Goal: Transaction & Acquisition: Obtain resource

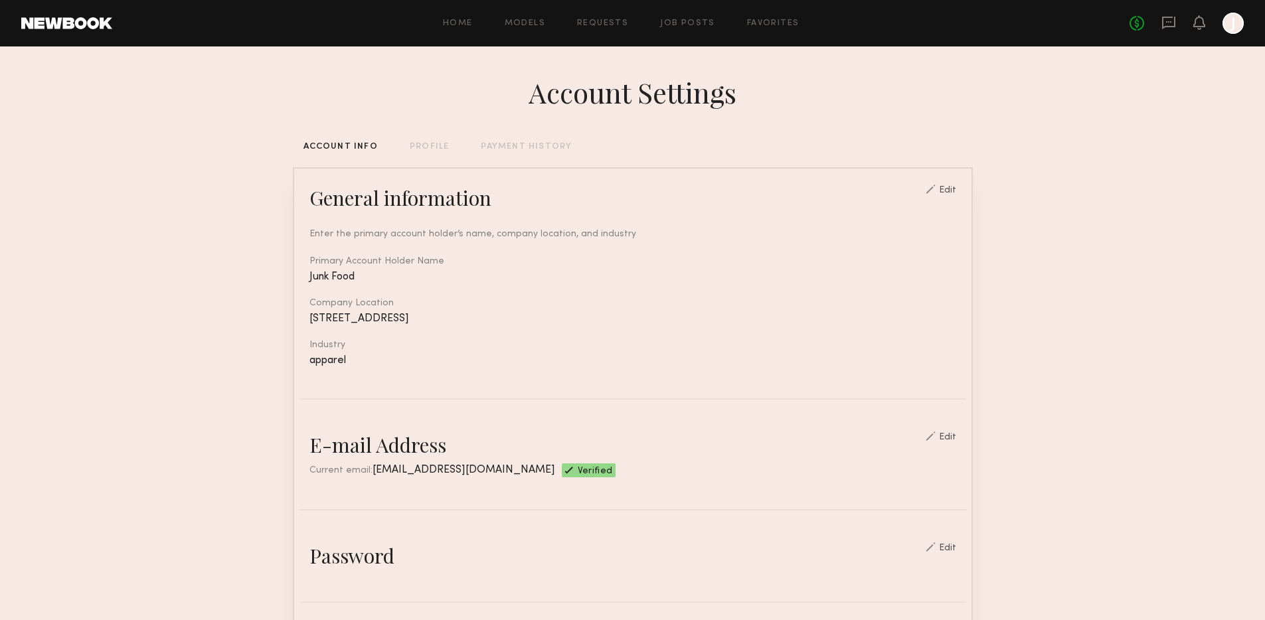
click at [776, 25] on link "Favorites" at bounding box center [773, 23] width 52 height 9
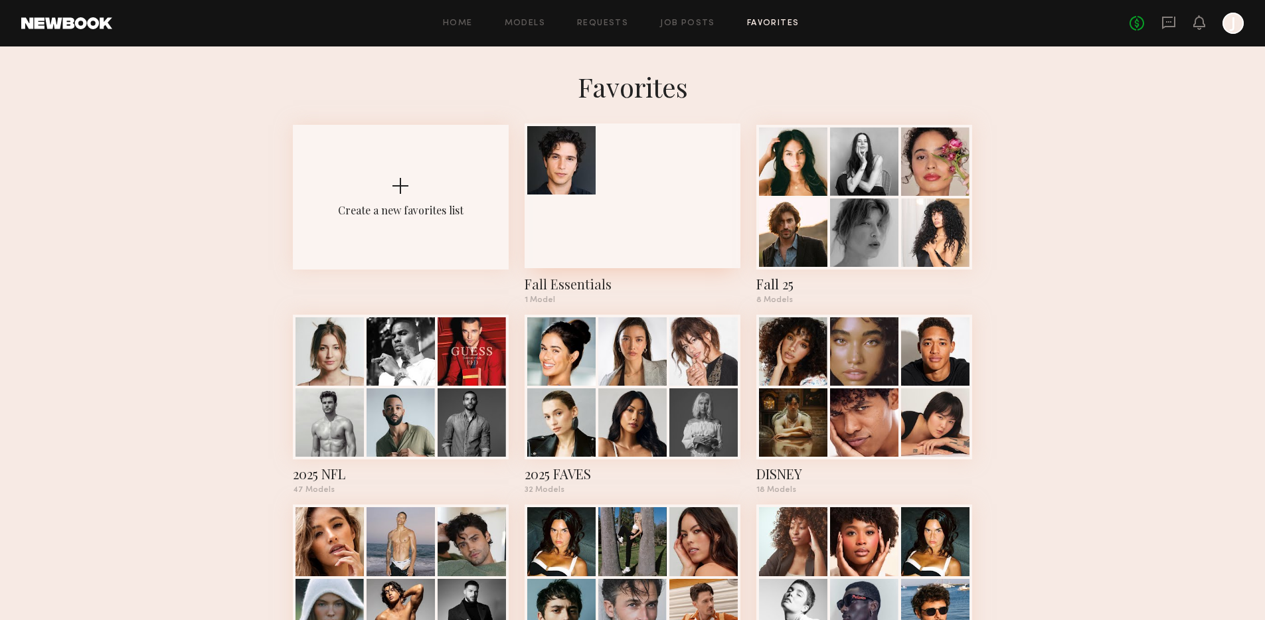
click at [642, 194] on div at bounding box center [633, 196] width 216 height 145
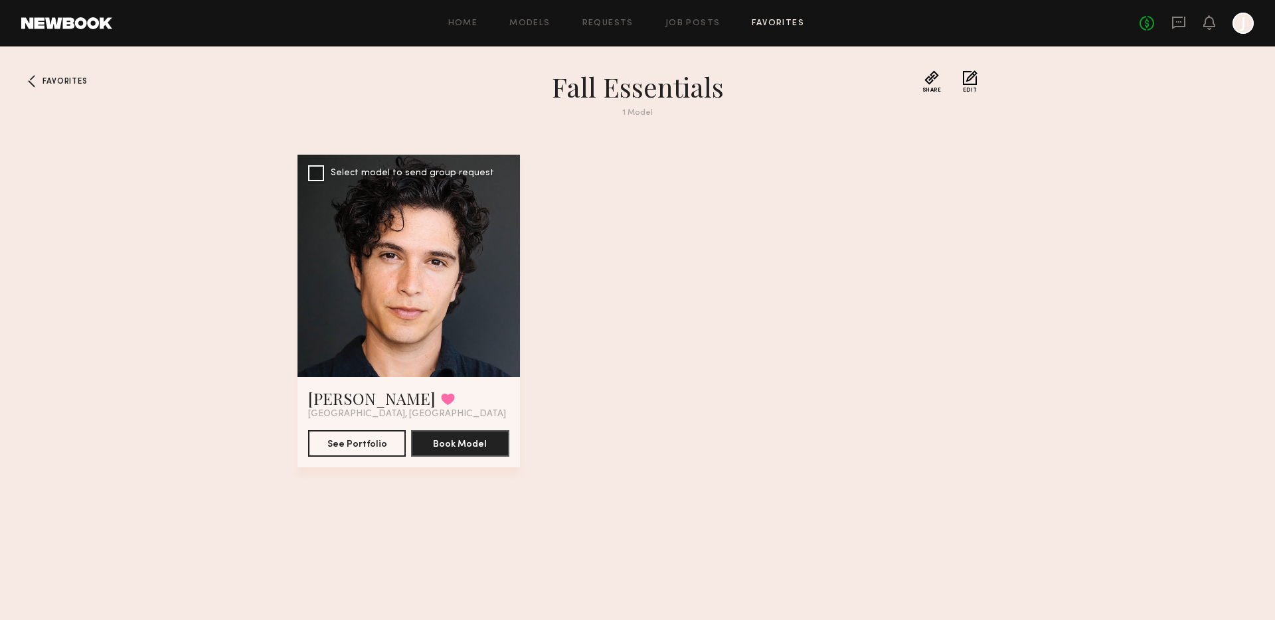
click at [452, 303] on div at bounding box center [409, 266] width 223 height 223
click at [77, 82] on span "Favorites" at bounding box center [65, 82] width 45 height 8
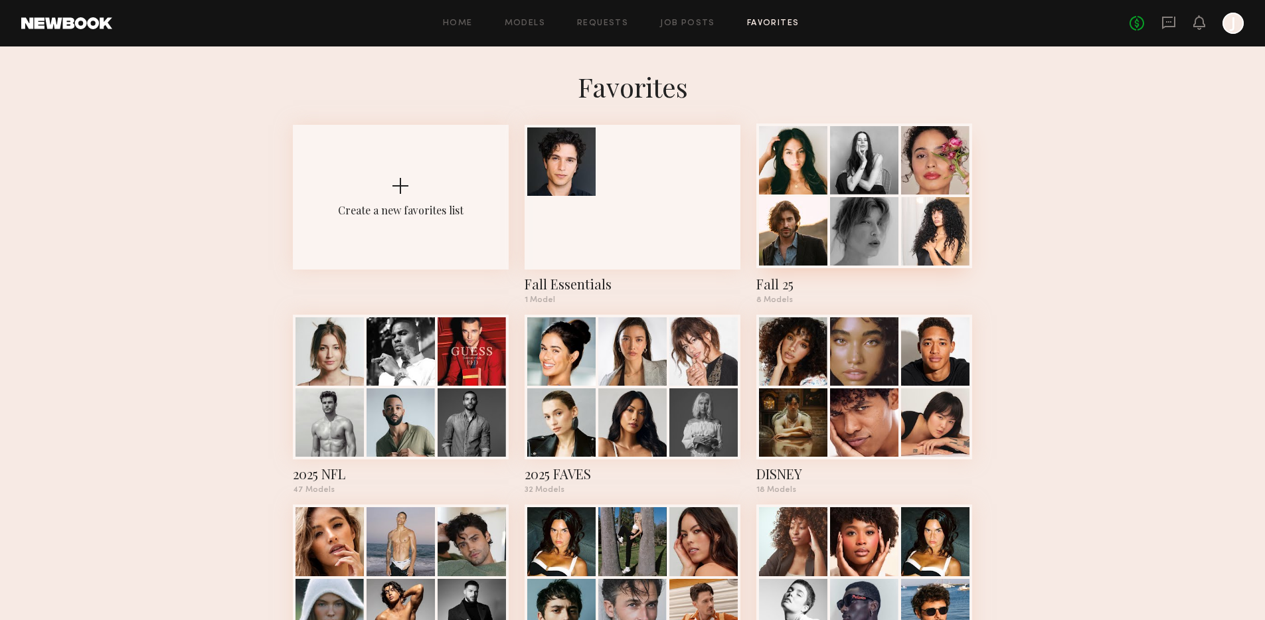
click at [863, 206] on div at bounding box center [864, 231] width 68 height 68
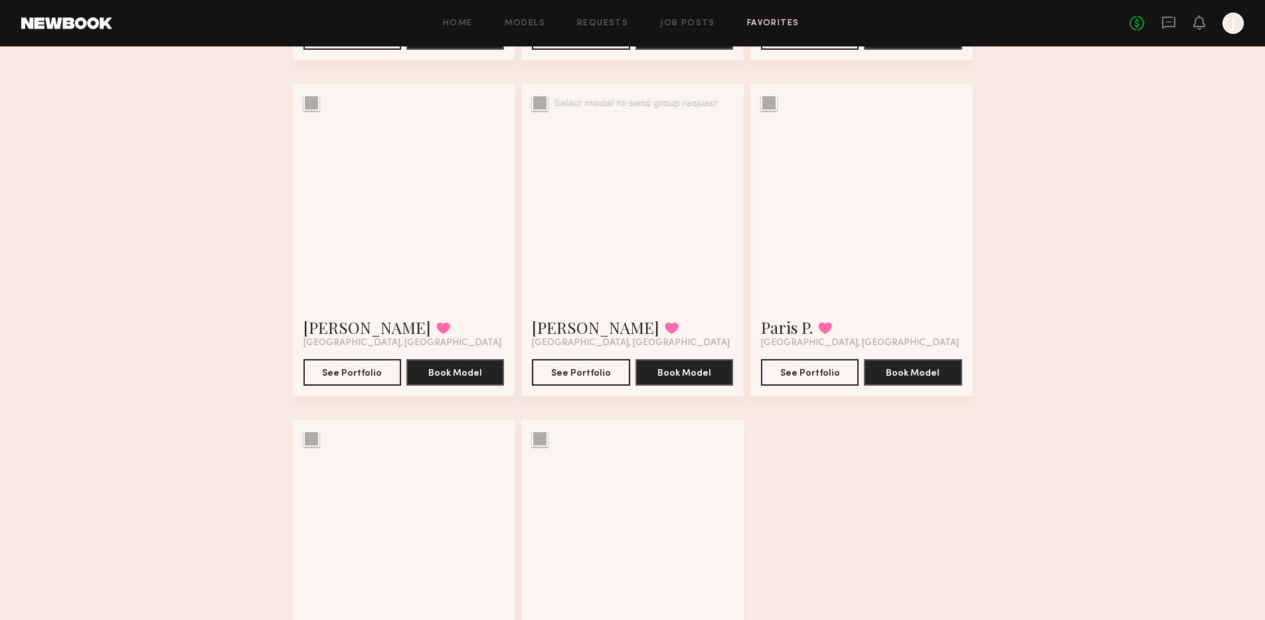
scroll to position [406, 0]
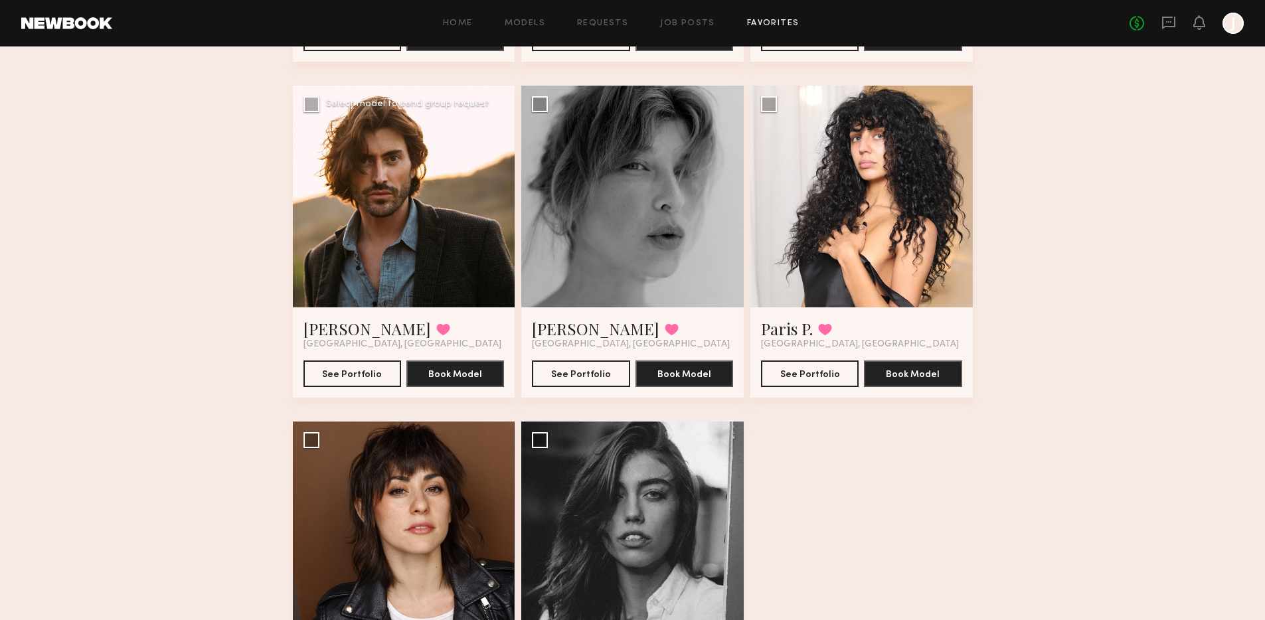
click at [468, 251] on div at bounding box center [404, 197] width 223 height 223
click at [409, 218] on div at bounding box center [404, 197] width 223 height 223
click at [385, 246] on div at bounding box center [404, 197] width 223 height 223
click at [385, 245] on div at bounding box center [404, 197] width 223 height 223
click at [329, 333] on link "Sam M." at bounding box center [368, 328] width 128 height 21
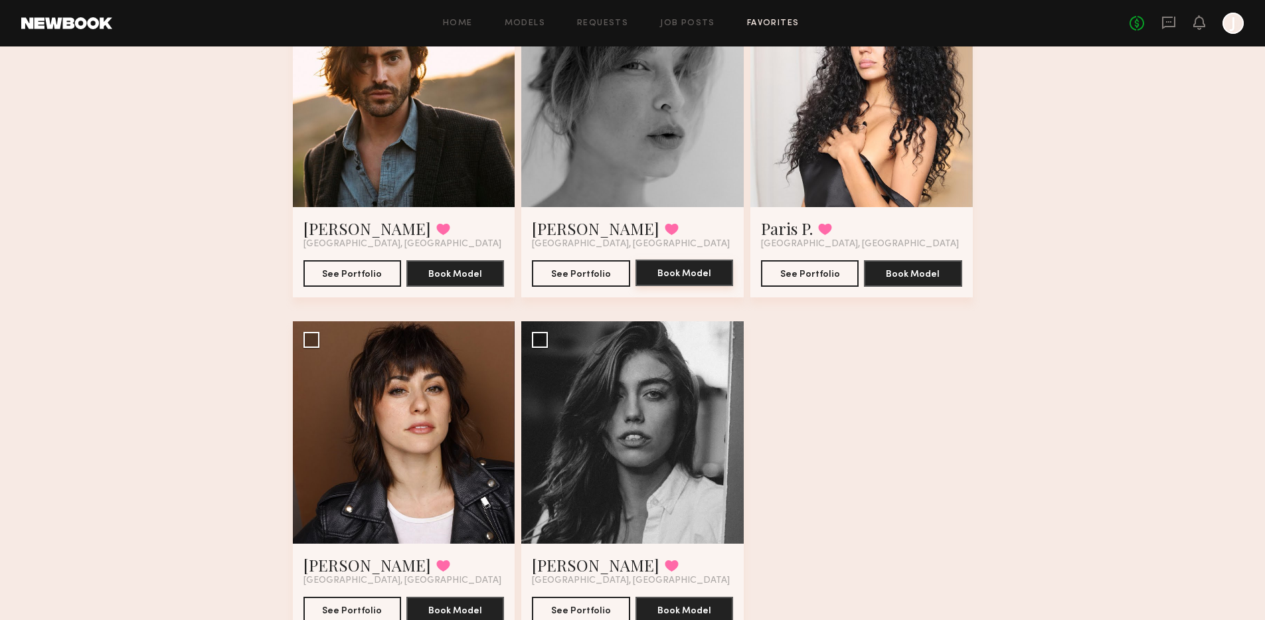
scroll to position [510, 0]
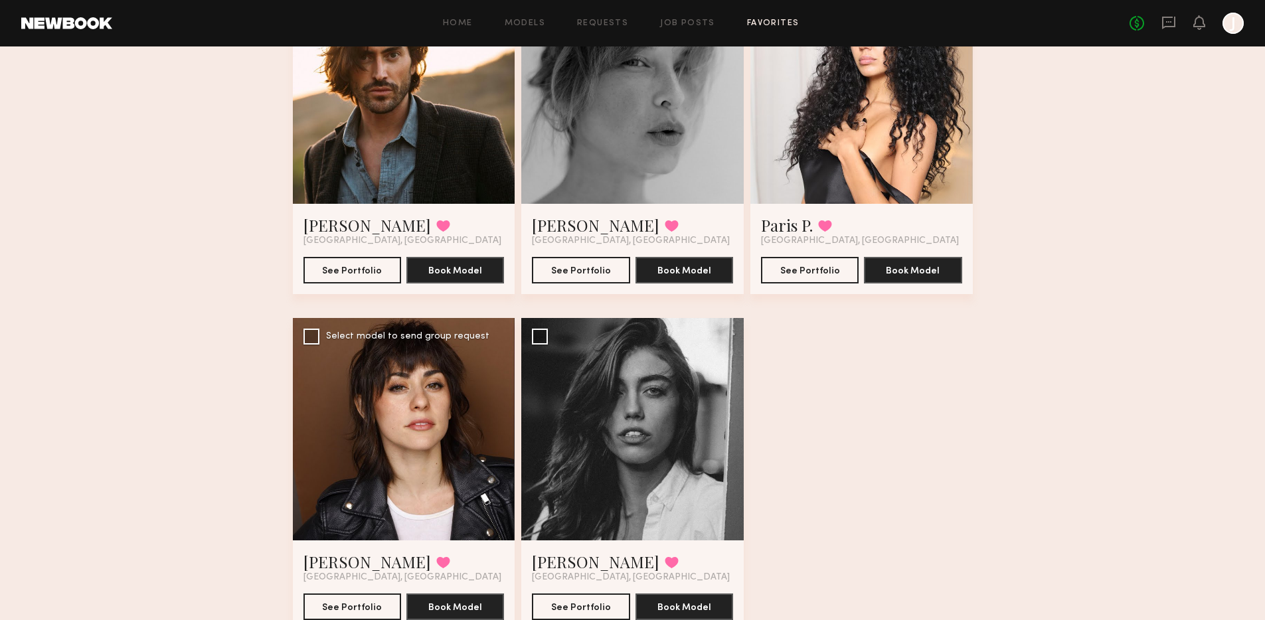
click at [454, 397] on div at bounding box center [404, 429] width 223 height 223
click at [426, 404] on div at bounding box center [404, 429] width 223 height 223
click at [413, 415] on div at bounding box center [404, 429] width 223 height 223
click at [379, 425] on div at bounding box center [404, 429] width 223 height 223
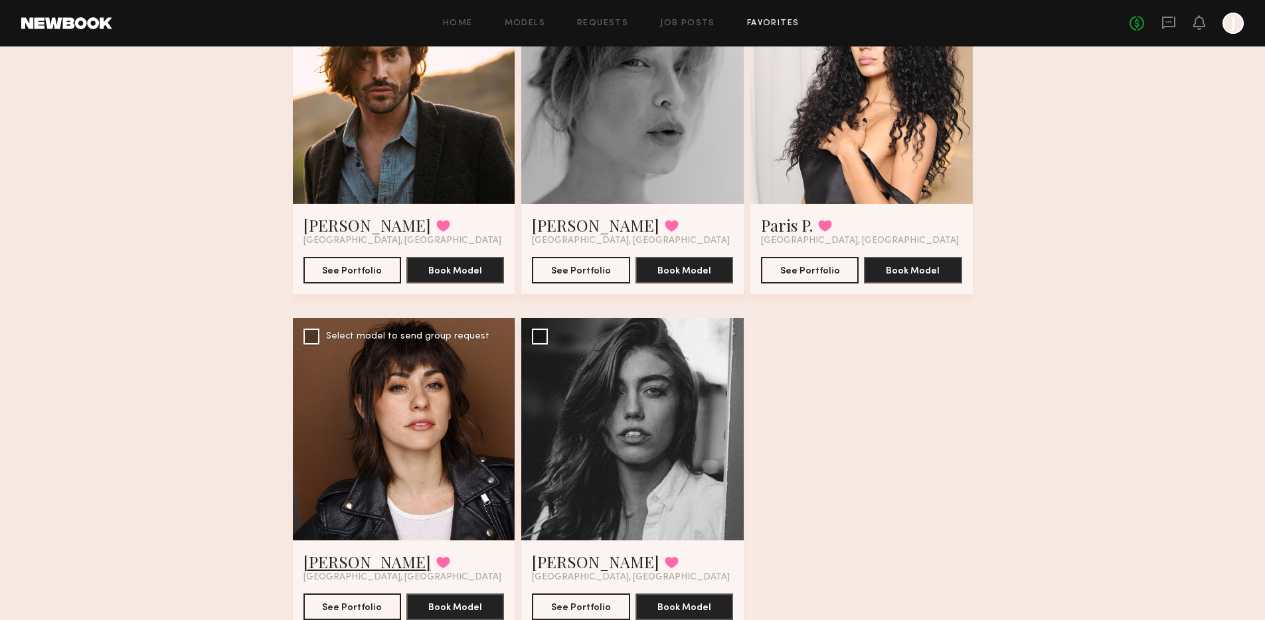
click at [330, 562] on link "Natalie D." at bounding box center [368, 561] width 128 height 21
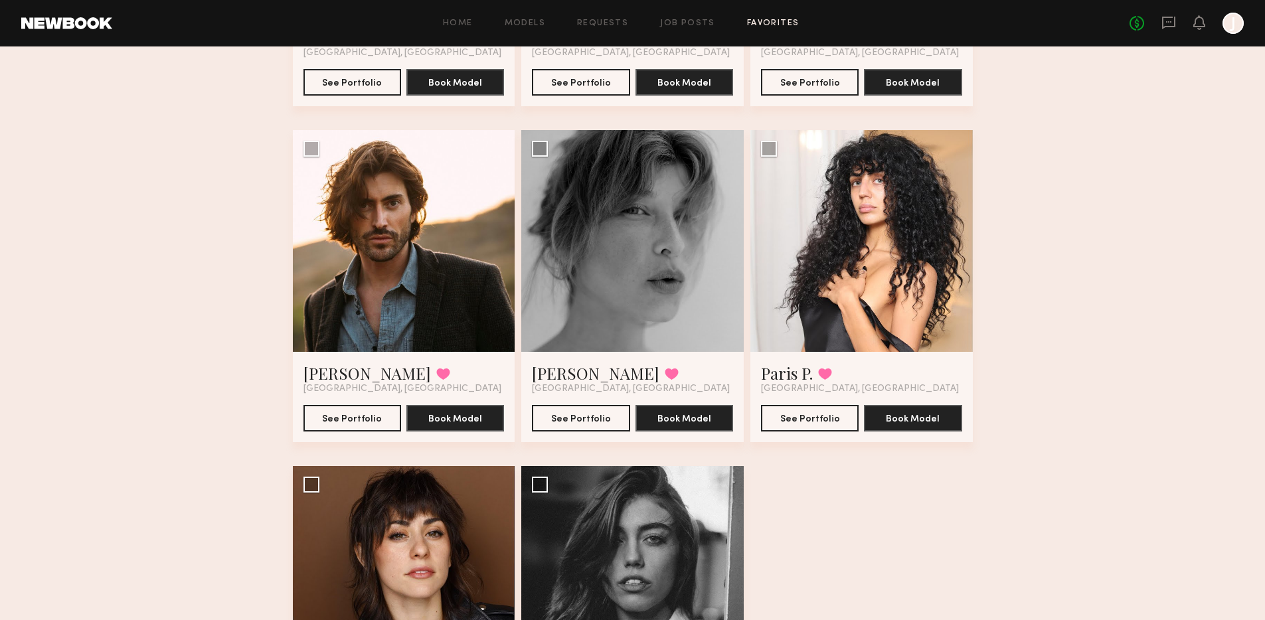
scroll to position [0, 0]
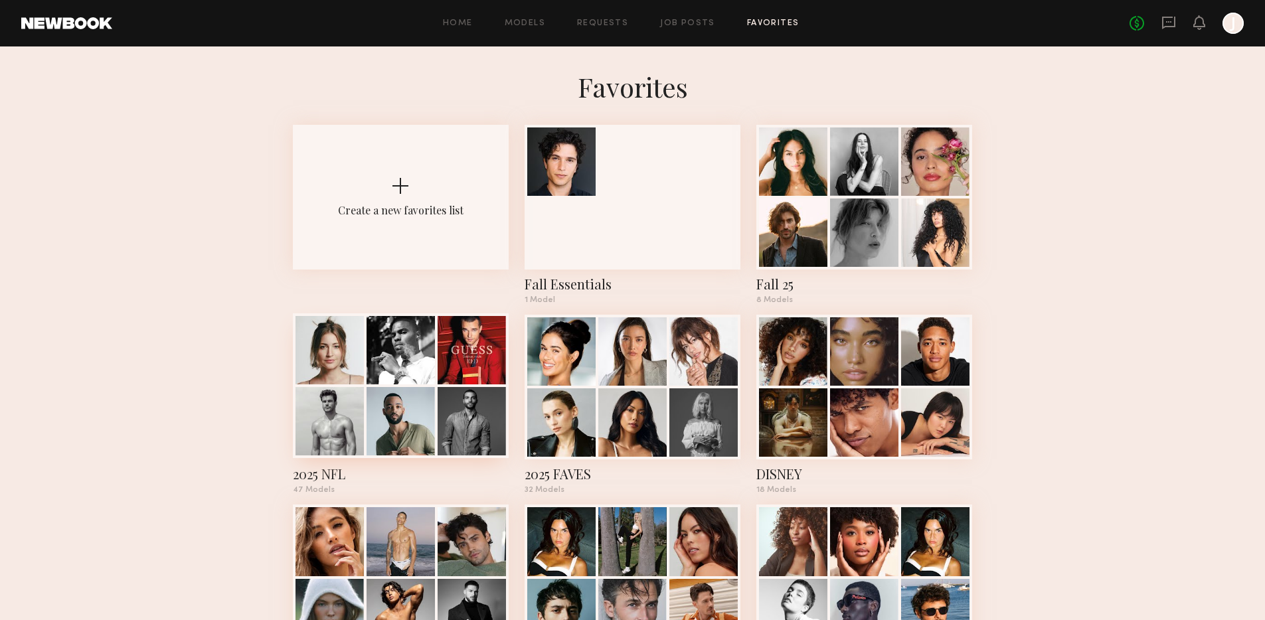
click at [448, 368] on div at bounding box center [472, 350] width 68 height 68
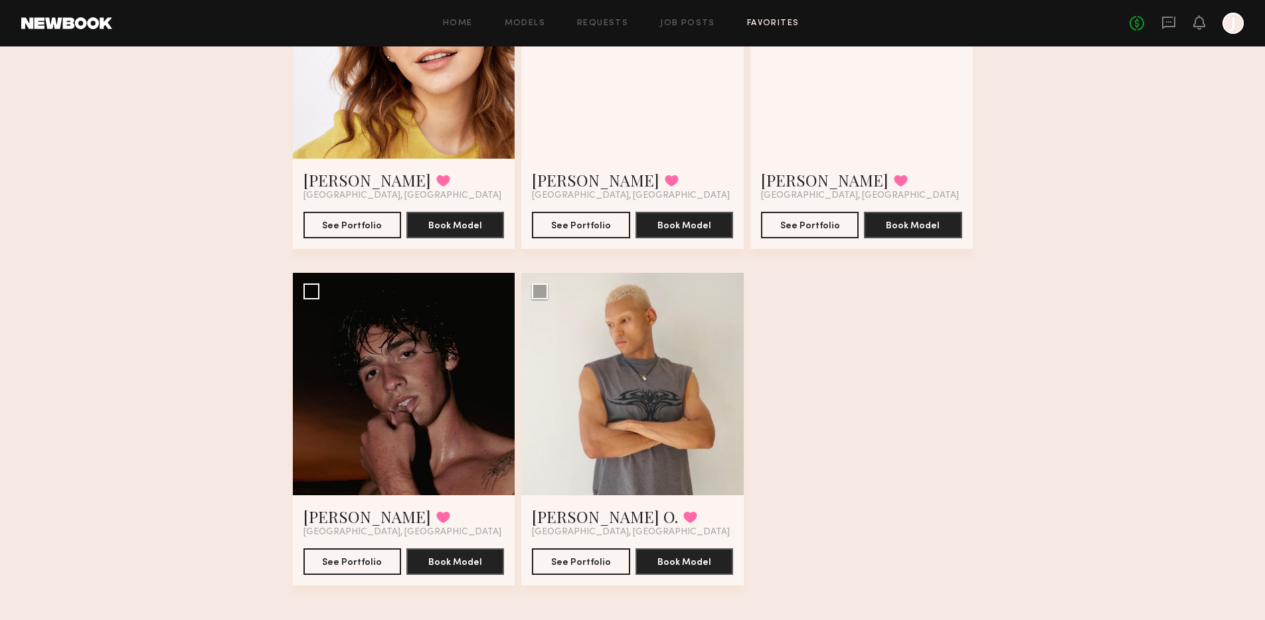
scroll to position [4941, 0]
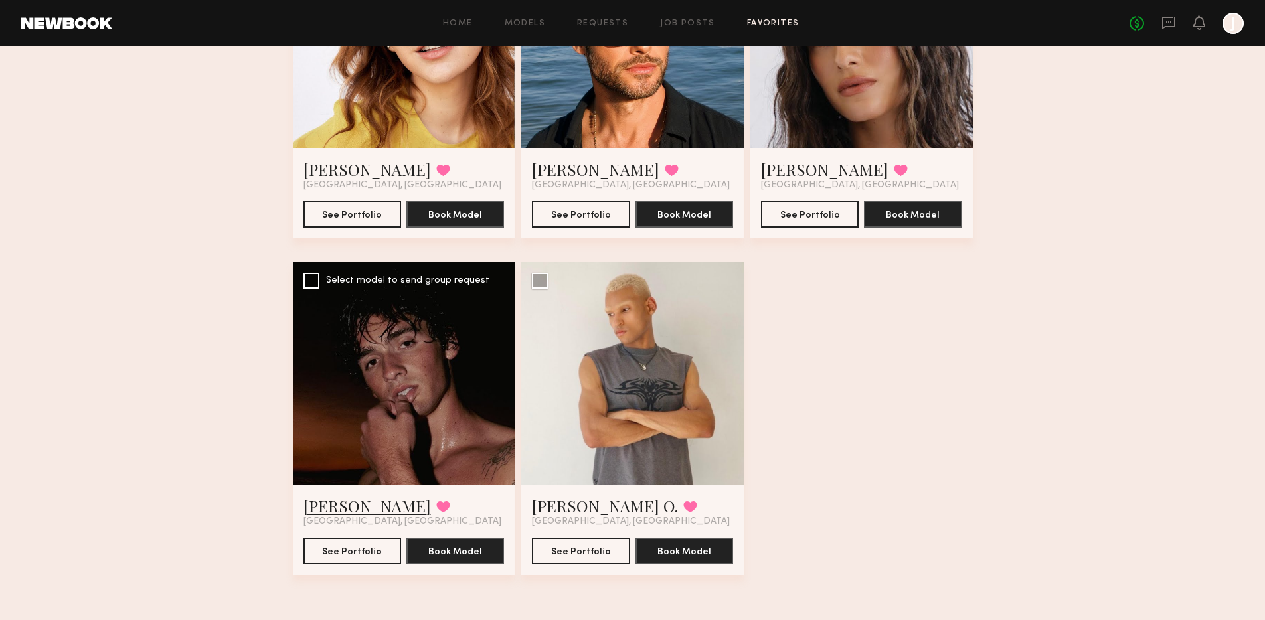
click at [320, 510] on link "Drue F." at bounding box center [368, 506] width 128 height 21
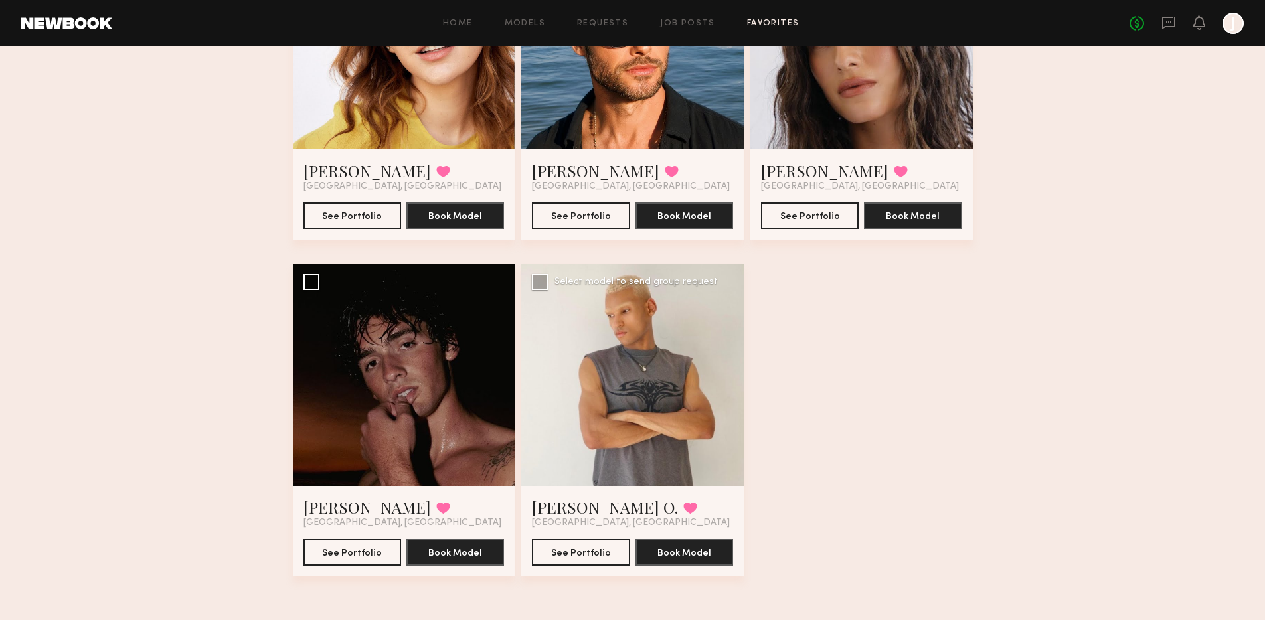
click at [665, 362] on div at bounding box center [632, 375] width 223 height 223
click at [538, 512] on link "Turner O." at bounding box center [605, 507] width 146 height 21
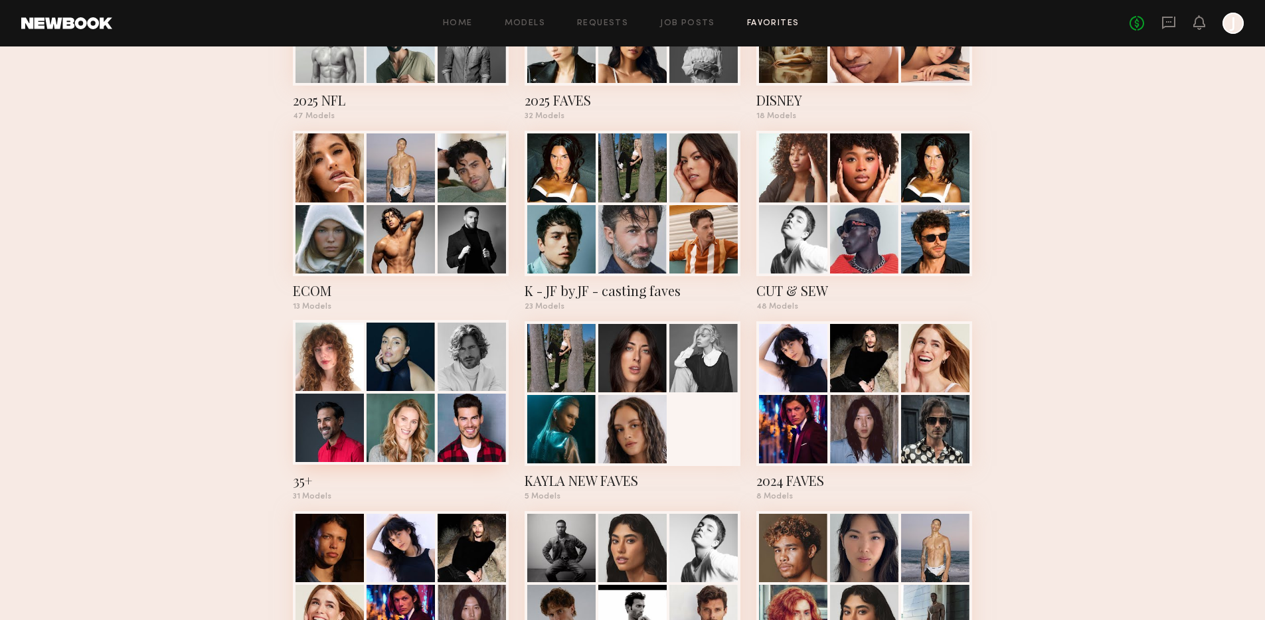
scroll to position [375, 0]
click at [377, 386] on div at bounding box center [401, 356] width 68 height 68
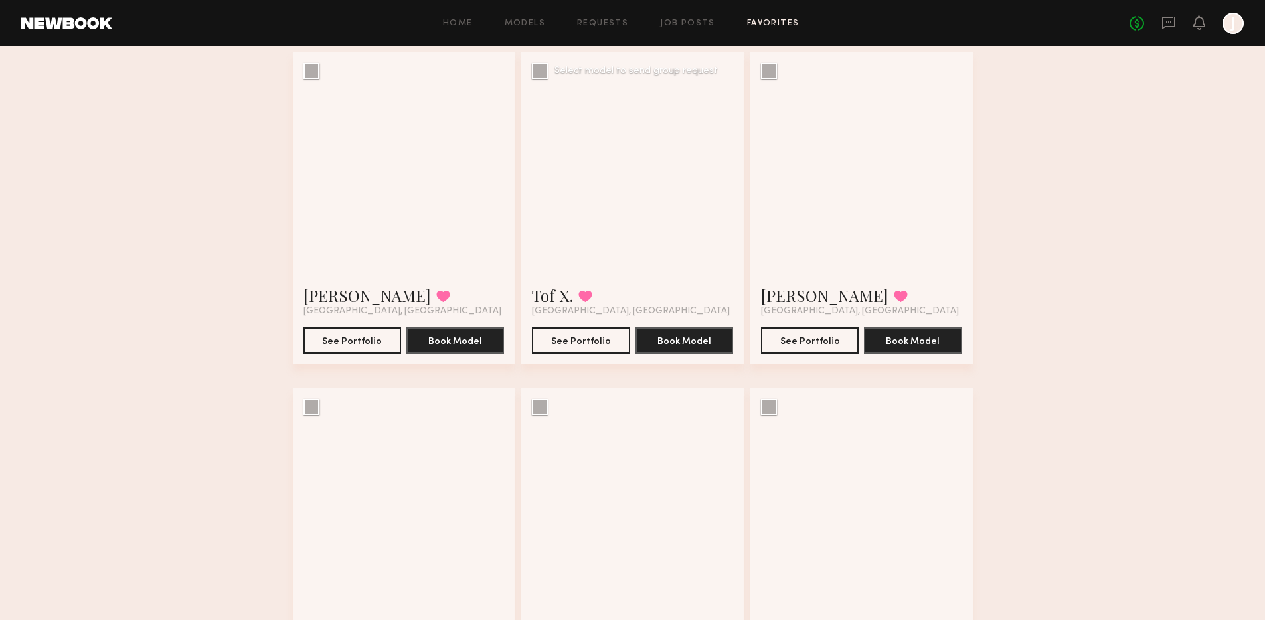
scroll to position [1447, 0]
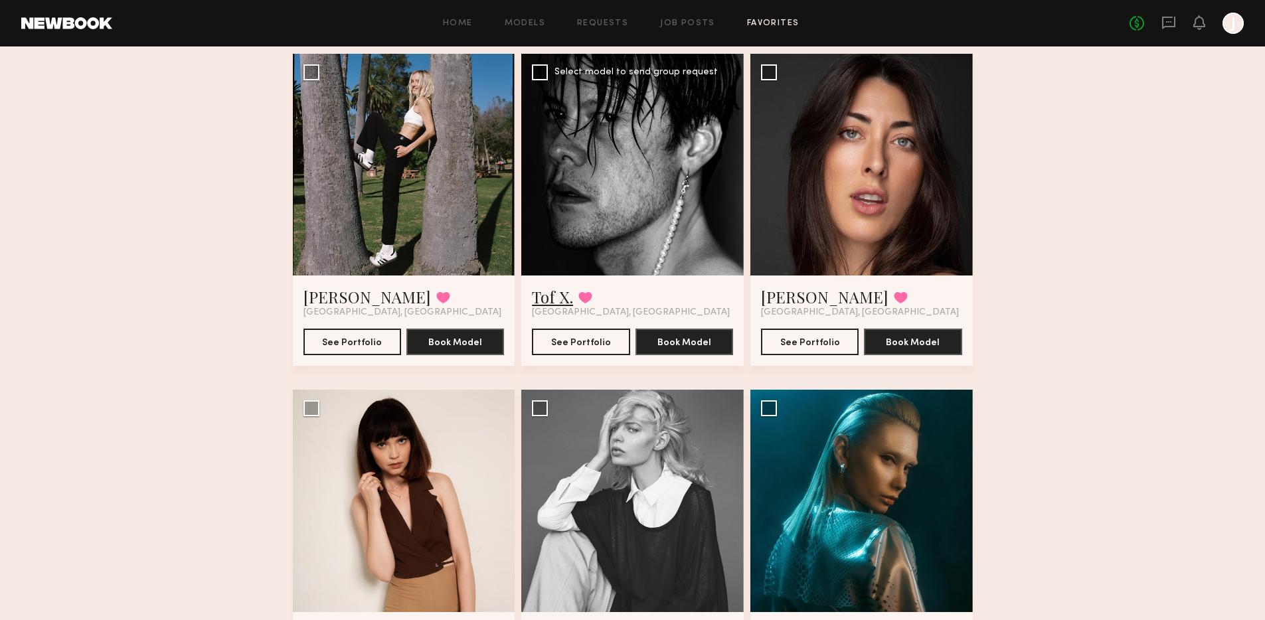
click at [555, 298] on link "Tof X." at bounding box center [552, 296] width 41 height 21
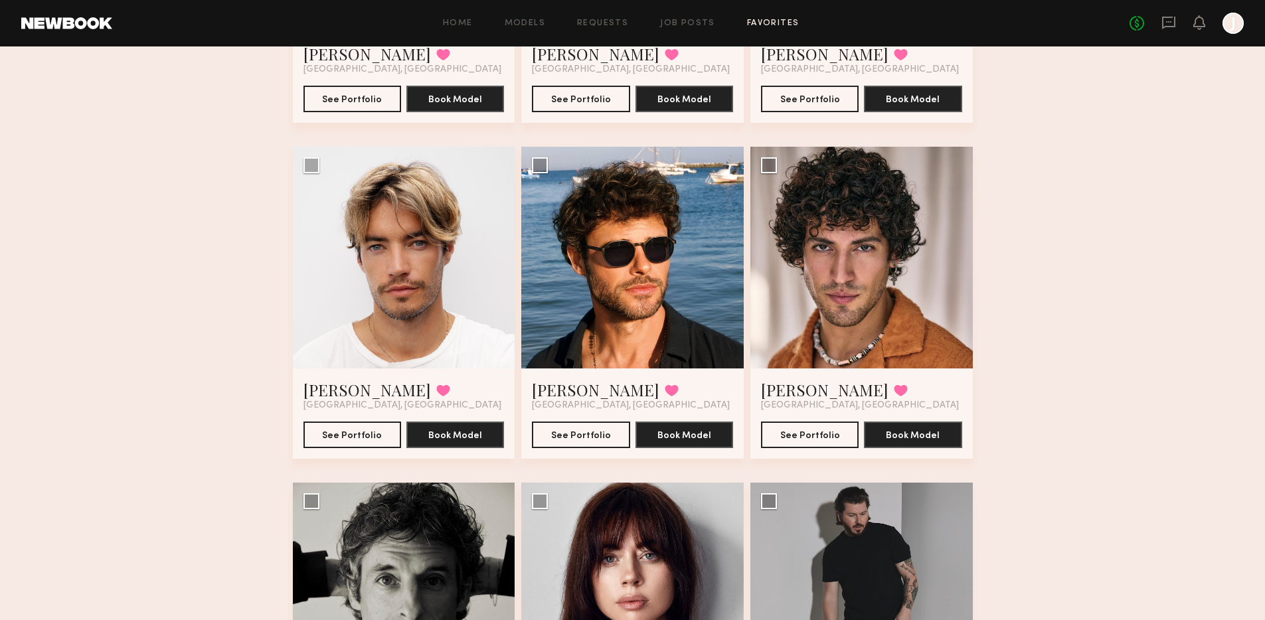
scroll to position [2367, 0]
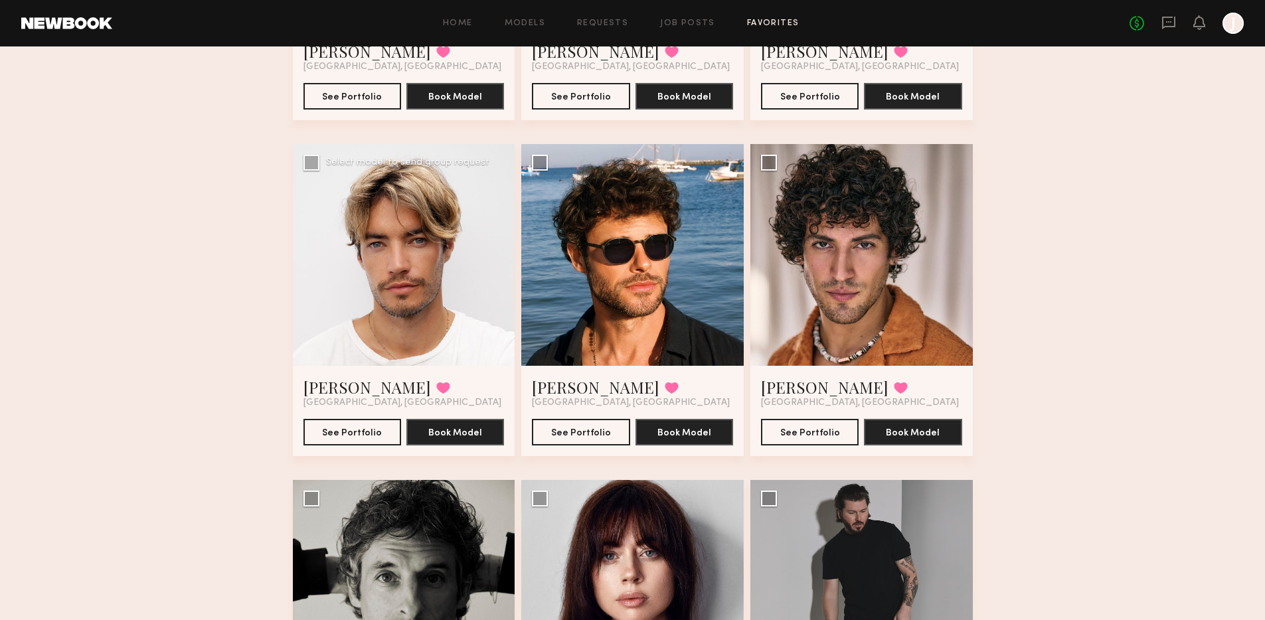
click at [427, 269] on div at bounding box center [404, 255] width 223 height 223
click at [417, 280] on div at bounding box center [404, 255] width 223 height 223
click at [329, 389] on link "Sam S." at bounding box center [368, 387] width 128 height 21
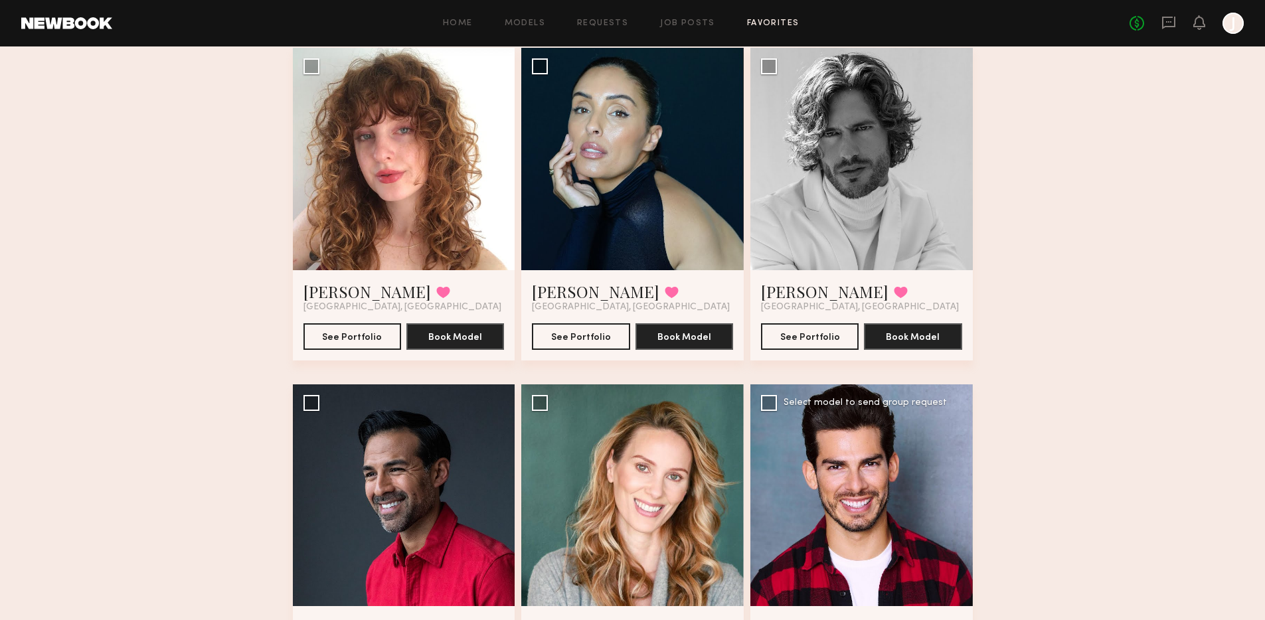
scroll to position [0, 0]
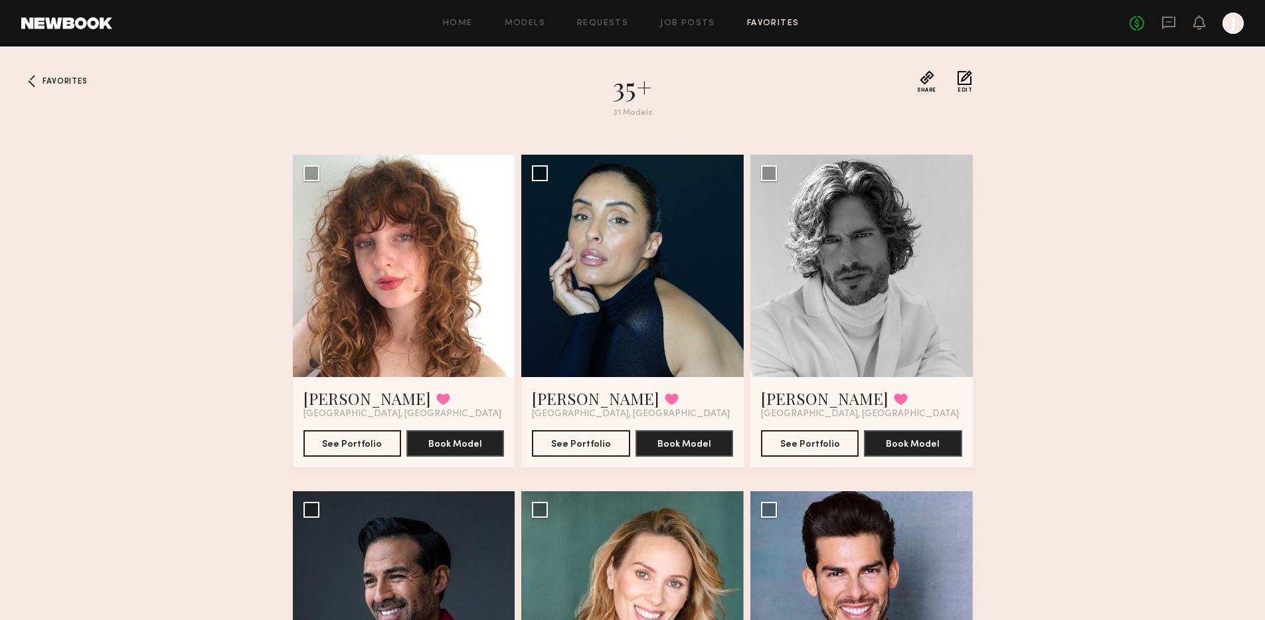
click at [64, 78] on span "Favorites" at bounding box center [65, 82] width 45 height 8
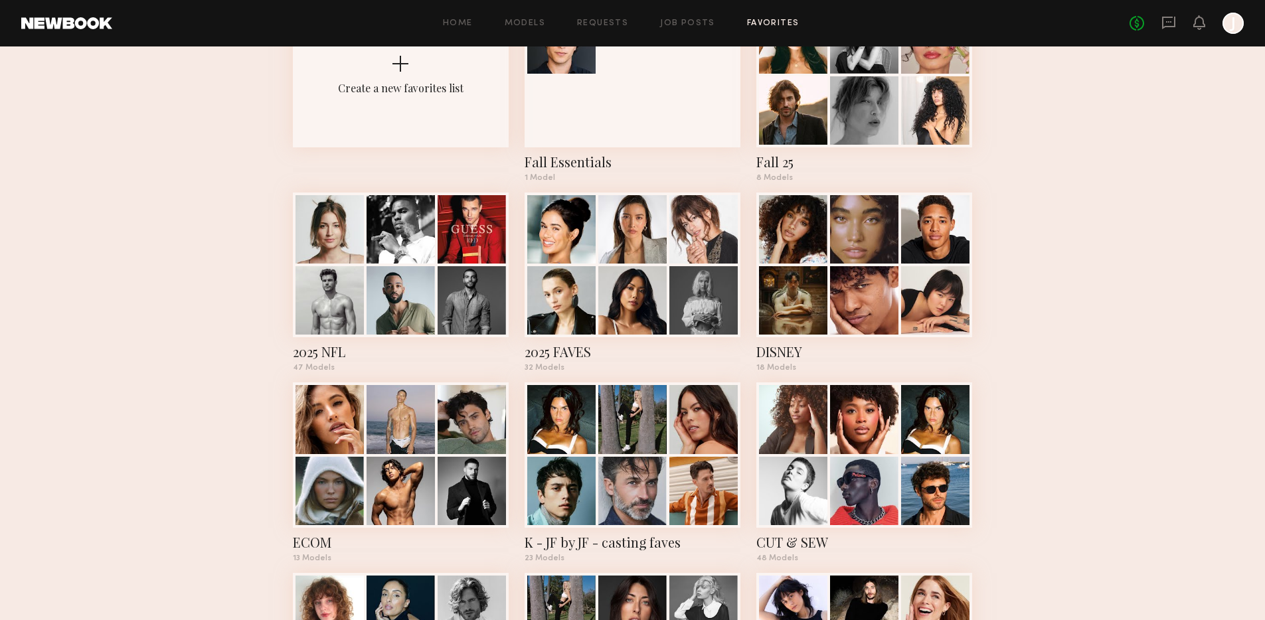
scroll to position [124, 0]
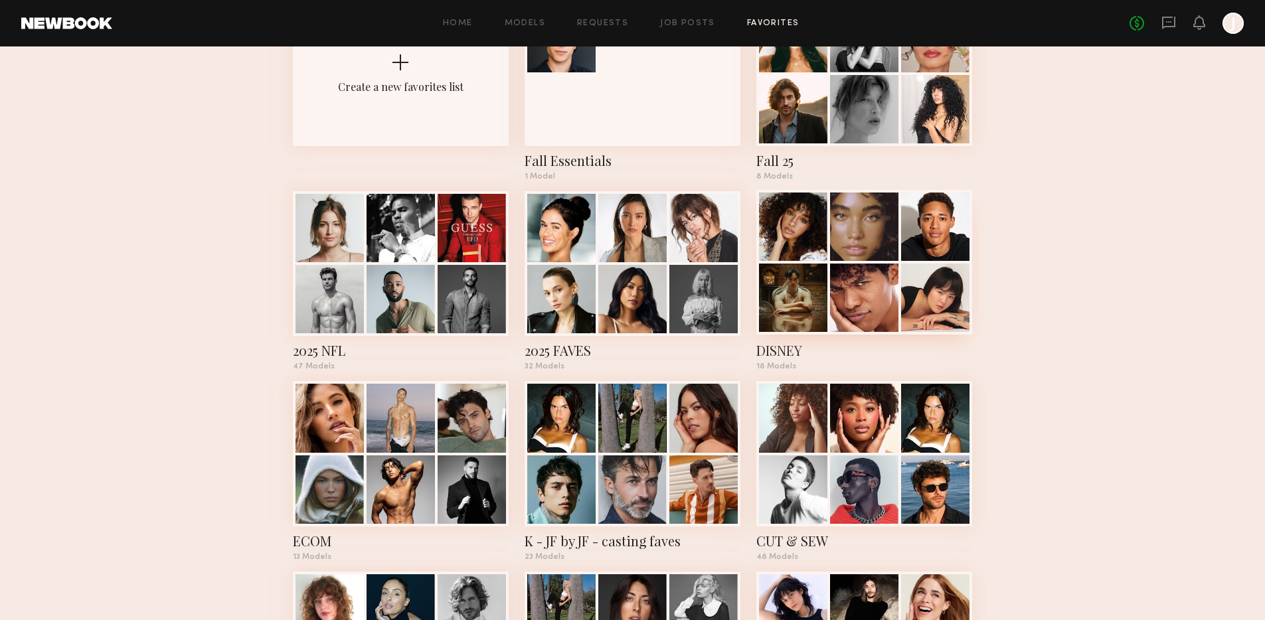
click at [872, 298] on div at bounding box center [864, 298] width 68 height 68
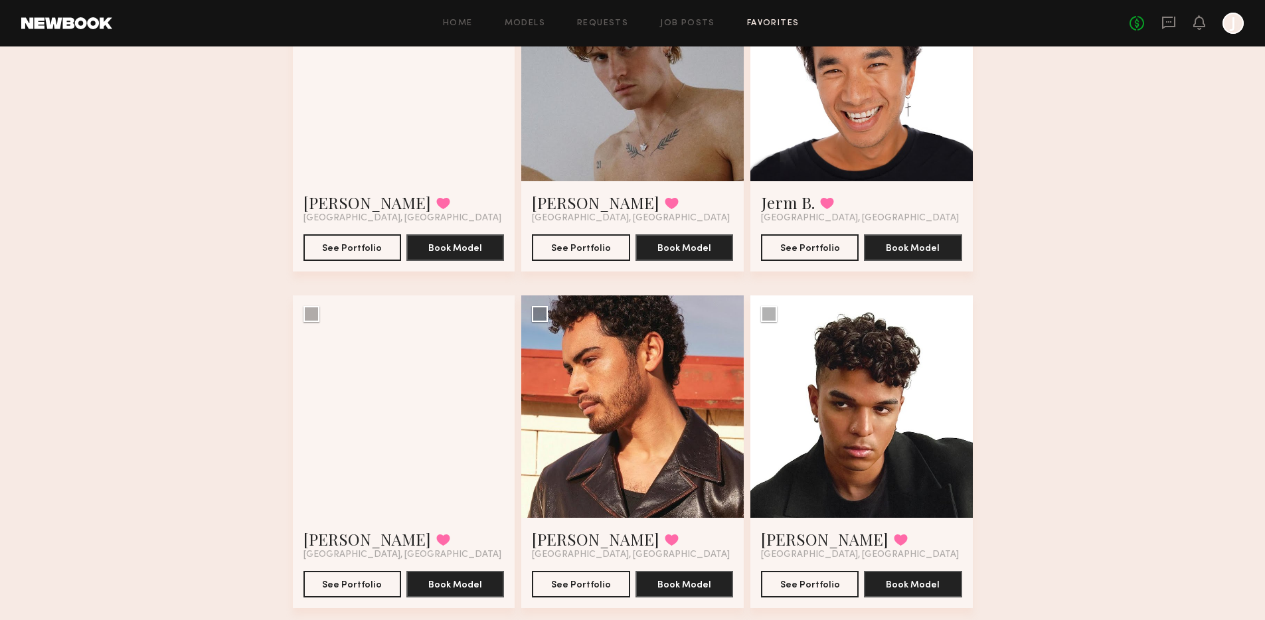
scroll to position [1575, 0]
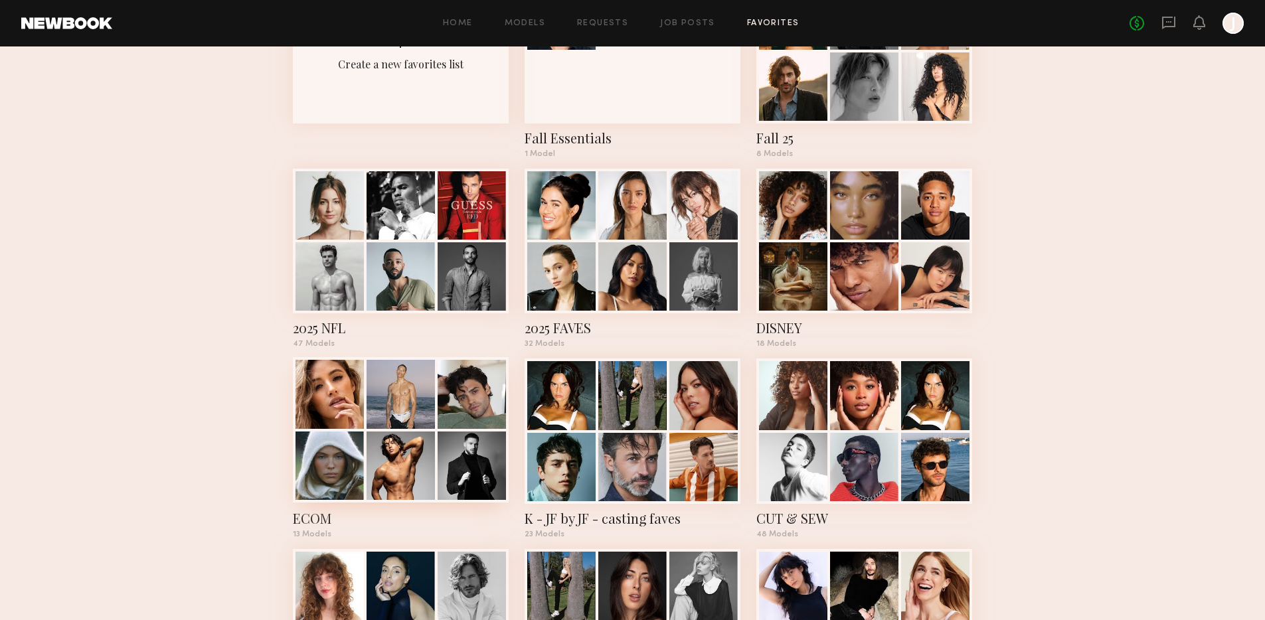
scroll to position [151, 0]
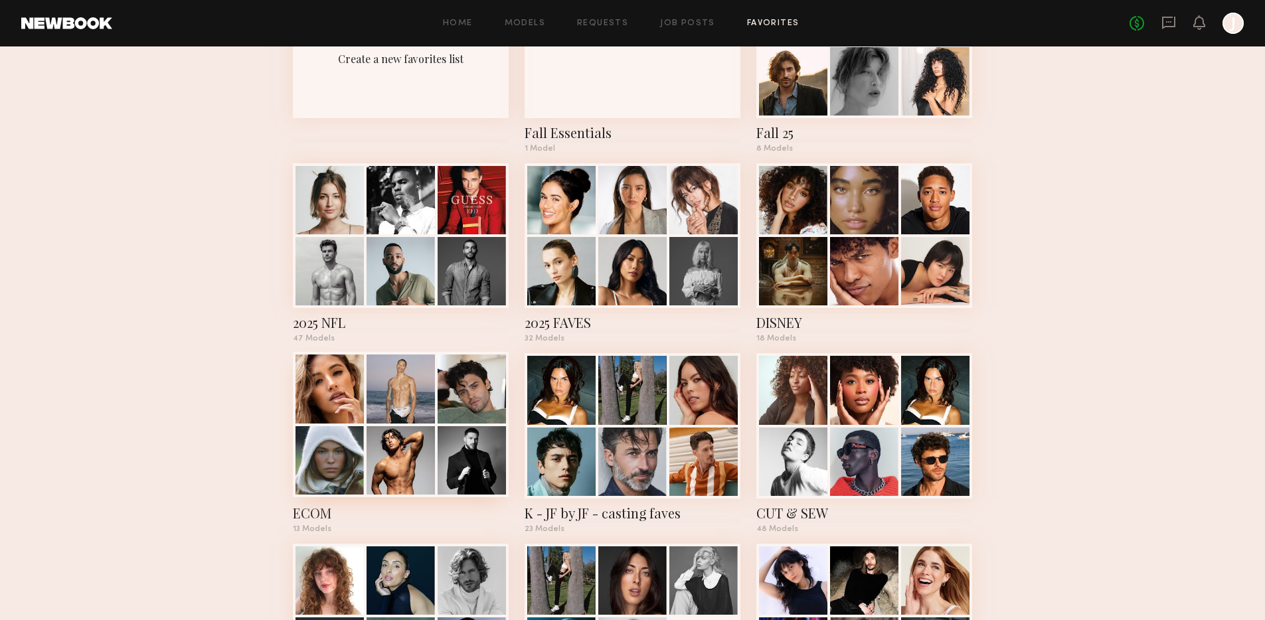
click at [458, 387] on div at bounding box center [472, 389] width 68 height 68
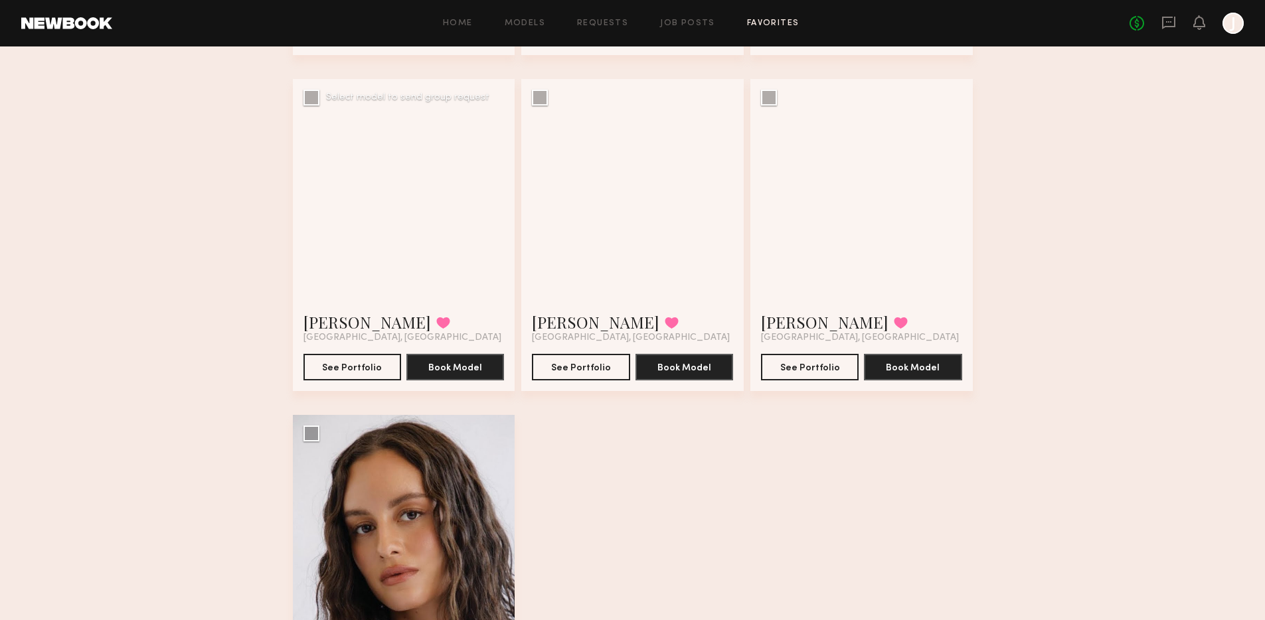
scroll to position [1108, 0]
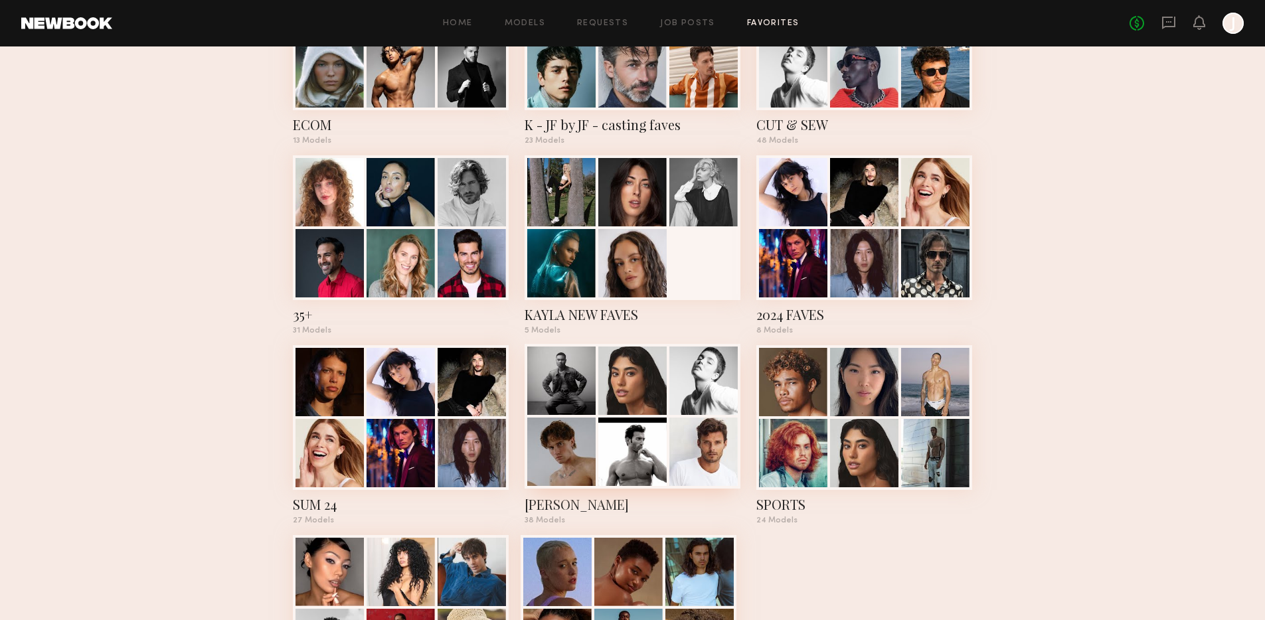
scroll to position [569, 0]
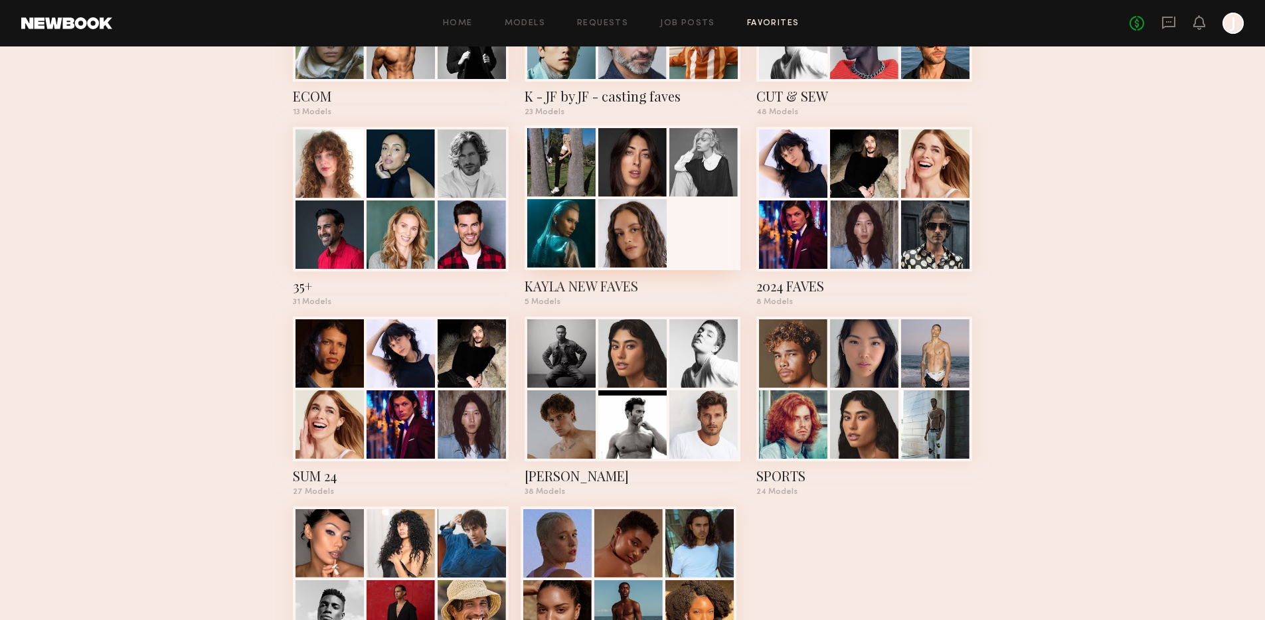
click at [667, 218] on div at bounding box center [633, 198] width 216 height 145
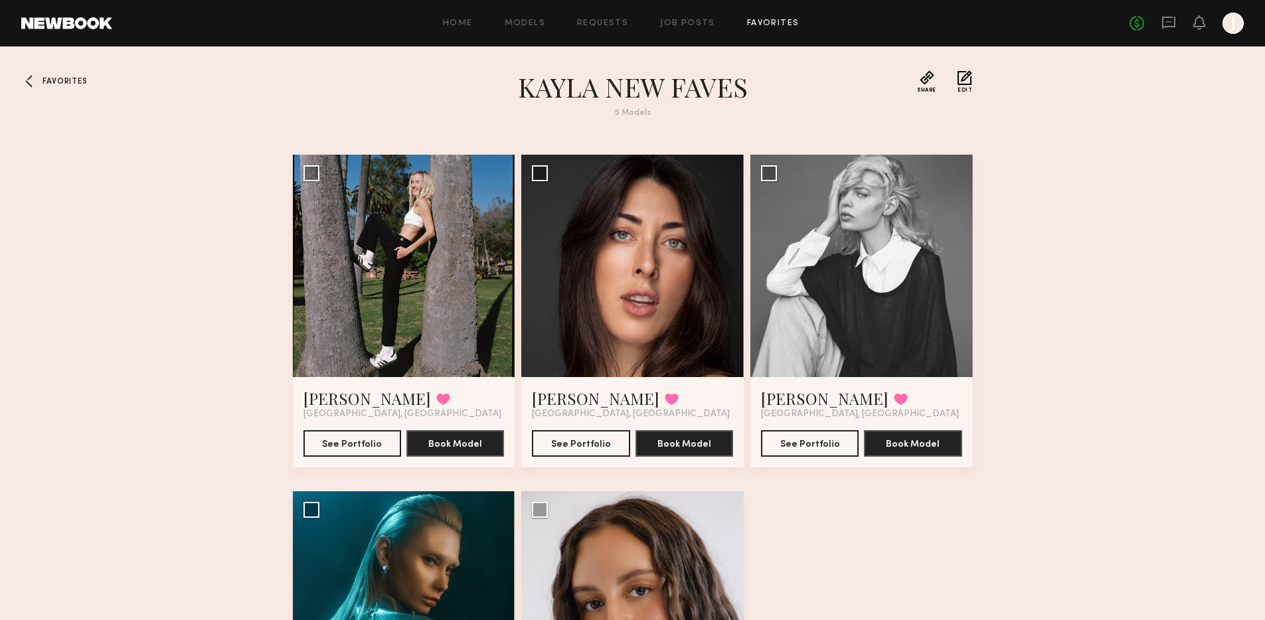
click at [52, 80] on span "Favorites" at bounding box center [65, 82] width 45 height 8
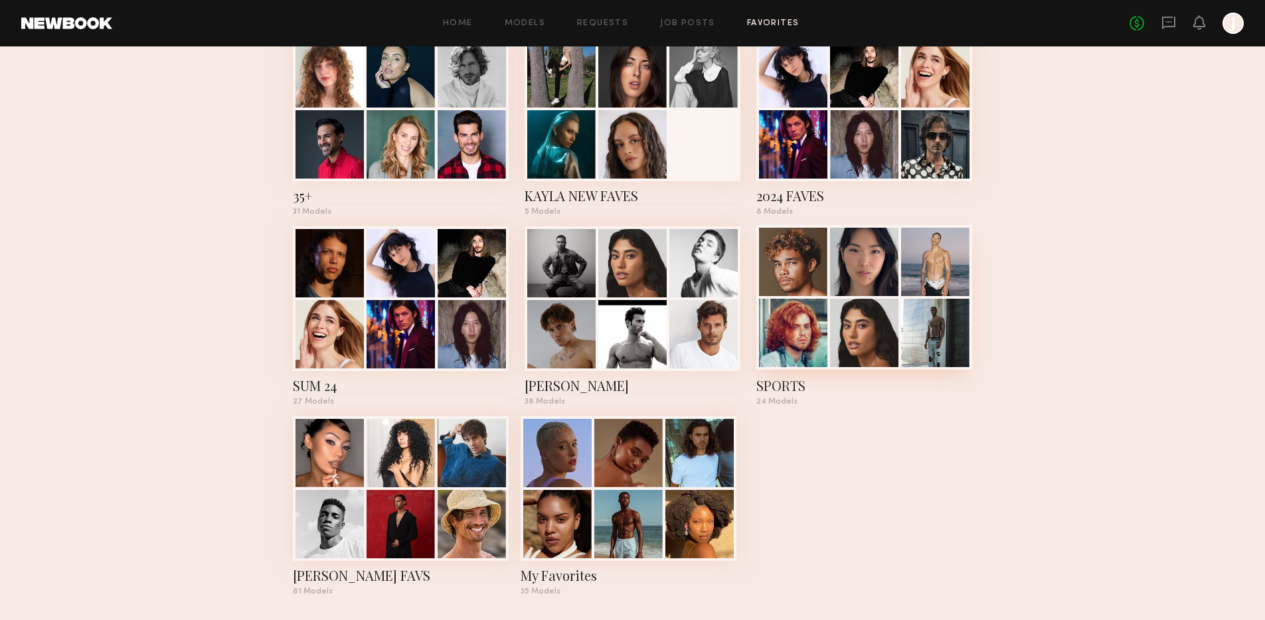
scroll to position [663, 0]
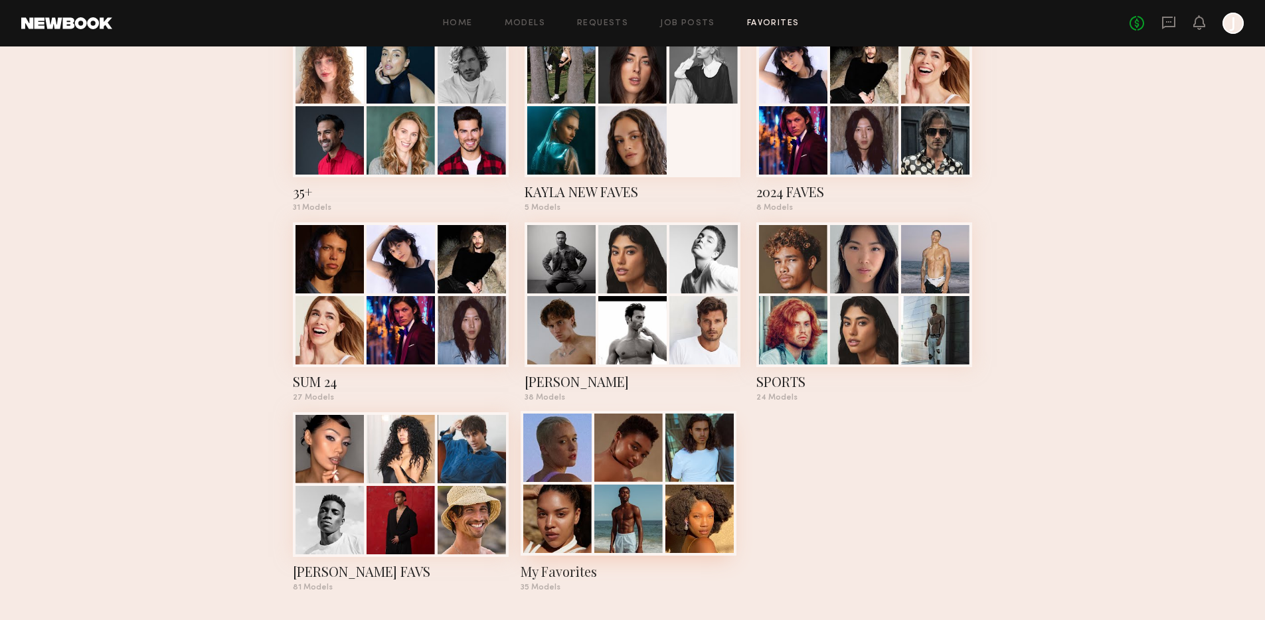
click at [654, 449] on div at bounding box center [629, 448] width 68 height 68
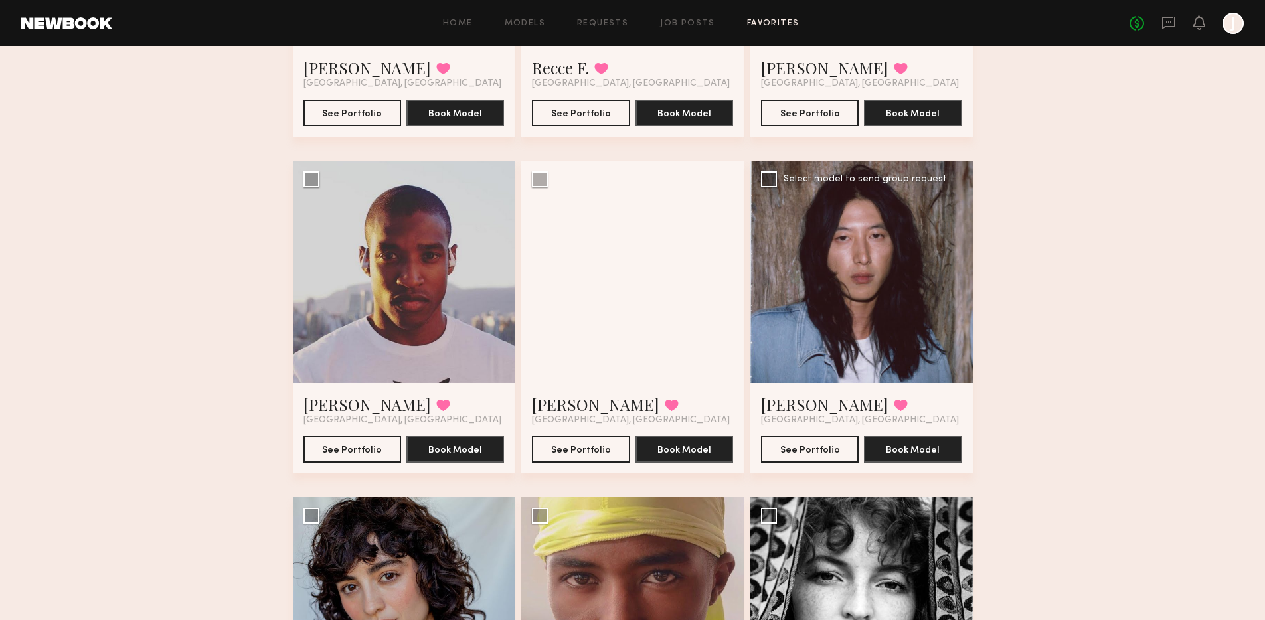
scroll to position [1002, 0]
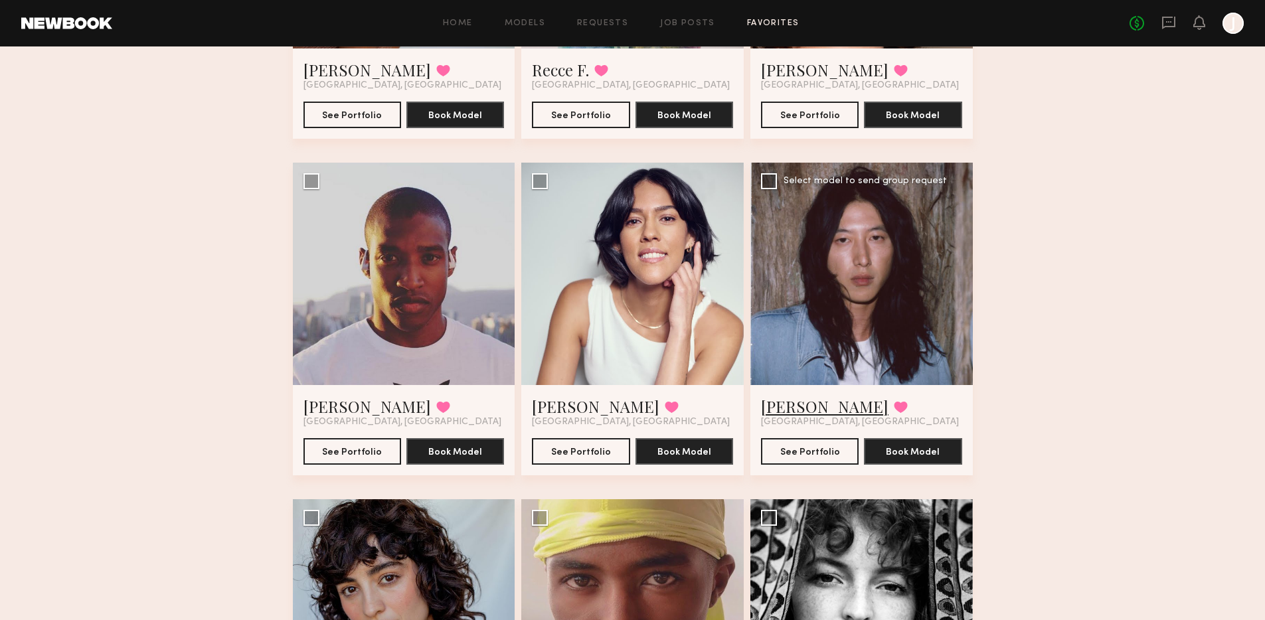
click at [791, 401] on link "Willy C." at bounding box center [825, 406] width 128 height 21
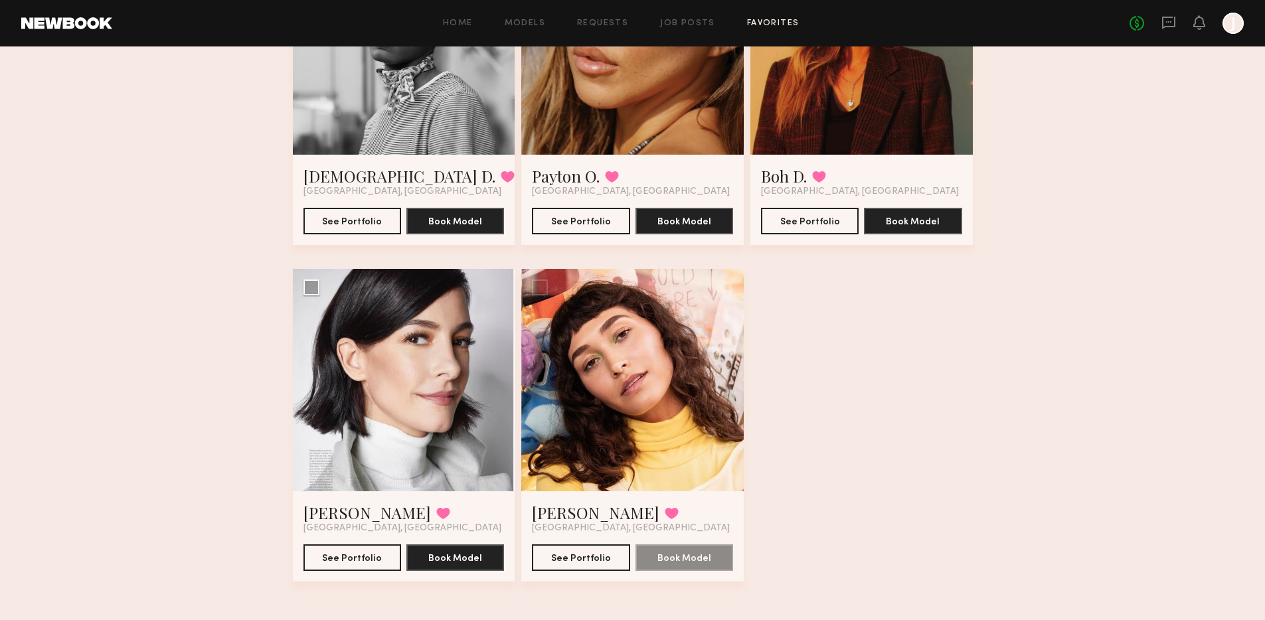
scroll to position [3594, 0]
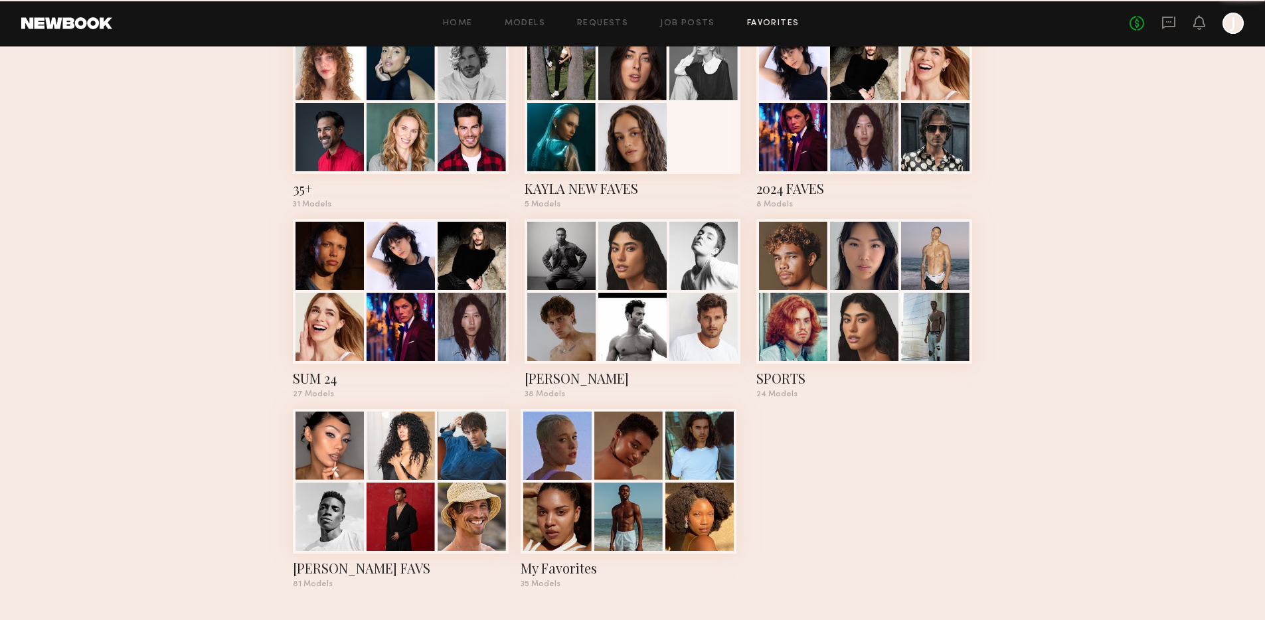
scroll to position [663, 0]
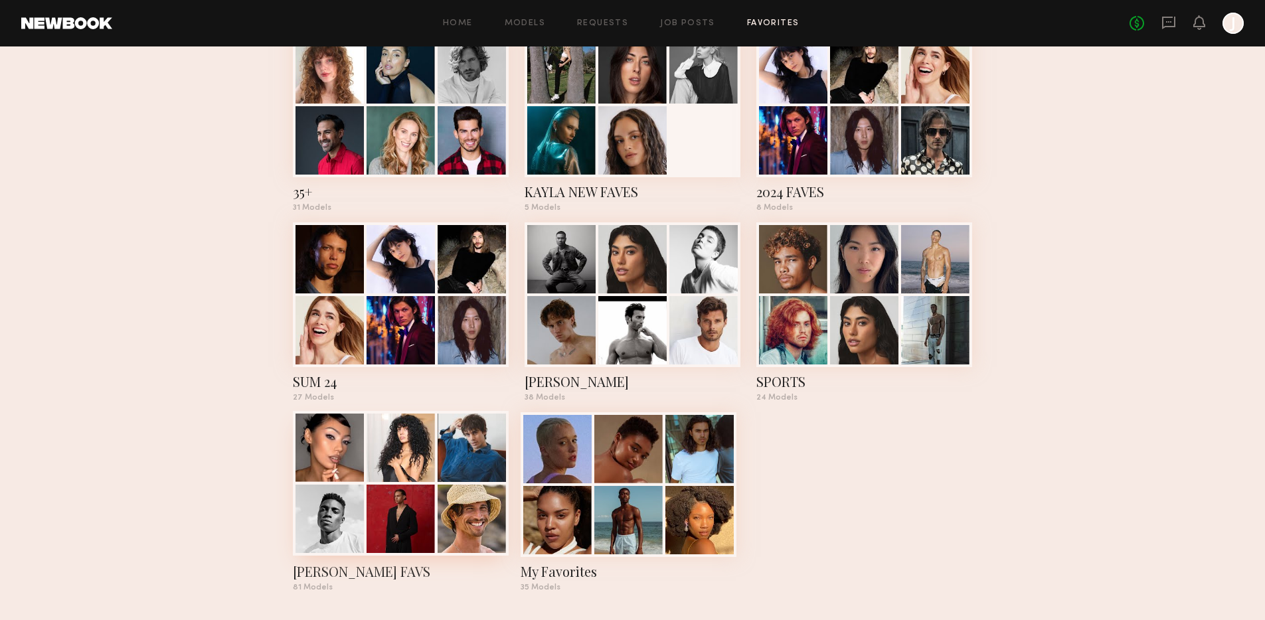
click at [398, 423] on div at bounding box center [401, 448] width 68 height 68
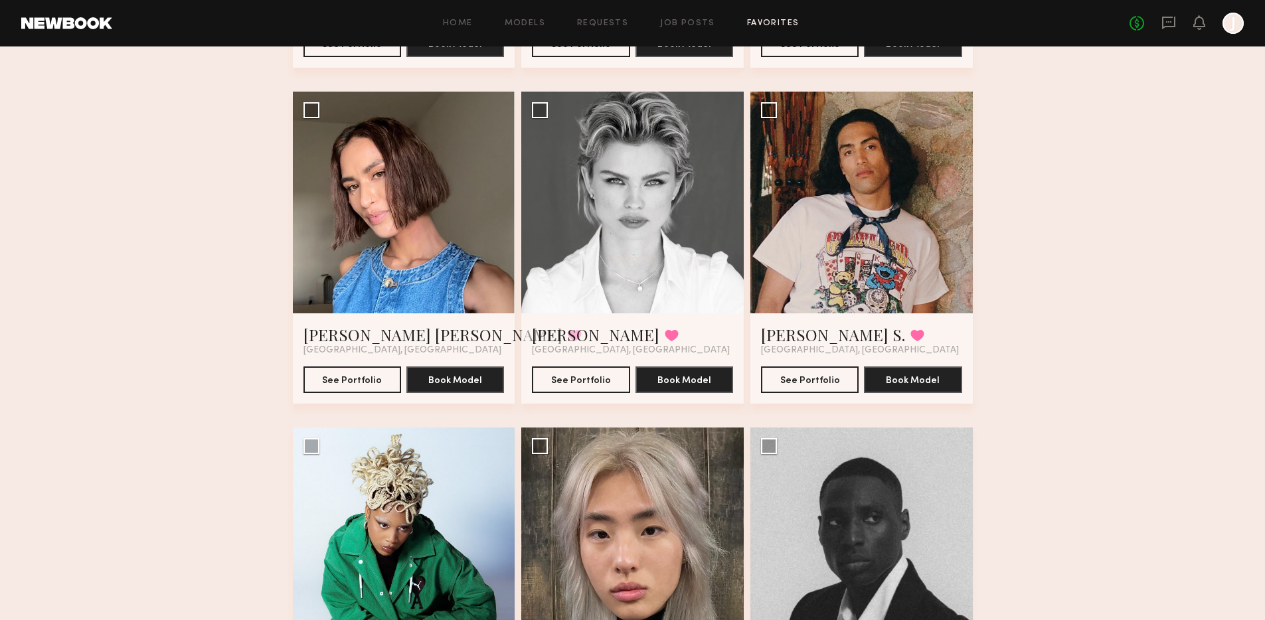
scroll to position [4439, 0]
click at [852, 248] on div at bounding box center [862, 202] width 223 height 223
click at [837, 337] on link "[PERSON_NAME] S." at bounding box center [833, 334] width 144 height 21
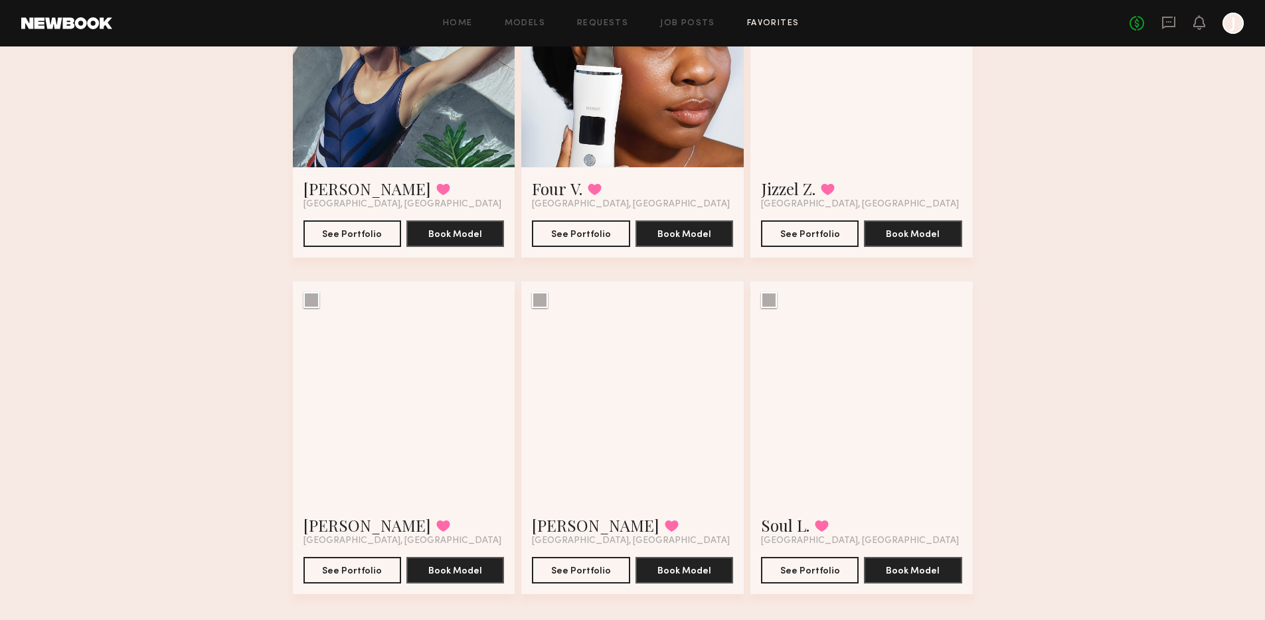
scroll to position [8643, 0]
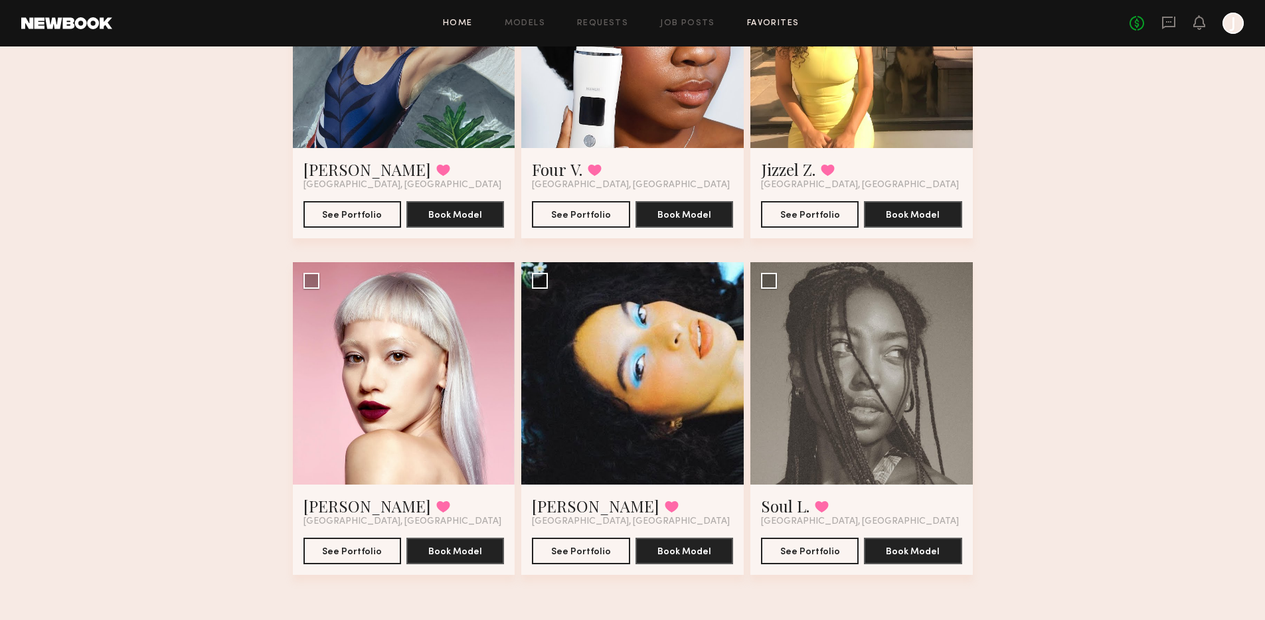
click at [459, 23] on link "Home" at bounding box center [458, 23] width 30 height 9
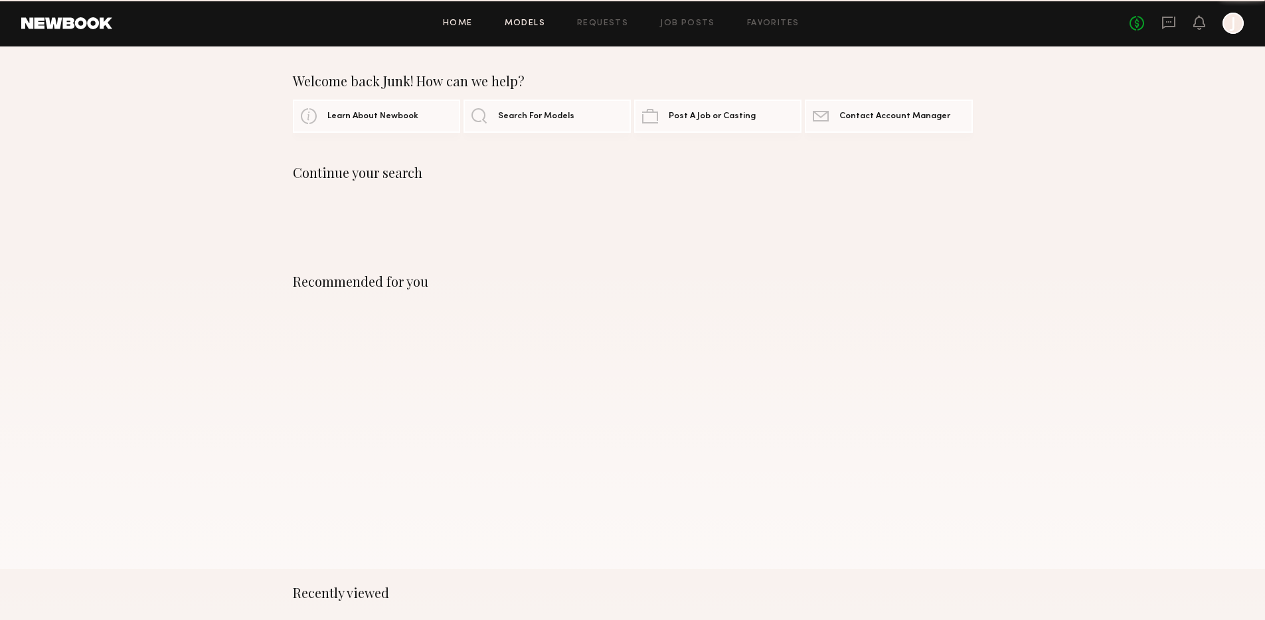
click at [525, 25] on link "Models" at bounding box center [525, 23] width 41 height 9
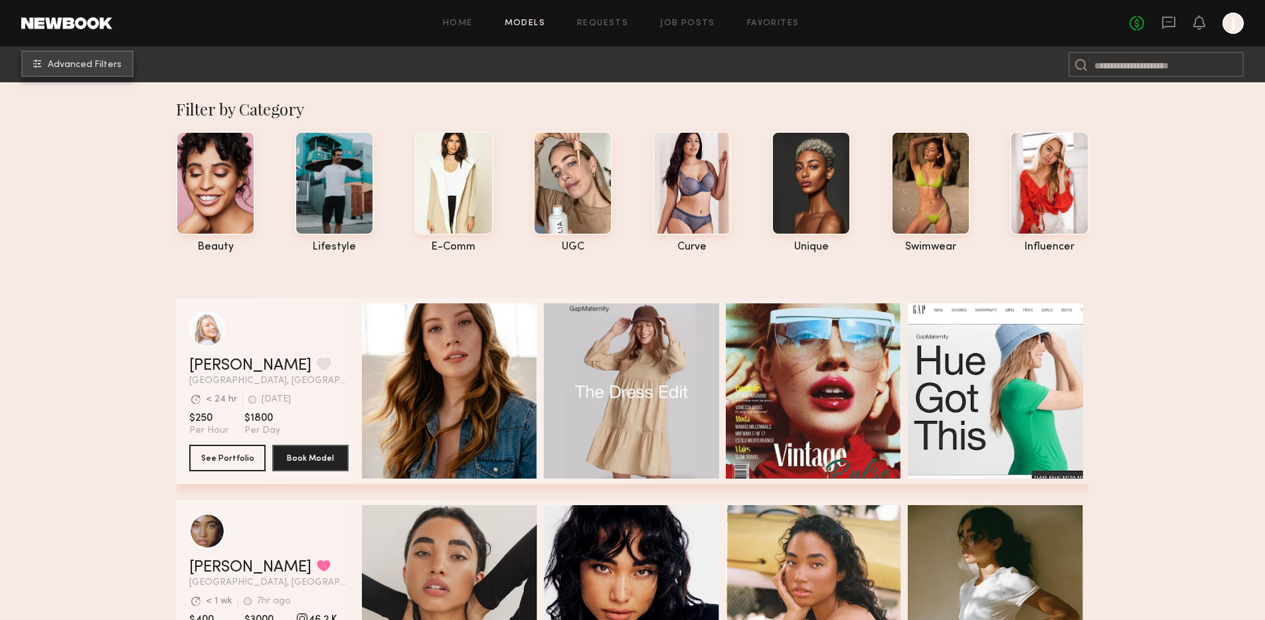
click at [104, 65] on span "Advanced Filters" at bounding box center [85, 64] width 74 height 9
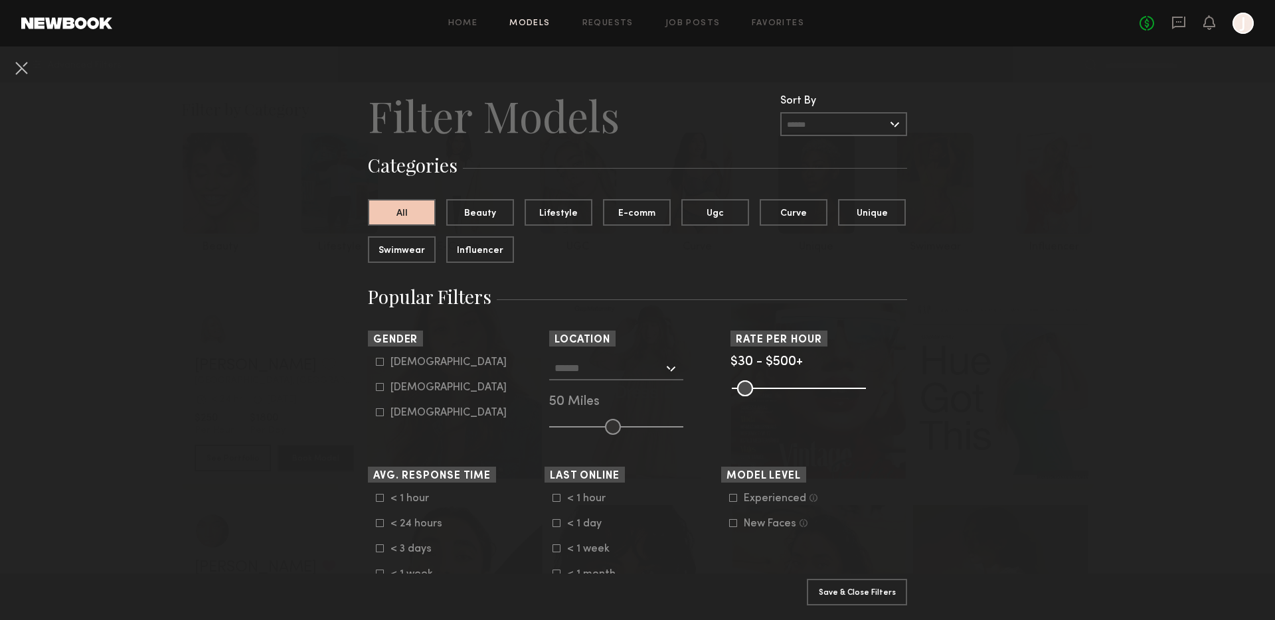
click at [397, 363] on div "Male" at bounding box center [449, 363] width 116 height 8
type input "*"
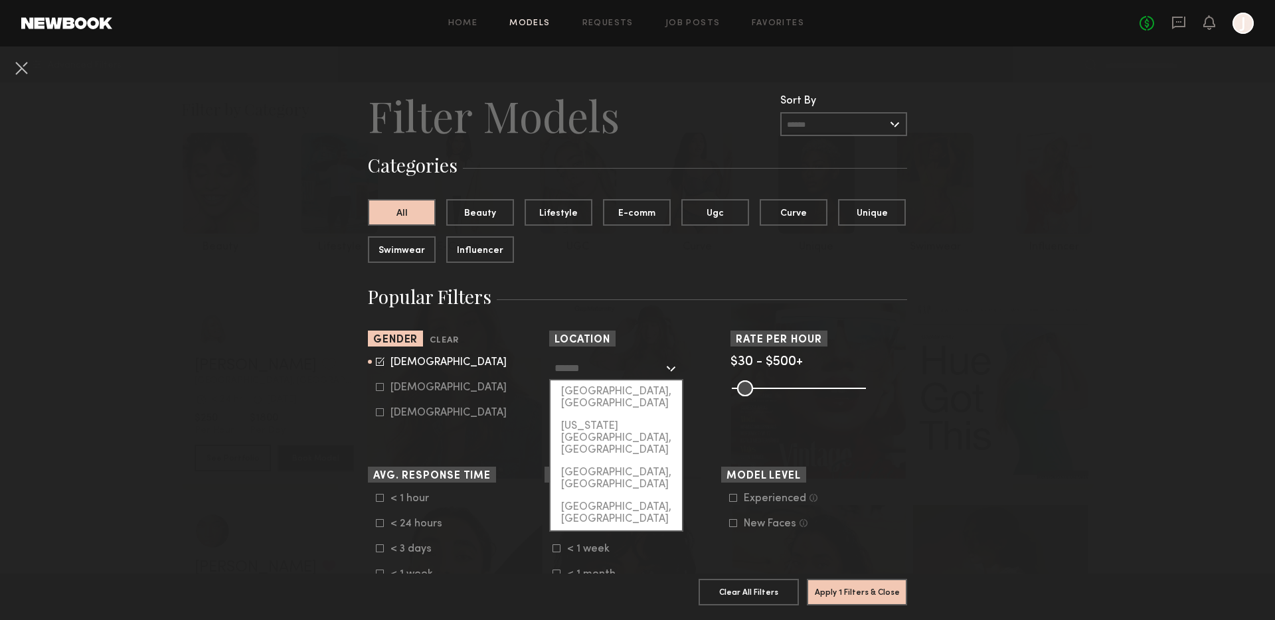
click at [618, 377] on input "text" at bounding box center [609, 368] width 109 height 23
click at [612, 391] on div "[GEOGRAPHIC_DATA], [GEOGRAPHIC_DATA]" at bounding box center [617, 398] width 132 height 35
type input "**********"
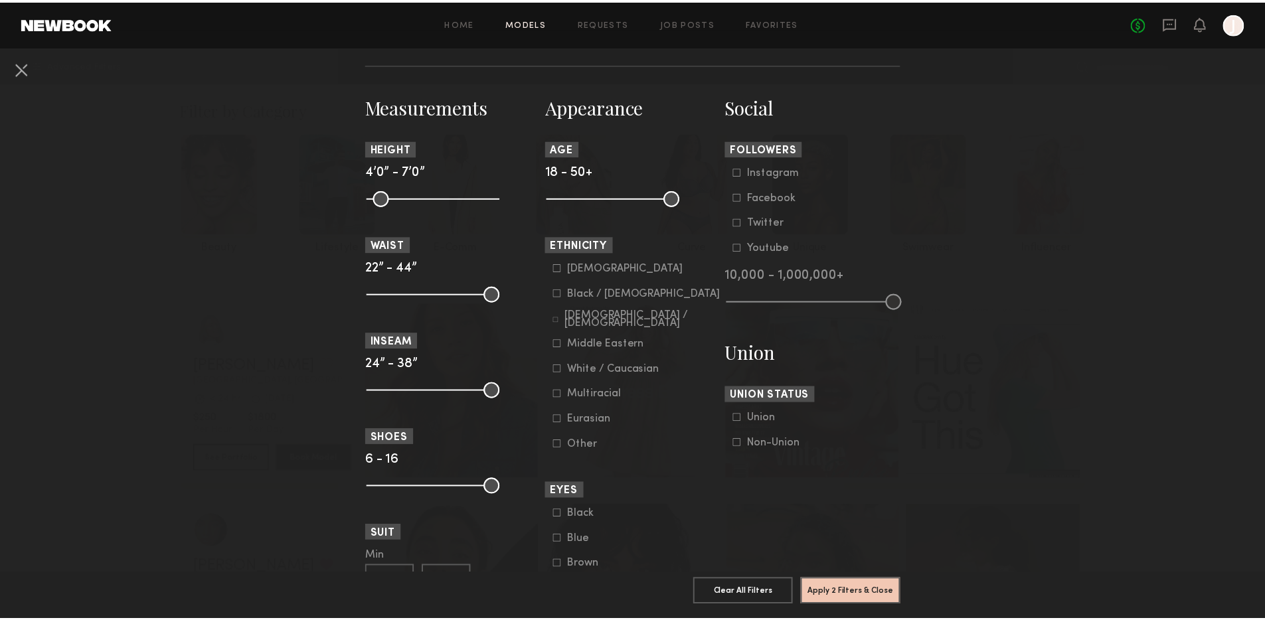
scroll to position [598, 0]
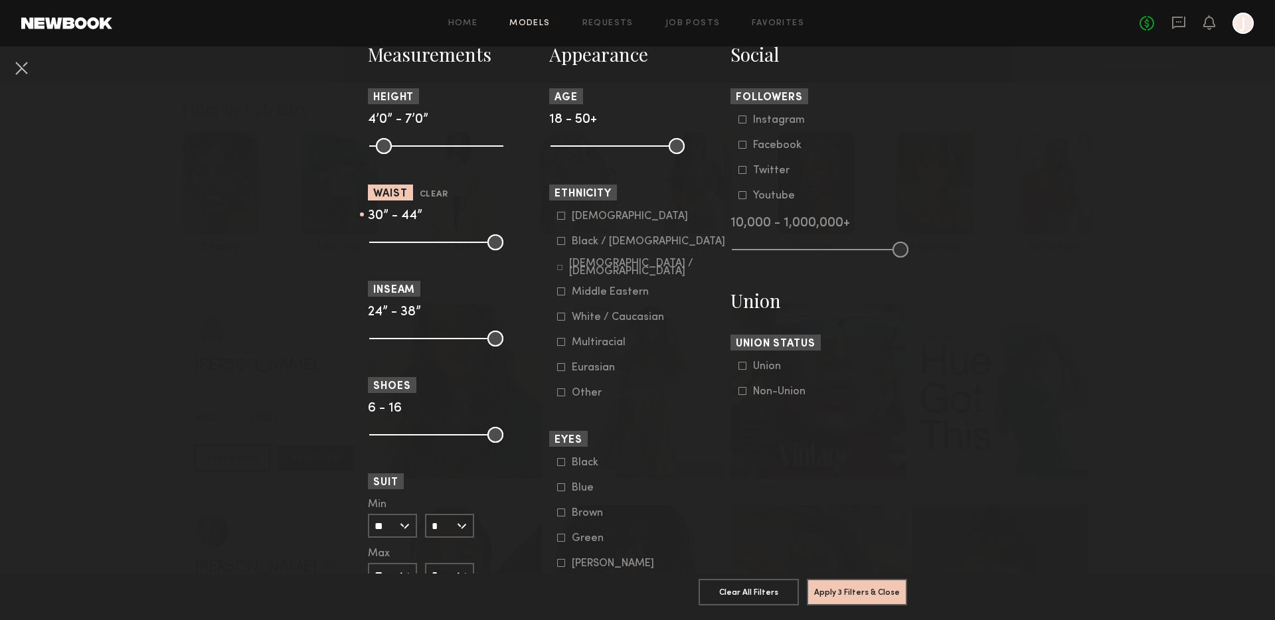
drag, startPoint x: 371, startPoint y: 243, endPoint x: 413, endPoint y: 248, distance: 41.4
type input "**"
click at [413, 248] on input "range" at bounding box center [436, 242] width 134 height 16
drag, startPoint x: 485, startPoint y: 245, endPoint x: 436, endPoint y: 246, distance: 48.5
type input "**"
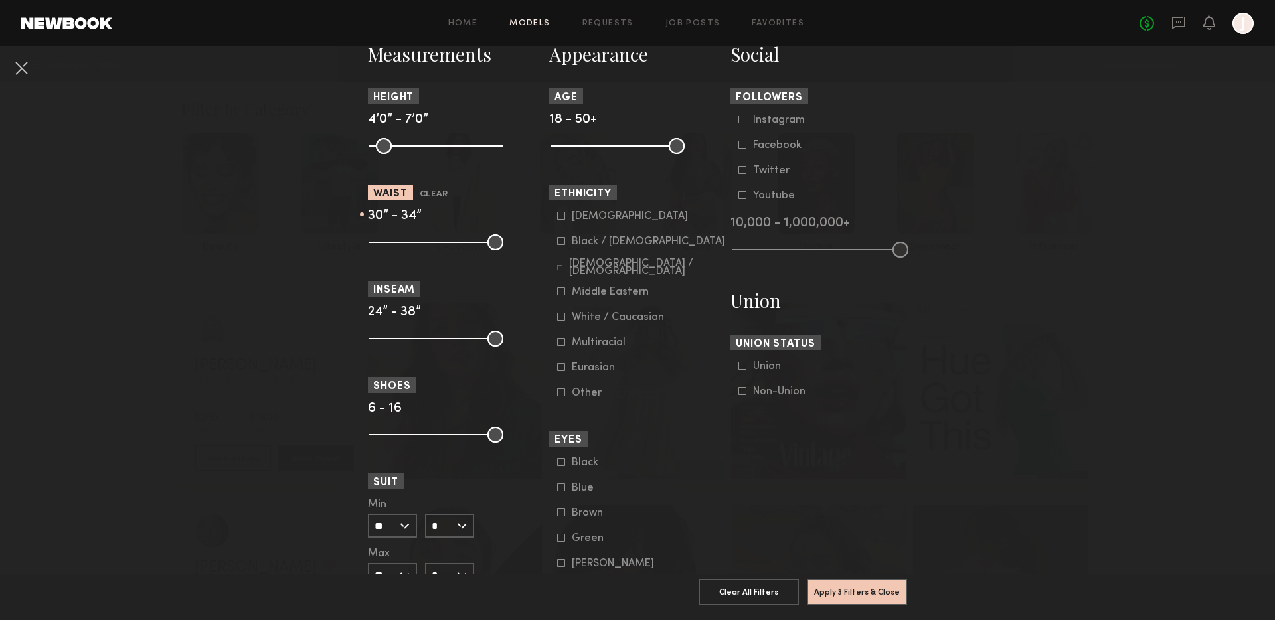
click at [436, 246] on input "range" at bounding box center [436, 242] width 134 height 16
drag, startPoint x: 559, startPoint y: 145, endPoint x: 594, endPoint y: 150, distance: 34.9
type input "**"
click at [594, 150] on input "range" at bounding box center [618, 146] width 134 height 16
click at [845, 583] on button "Apply 4 Filters & Close" at bounding box center [857, 592] width 100 height 27
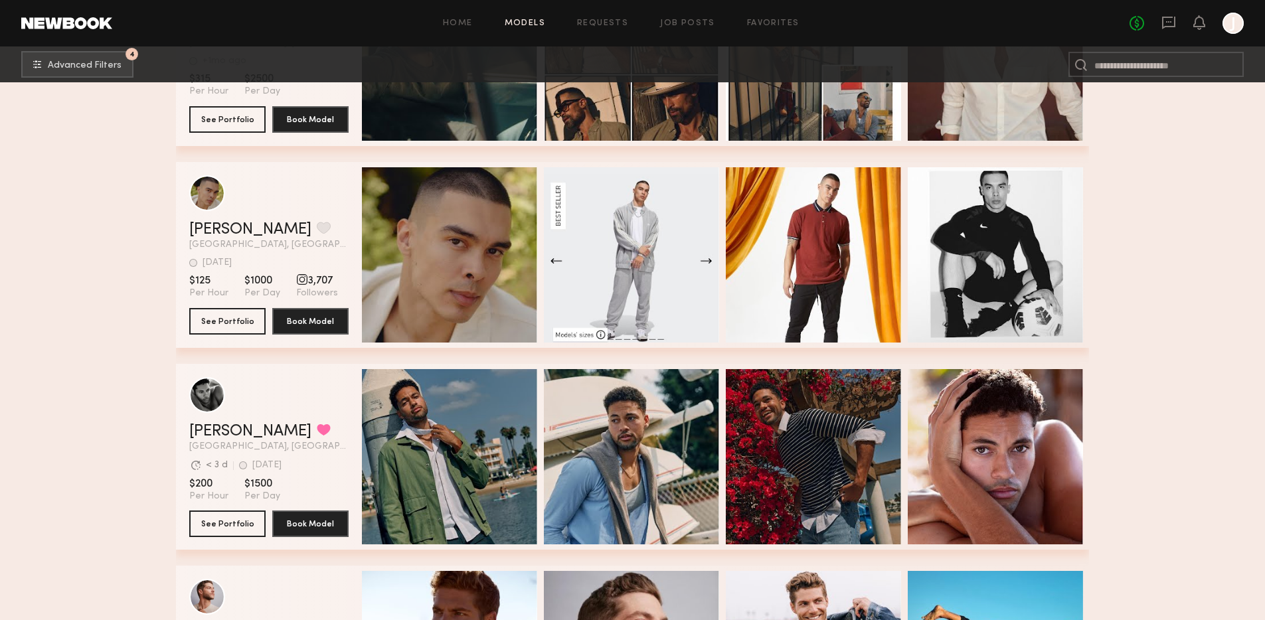
scroll to position [19131, 0]
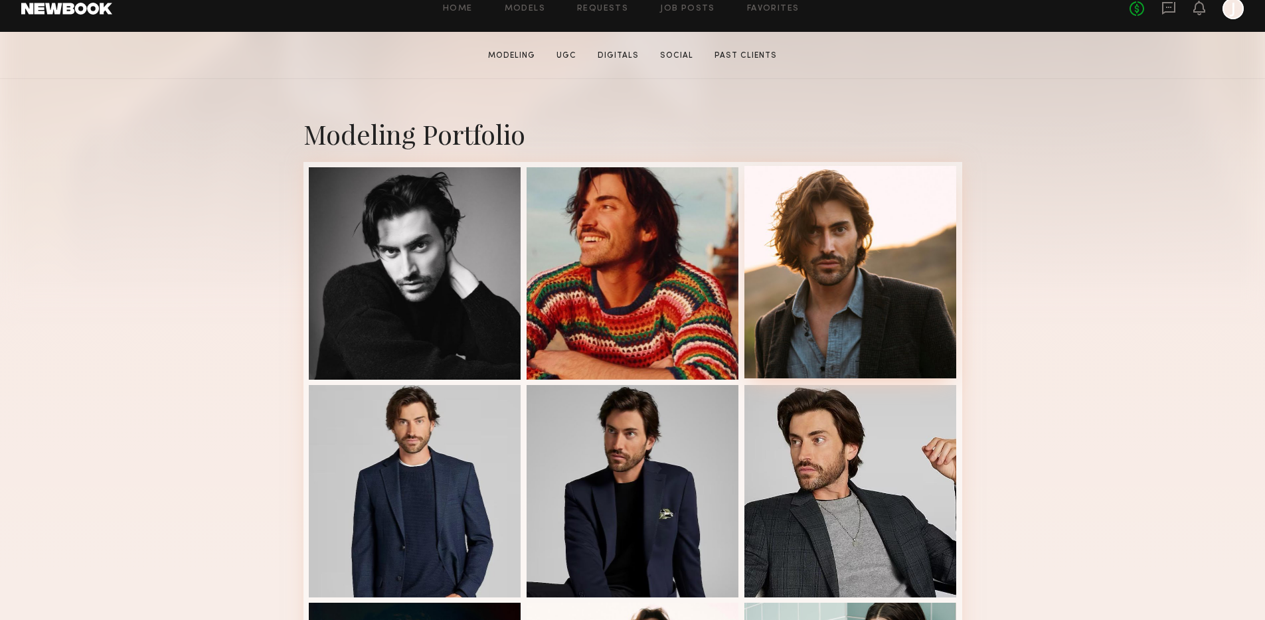
scroll to position [227, 0]
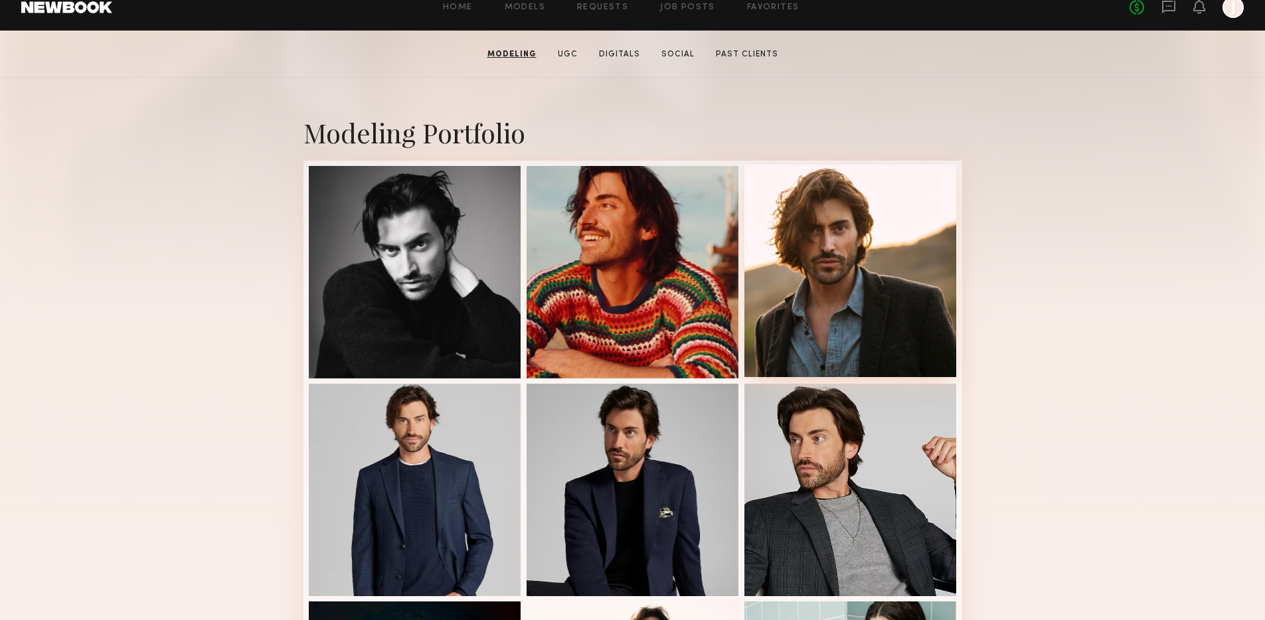
click at [847, 250] on div at bounding box center [851, 271] width 213 height 213
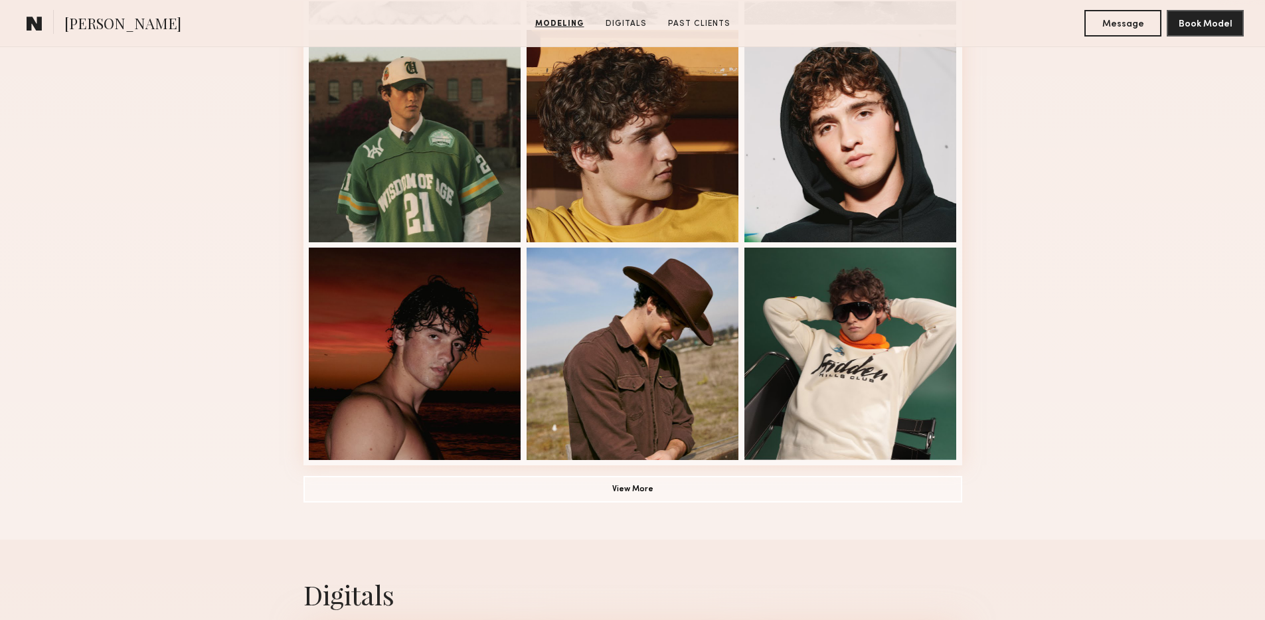
scroll to position [802, 0]
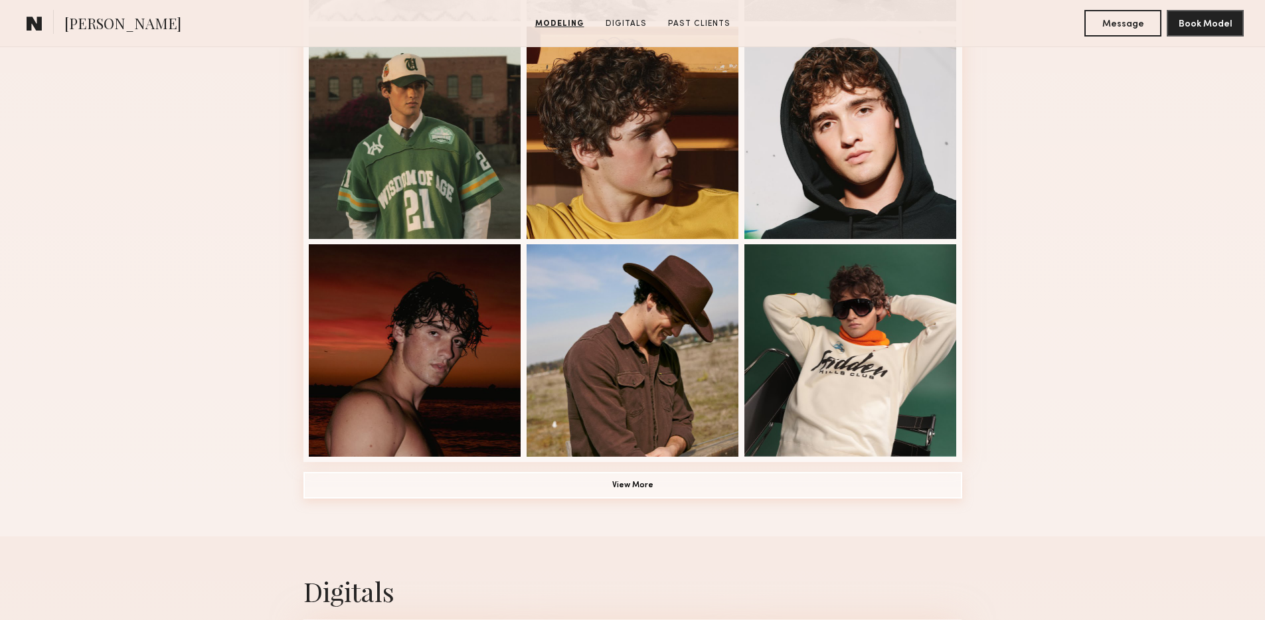
click at [634, 485] on button "View More" at bounding box center [633, 485] width 659 height 27
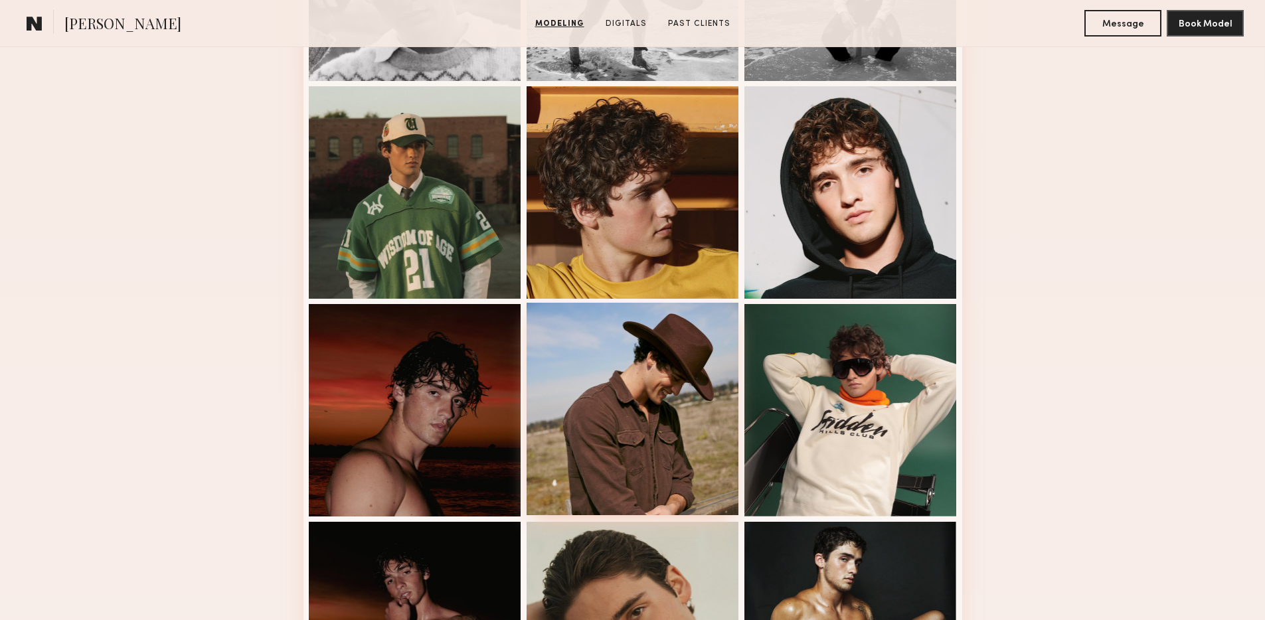
scroll to position [739, 0]
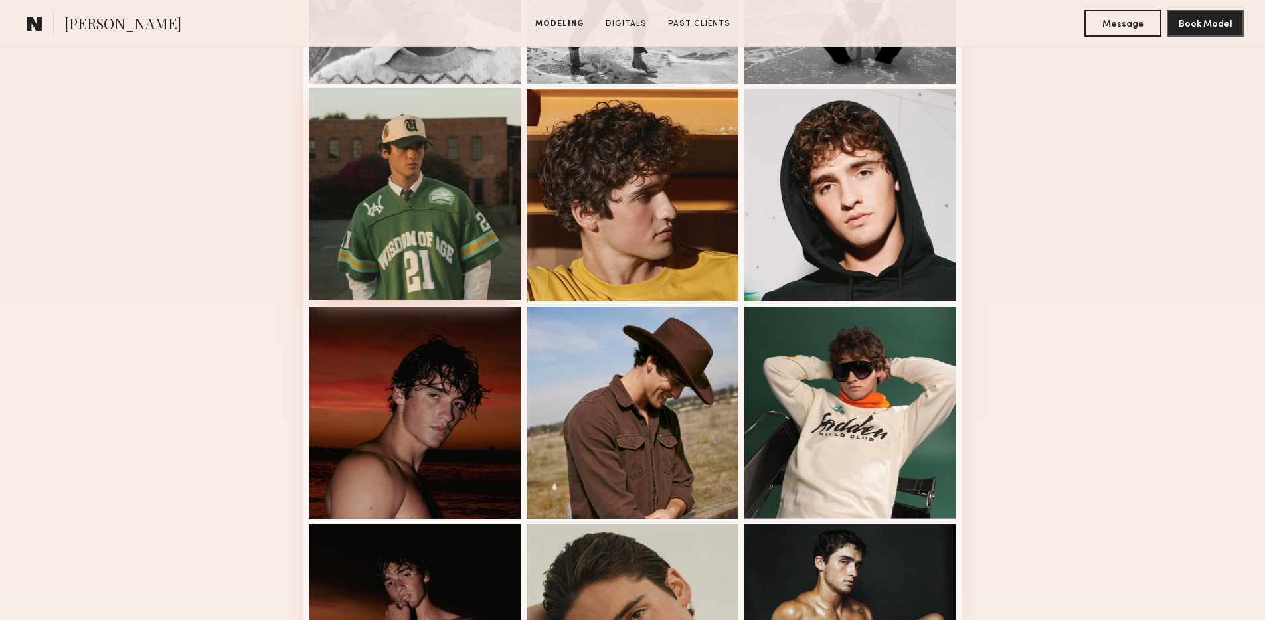
click at [434, 226] on div at bounding box center [415, 194] width 213 height 213
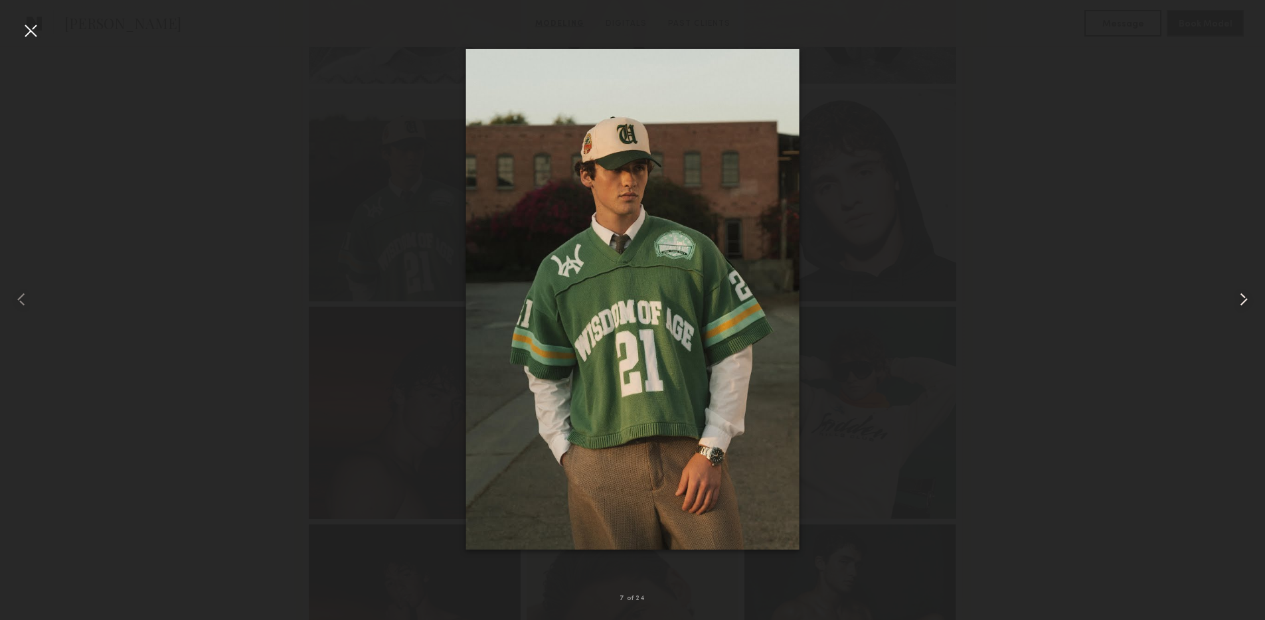
click at [1218, 143] on div at bounding box center [1240, 299] width 50 height 557
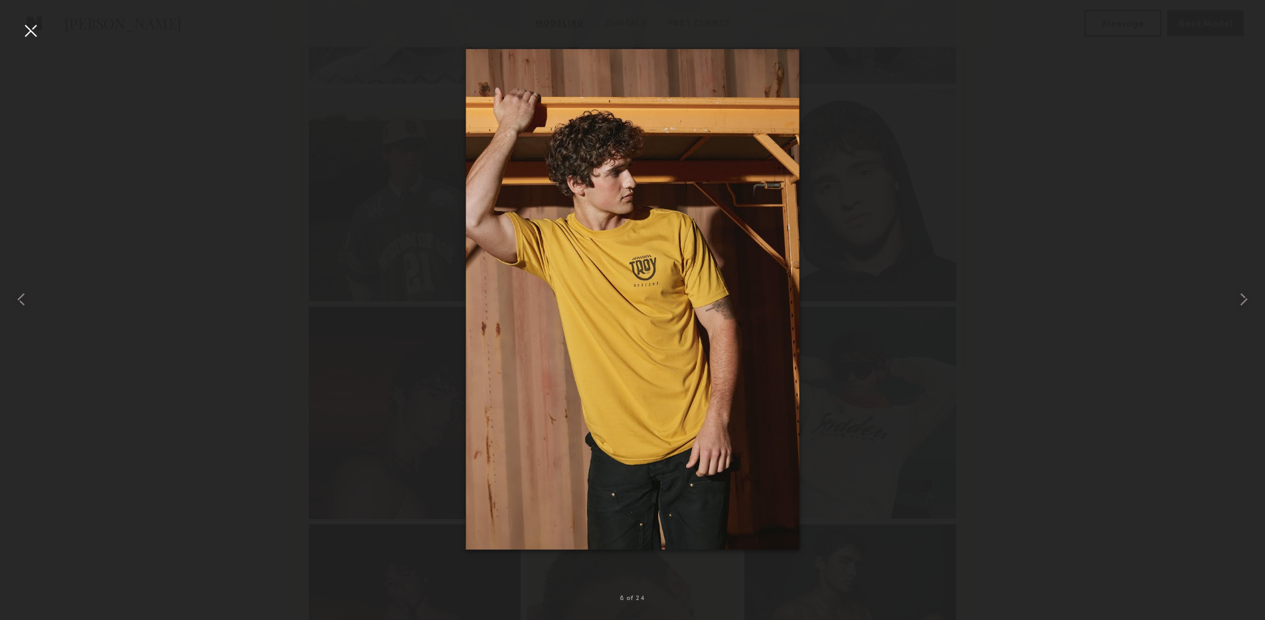
drag, startPoint x: 36, startPoint y: 30, endPoint x: 65, endPoint y: 32, distance: 29.3
click at [35, 31] on div at bounding box center [30, 30] width 21 height 21
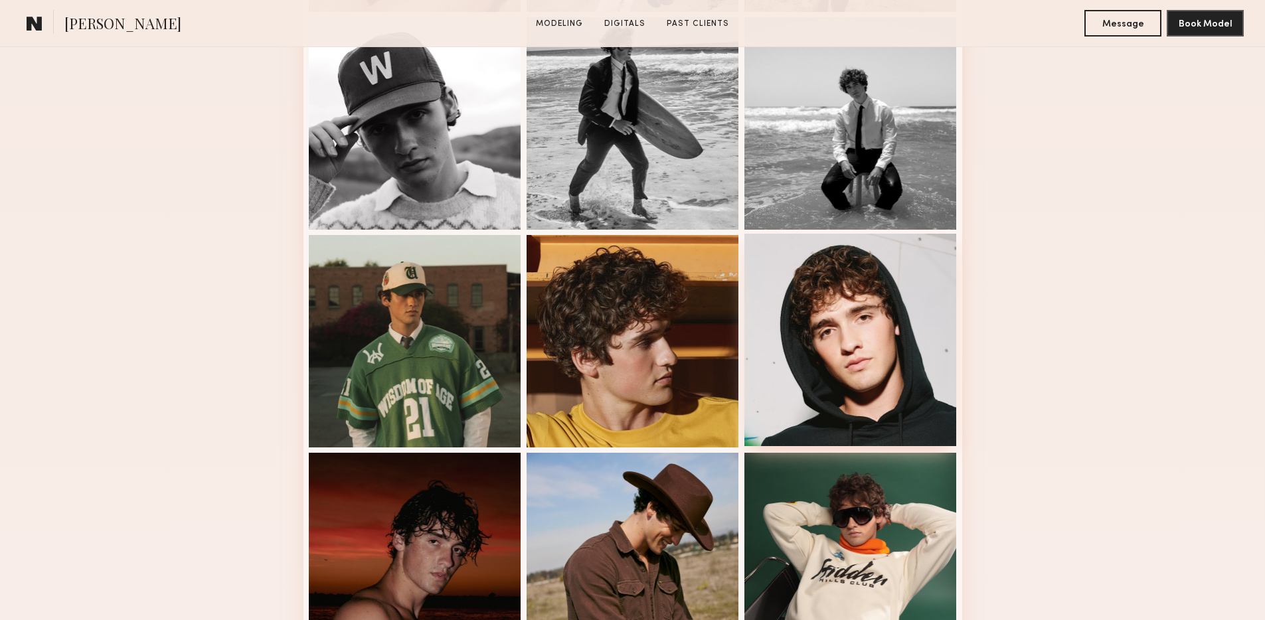
scroll to position [648, 0]
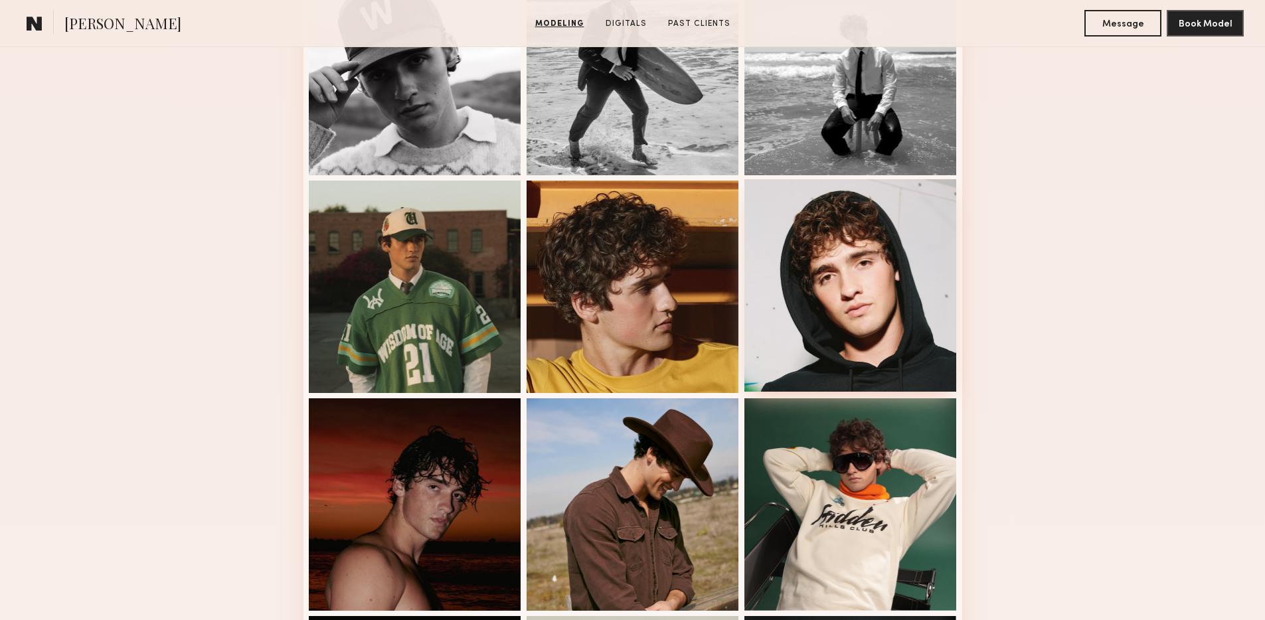
click at [882, 310] on div at bounding box center [851, 285] width 213 height 213
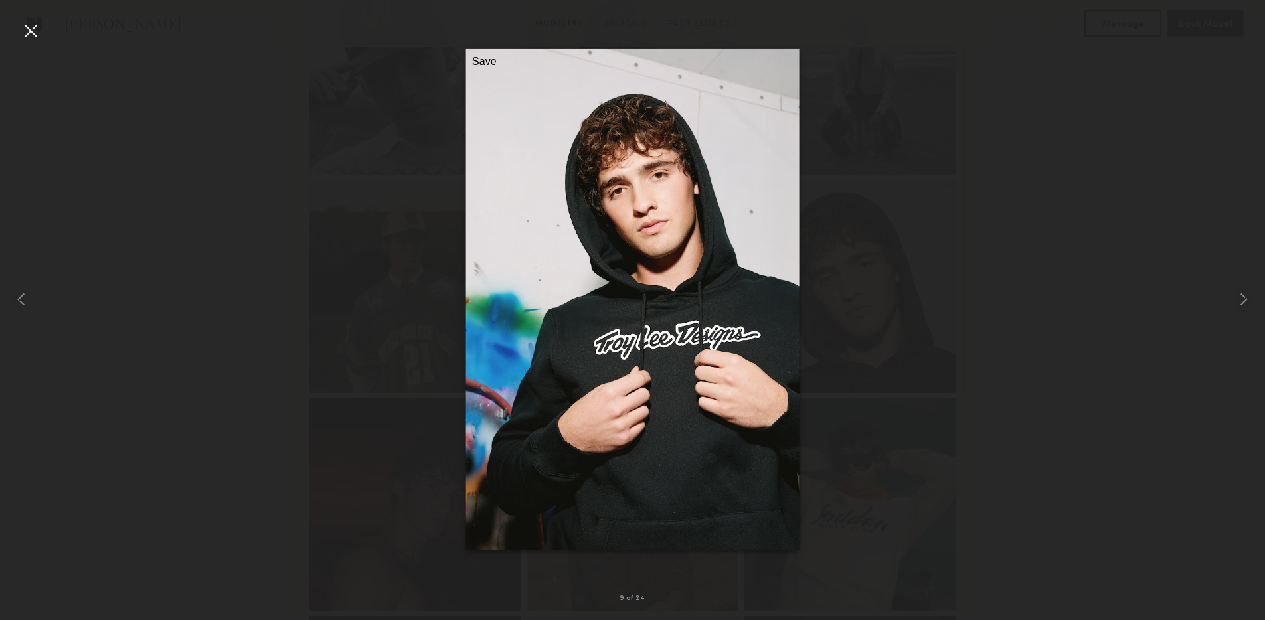
click at [37, 29] on div at bounding box center [30, 30] width 21 height 21
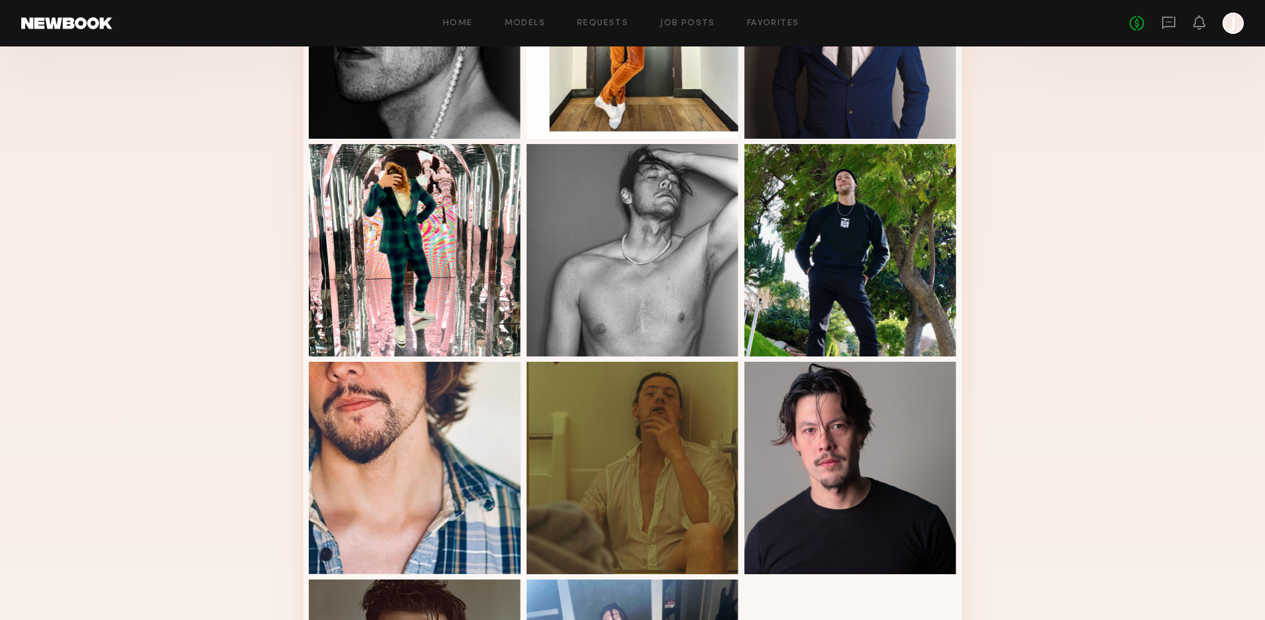
scroll to position [417, 0]
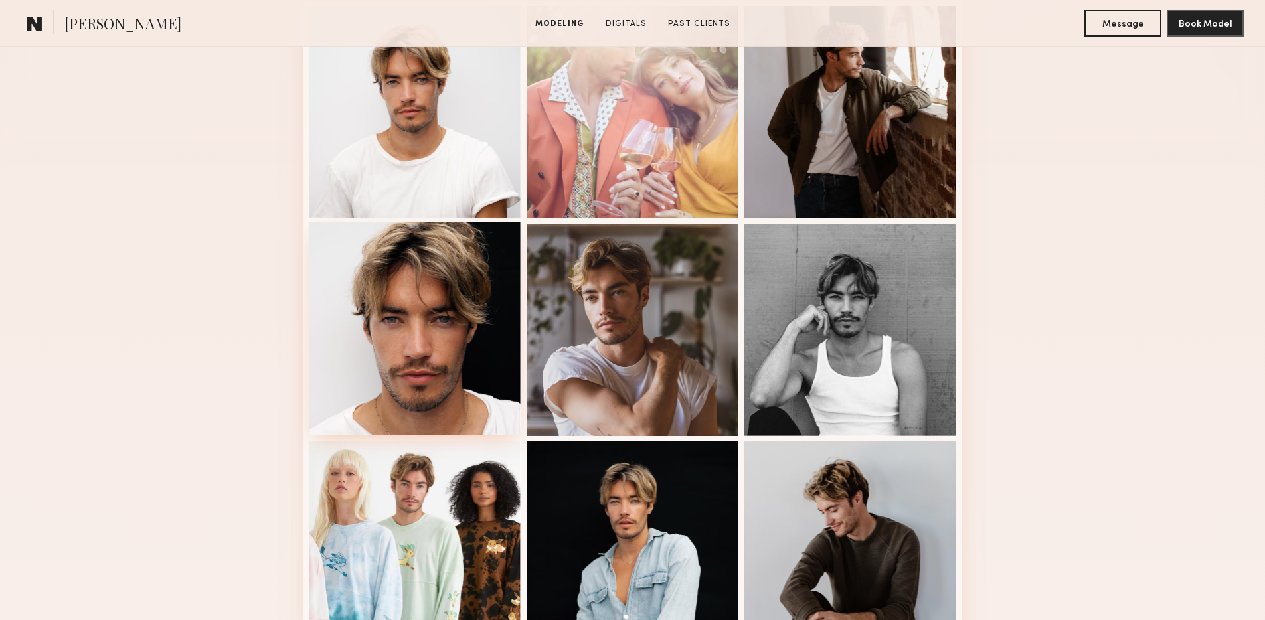
scroll to position [438, 0]
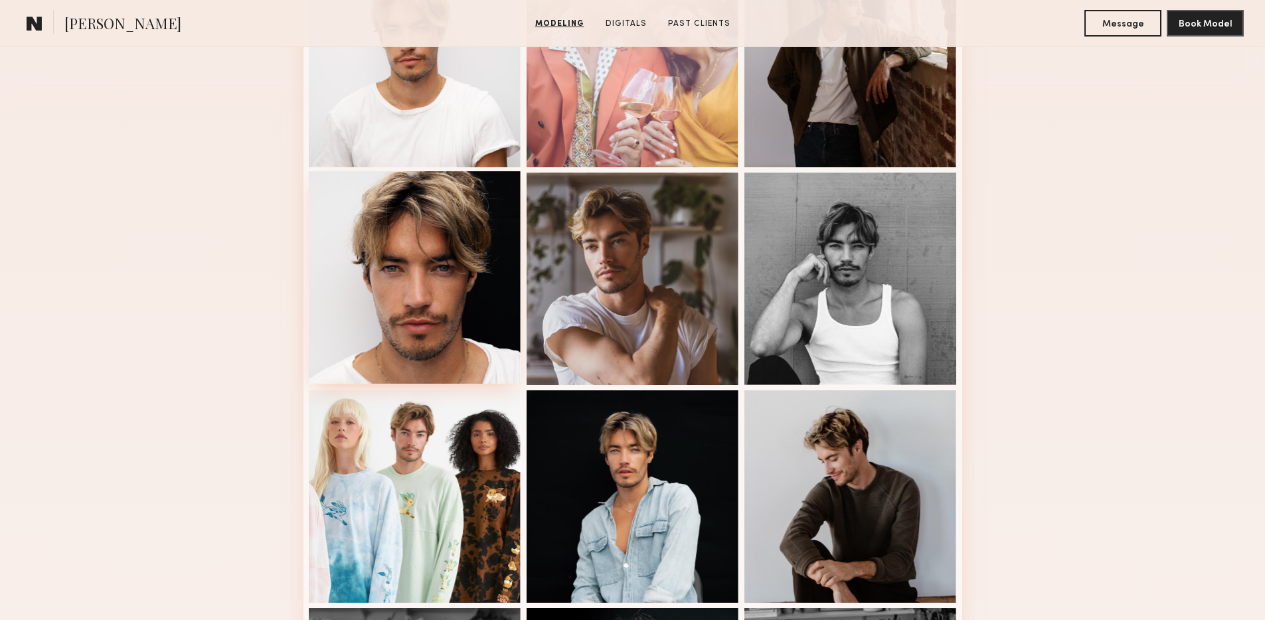
click at [420, 277] on div at bounding box center [415, 277] width 213 height 213
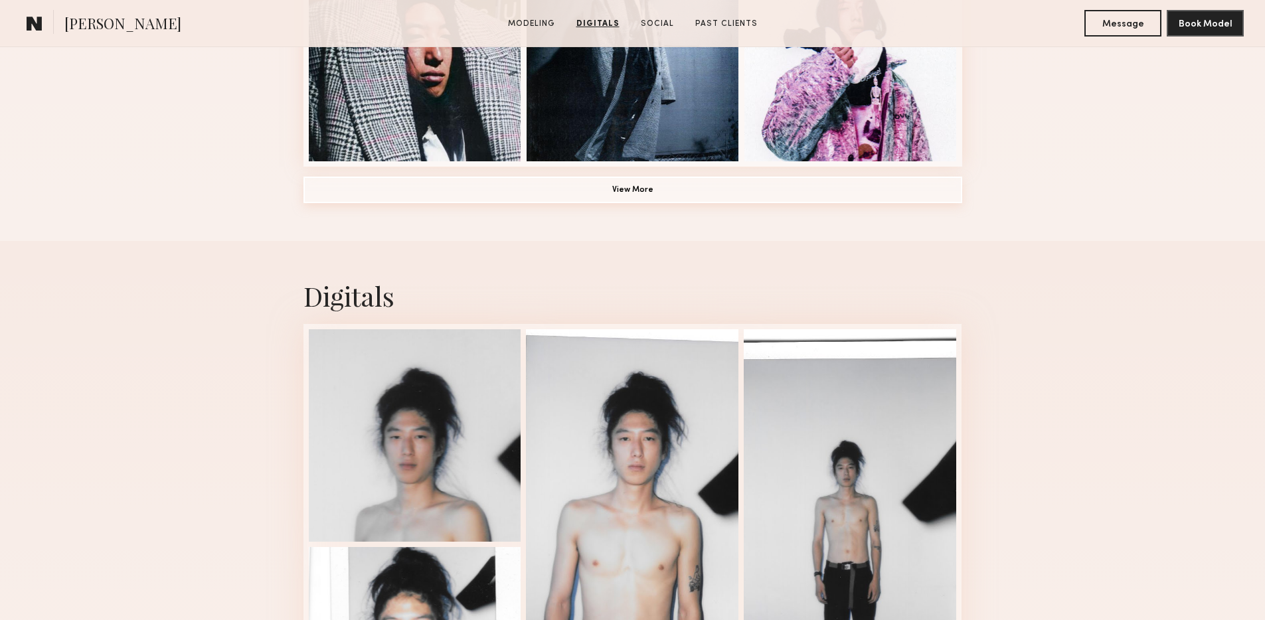
scroll to position [1095, 0]
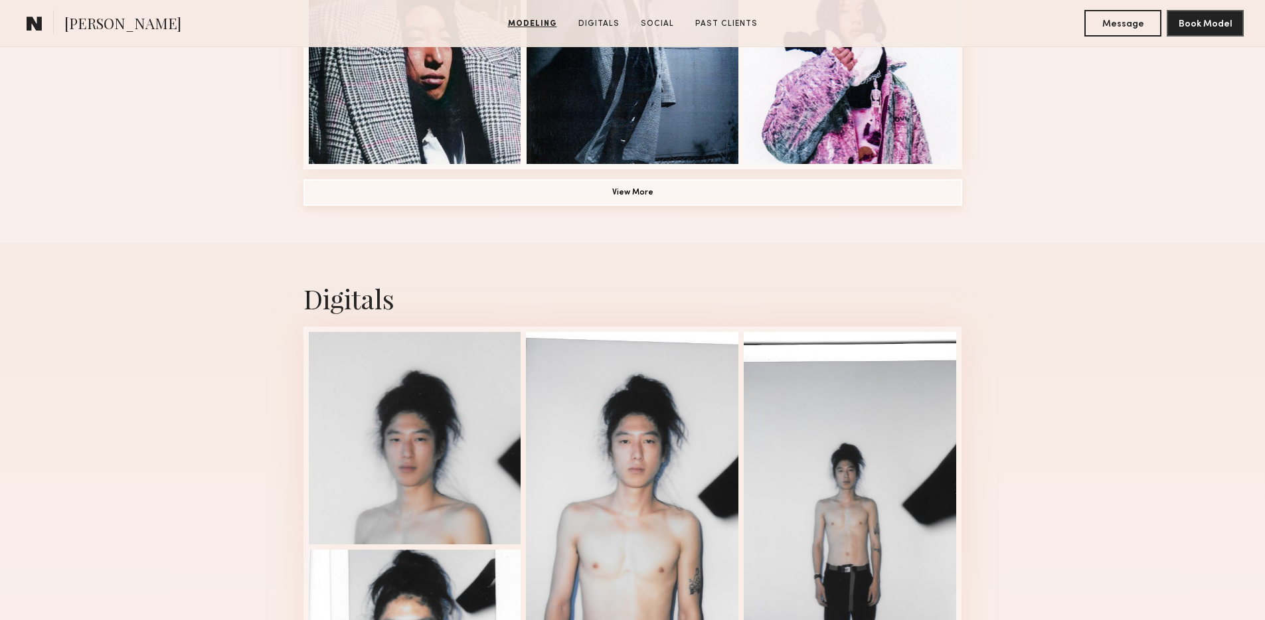
click at [729, 197] on button "View More" at bounding box center [633, 192] width 659 height 27
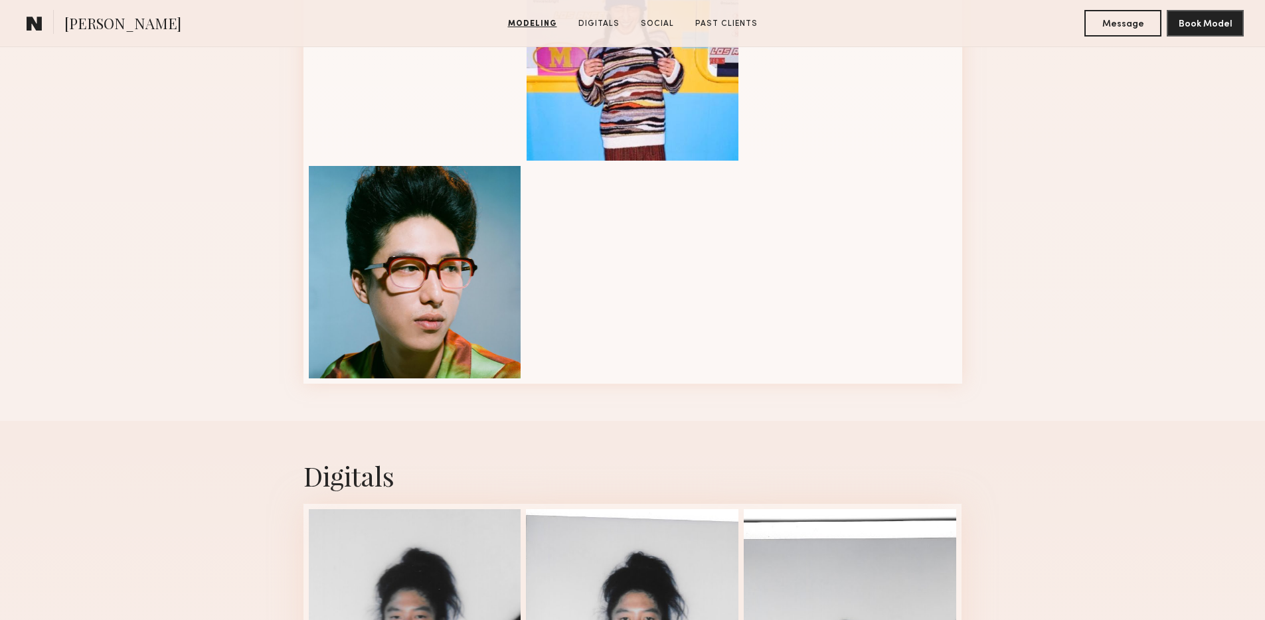
scroll to position [1559, 0]
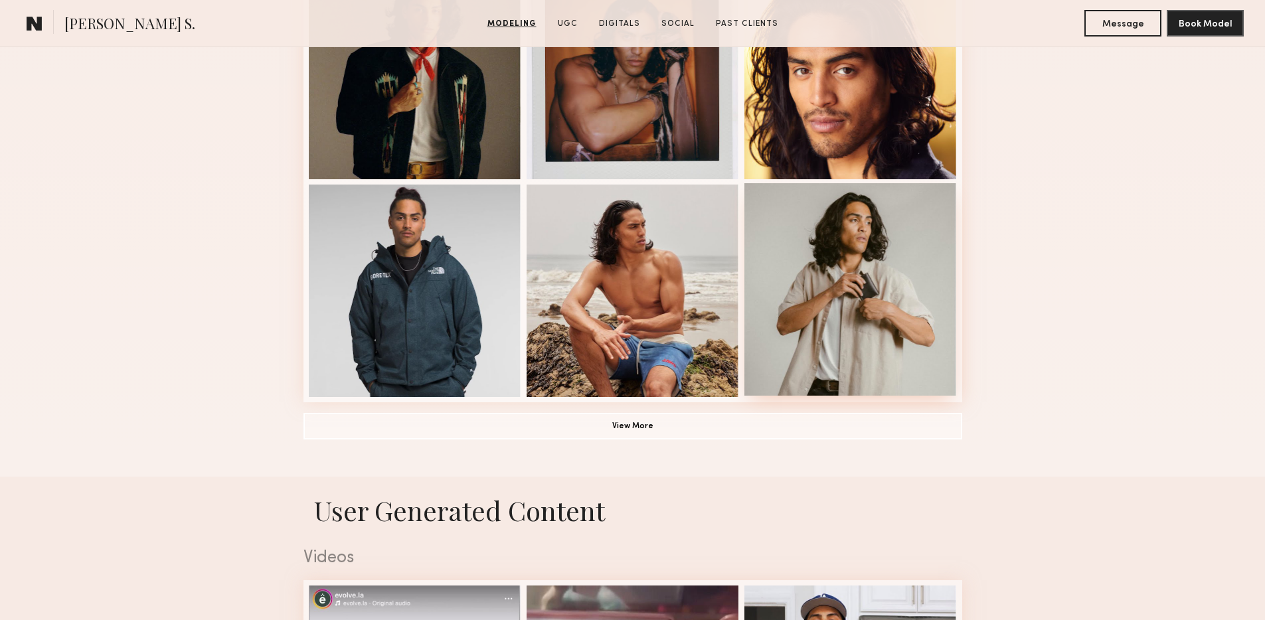
scroll to position [864, 0]
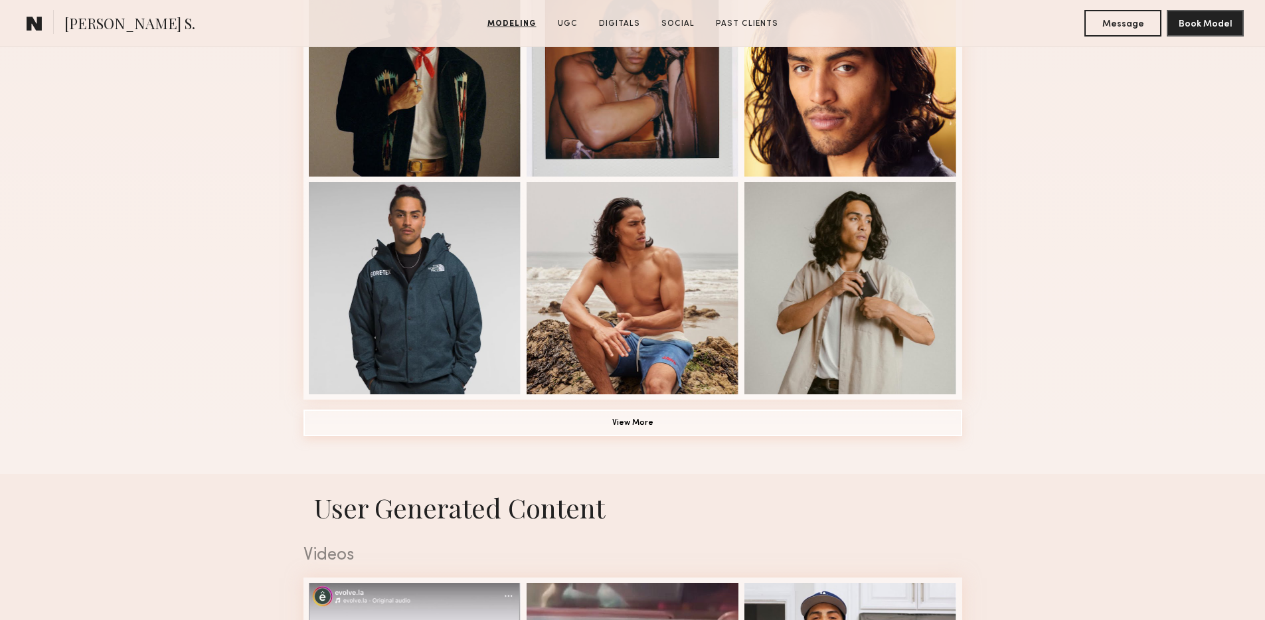
click at [729, 428] on button "View More" at bounding box center [633, 423] width 659 height 27
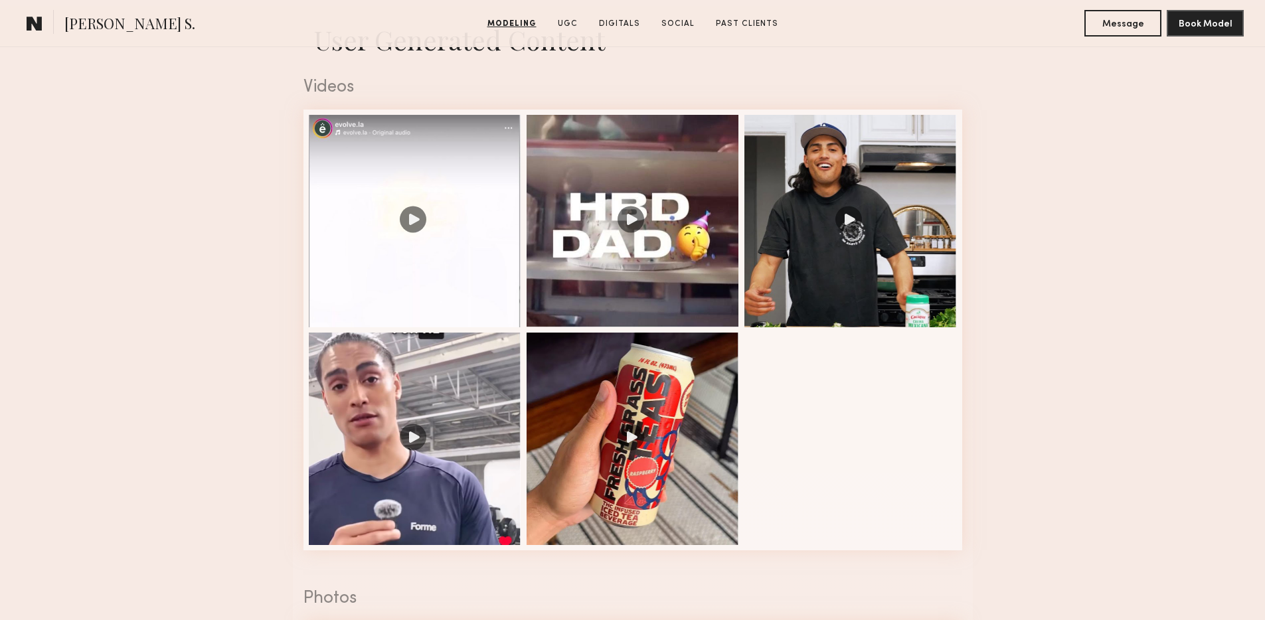
scroll to position [2170, 0]
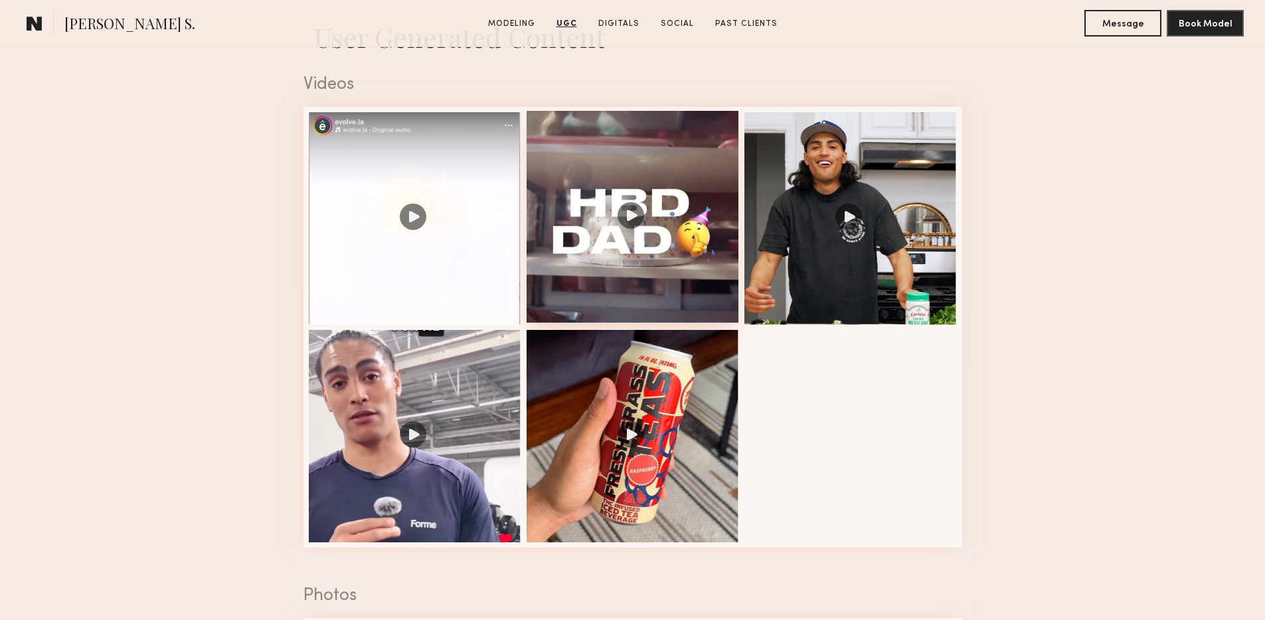
click at [640, 283] on div at bounding box center [633, 217] width 213 height 213
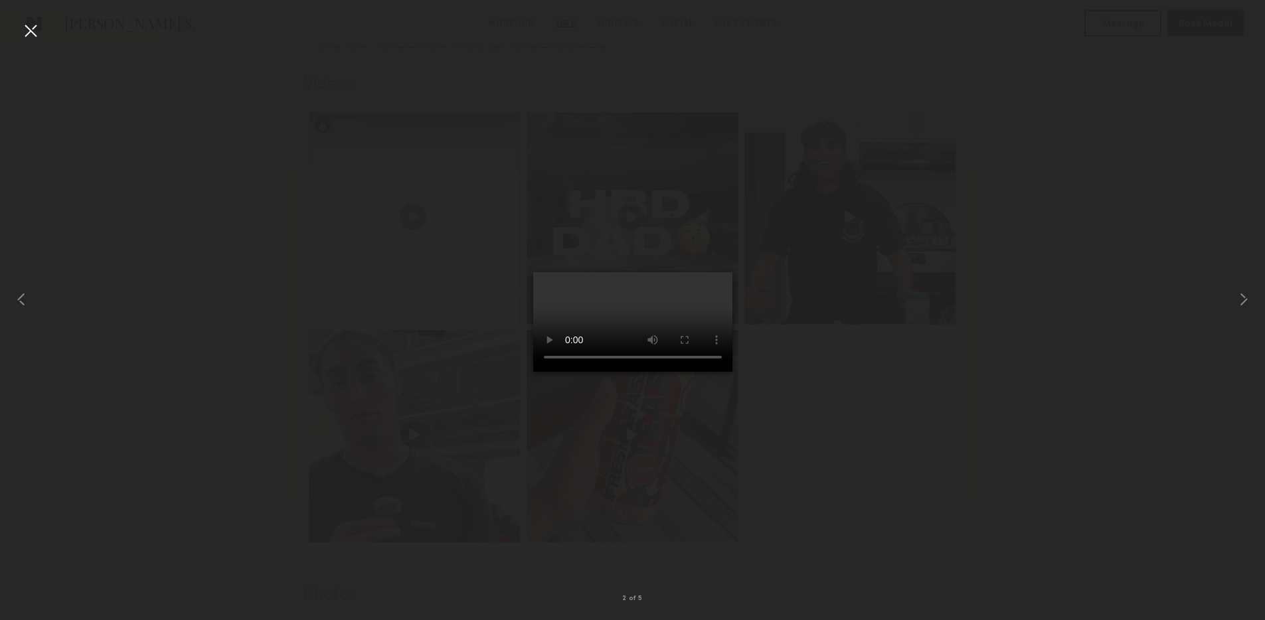
click at [1035, 371] on div at bounding box center [632, 299] width 1265 height 557
click at [32, 35] on div at bounding box center [30, 30] width 21 height 21
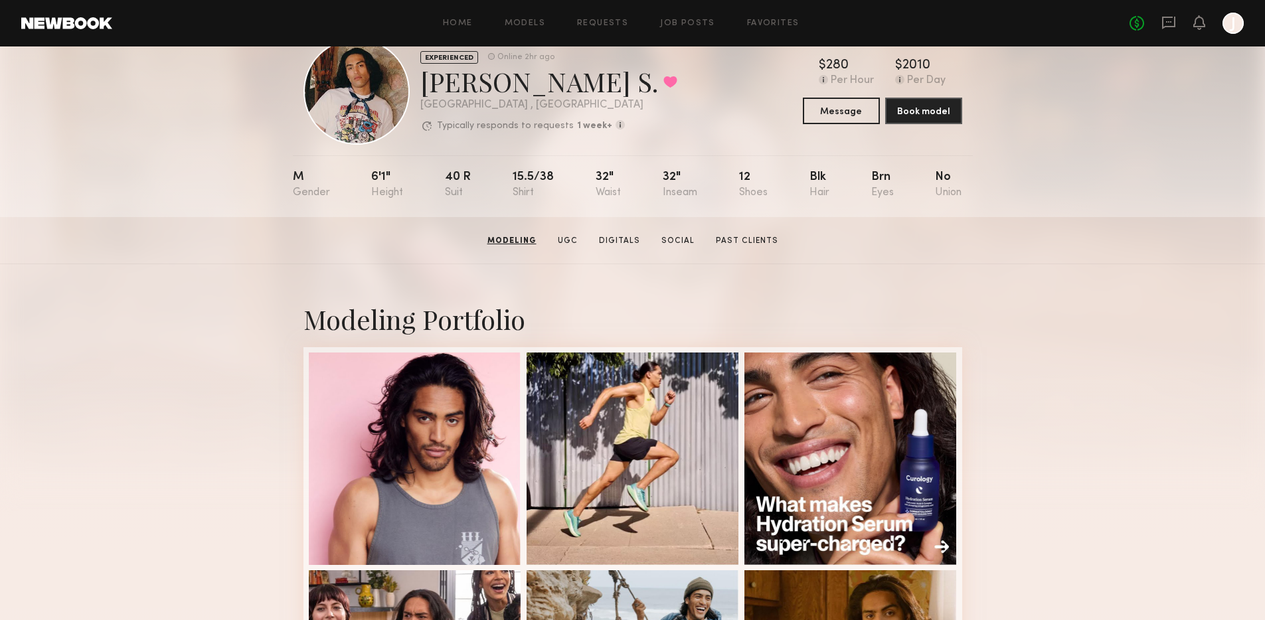
scroll to position [0, 0]
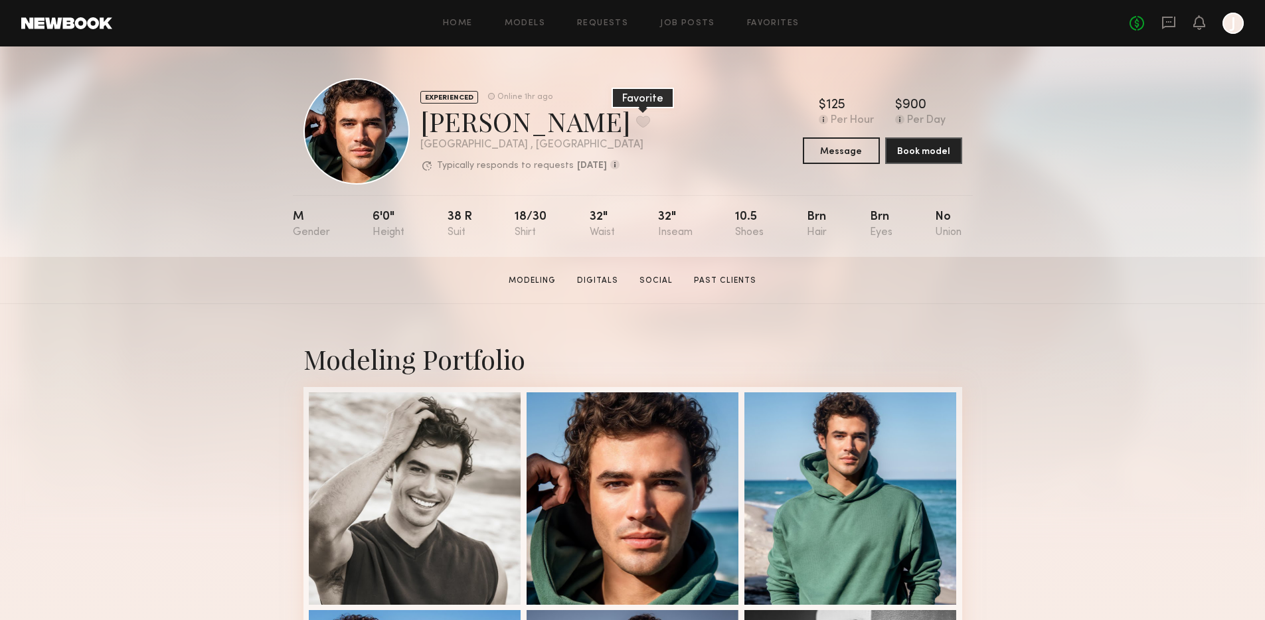
click at [636, 124] on button at bounding box center [643, 122] width 14 height 12
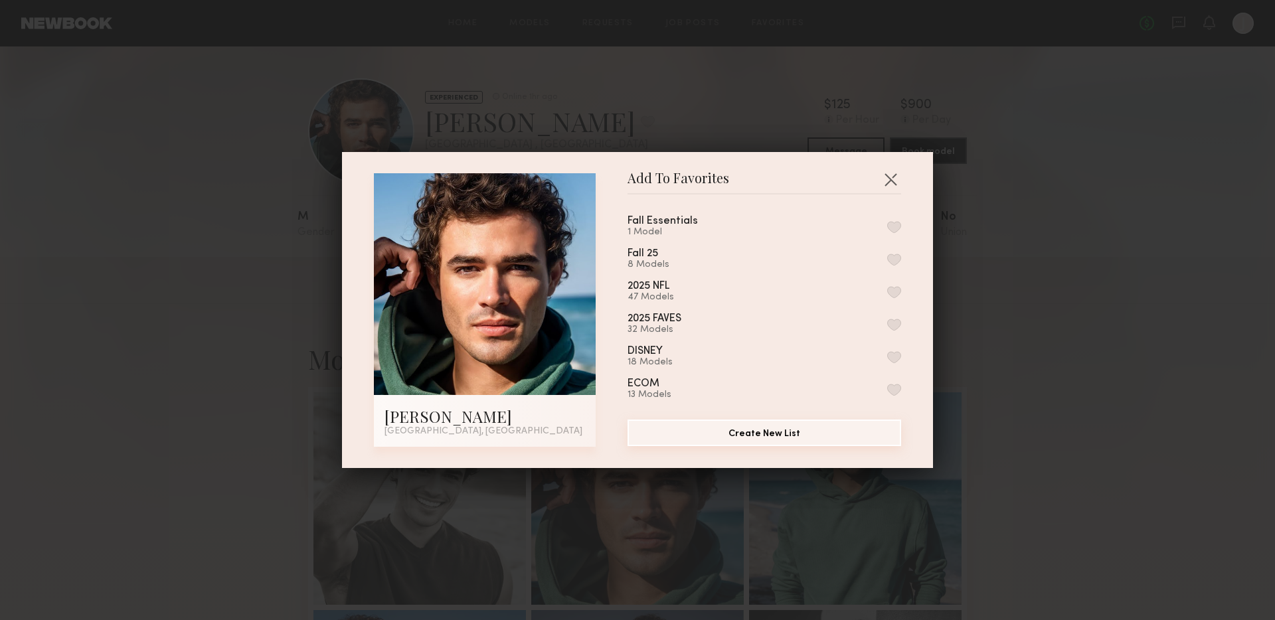
click at [763, 434] on button "Create New List" at bounding box center [765, 433] width 274 height 27
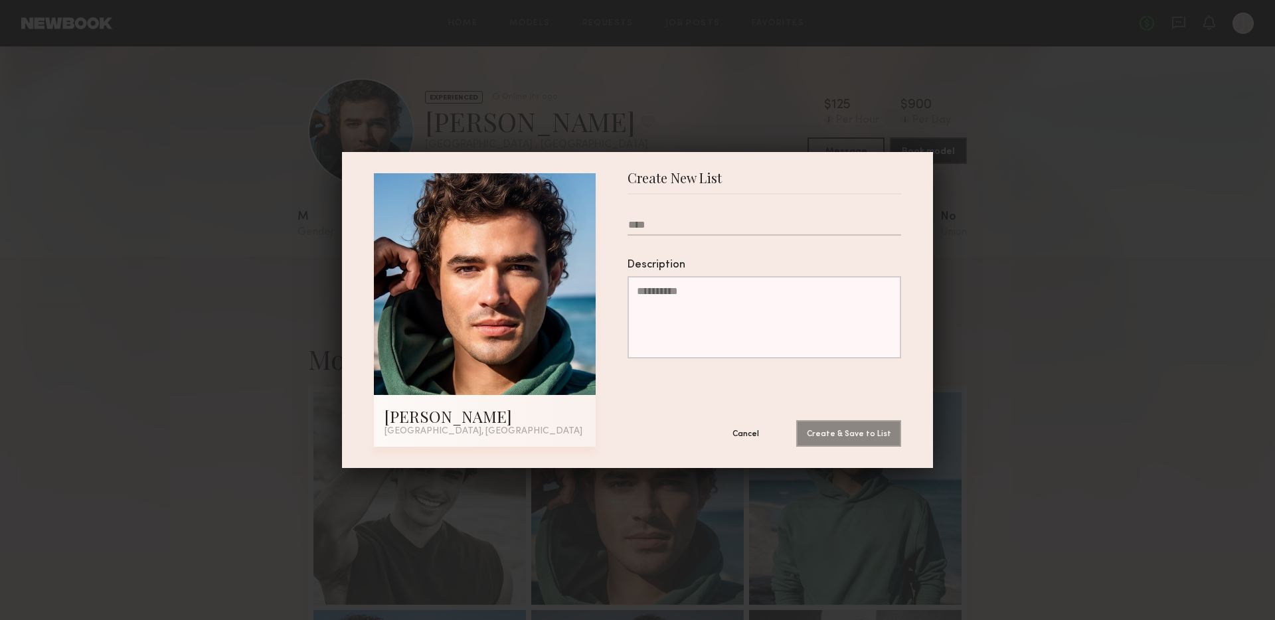
click at [658, 230] on input "text" at bounding box center [765, 227] width 274 height 17
click at [826, 433] on button "Create & Save to List" at bounding box center [848, 433] width 105 height 27
click at [648, 225] on input "*******" at bounding box center [765, 227] width 274 height 17
drag, startPoint x: 625, startPoint y: 226, endPoint x: 652, endPoint y: 237, distance: 28.9
click at [628, 227] on input "*******" at bounding box center [765, 227] width 274 height 17
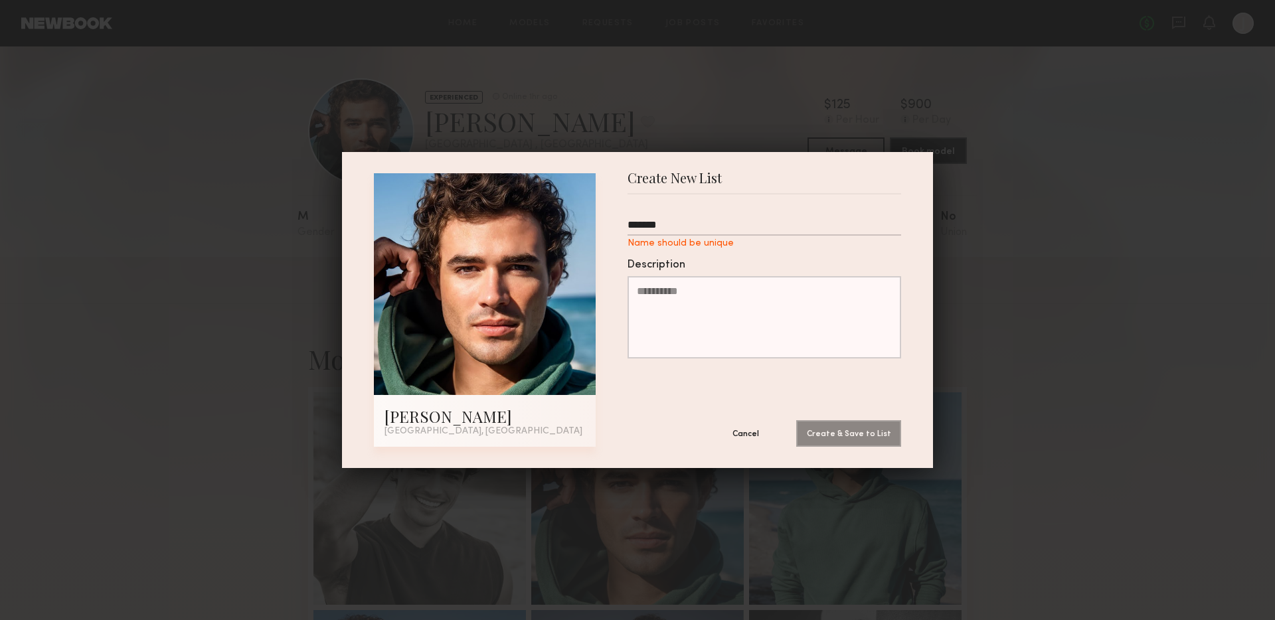
drag, startPoint x: 626, startPoint y: 227, endPoint x: 675, endPoint y: 228, distance: 49.2
click at [628, 227] on input "*******" at bounding box center [765, 227] width 274 height 17
type input "**********"
click at [888, 426] on button "Create & Save to List" at bounding box center [848, 433] width 105 height 27
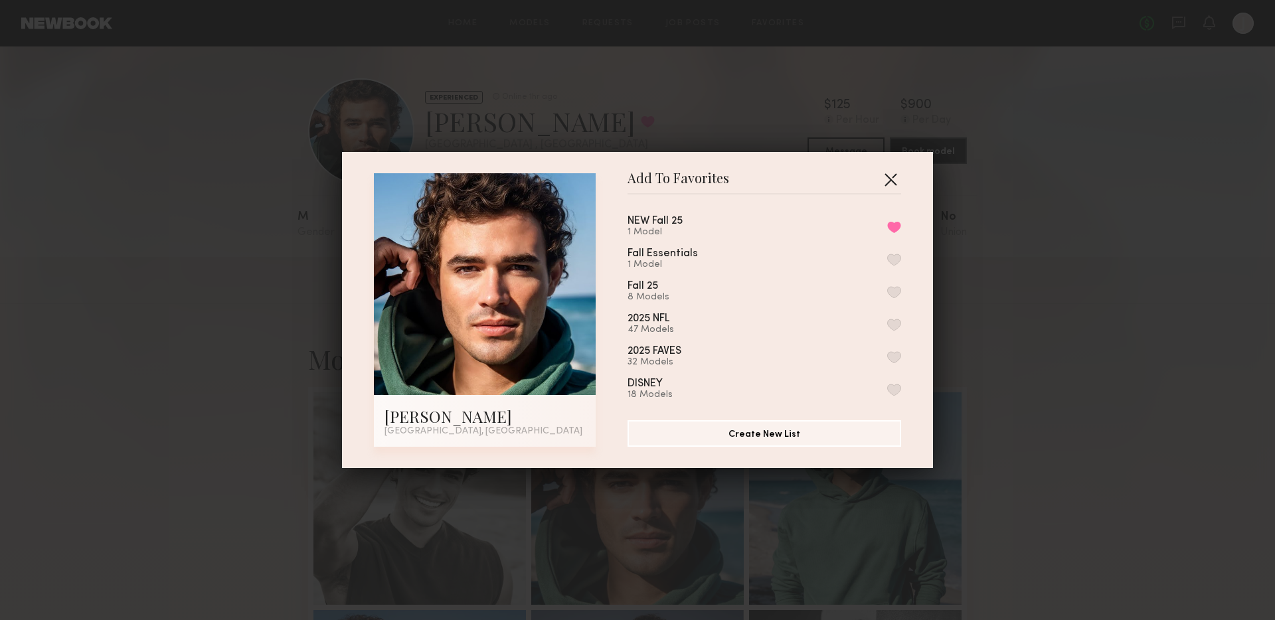
click at [884, 182] on button "button" at bounding box center [890, 179] width 21 height 21
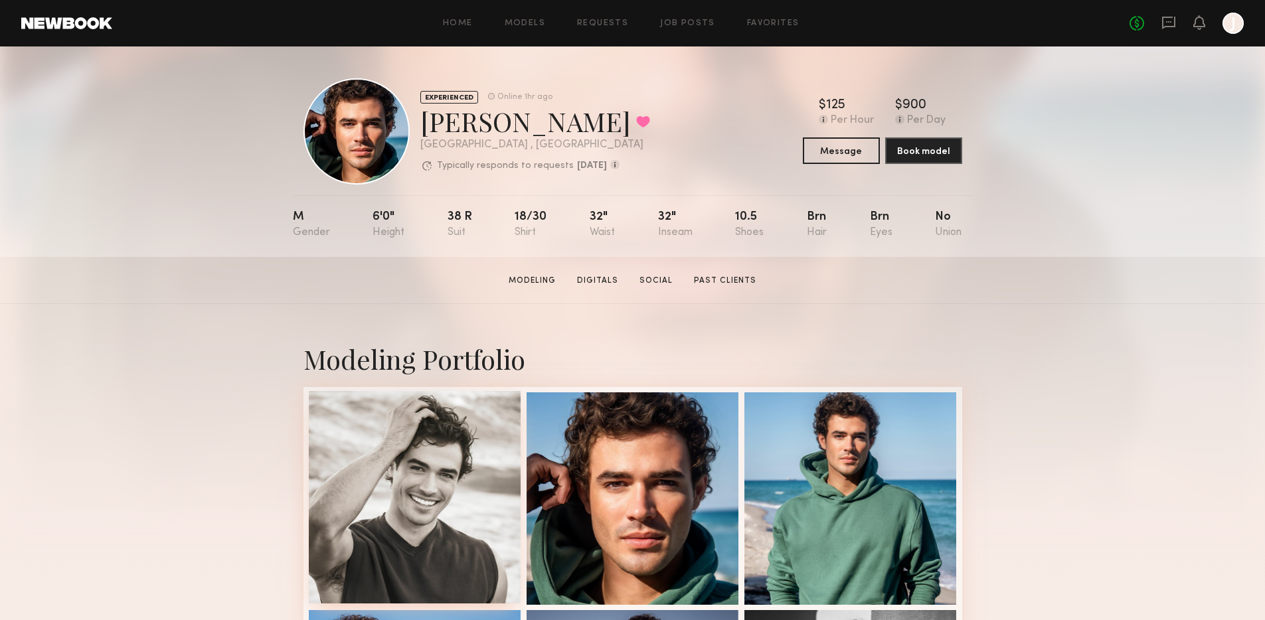
click at [451, 466] on div at bounding box center [415, 497] width 213 height 213
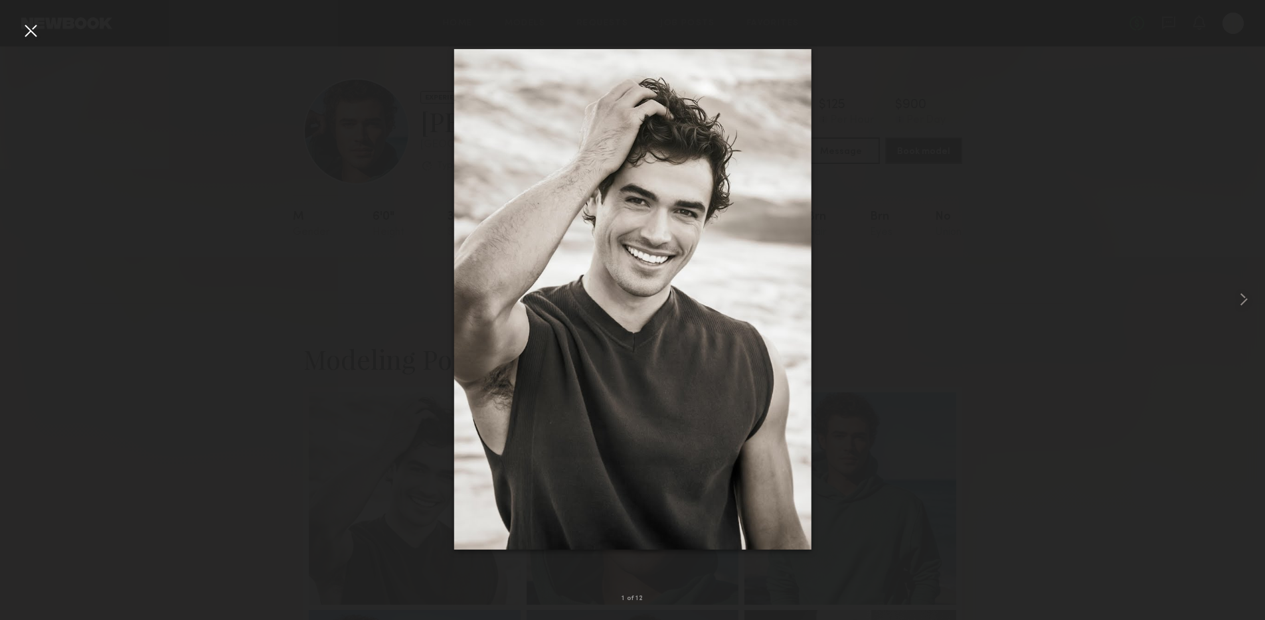
click at [32, 33] on div at bounding box center [30, 30] width 21 height 21
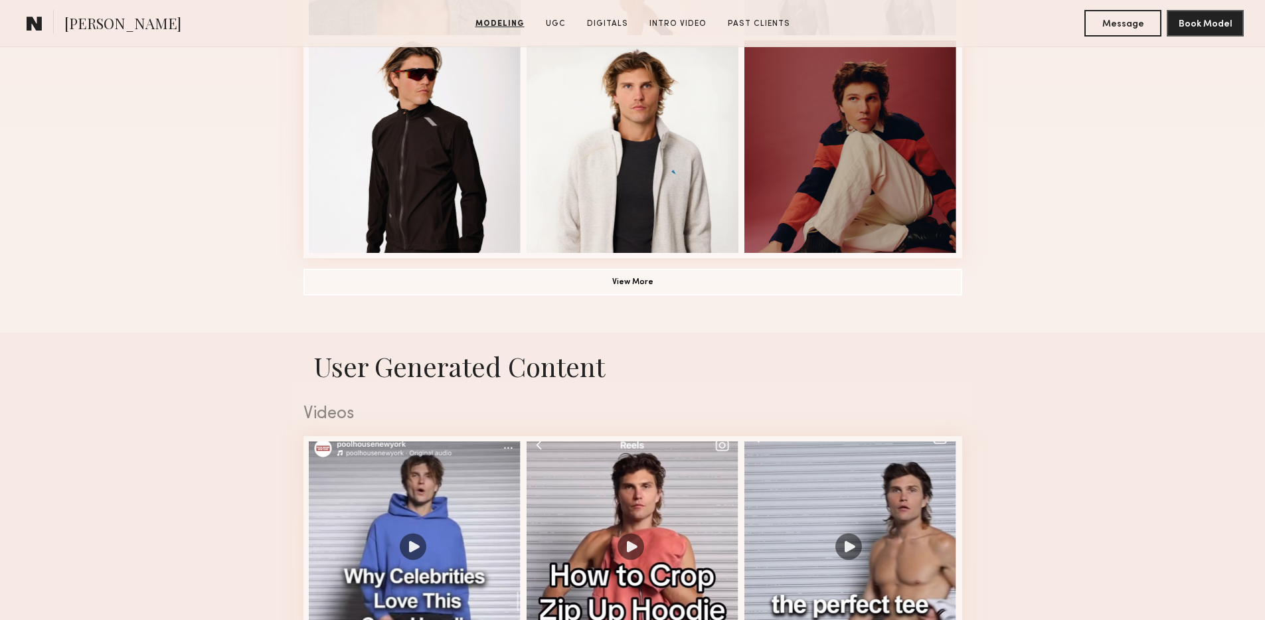
scroll to position [1007, 0]
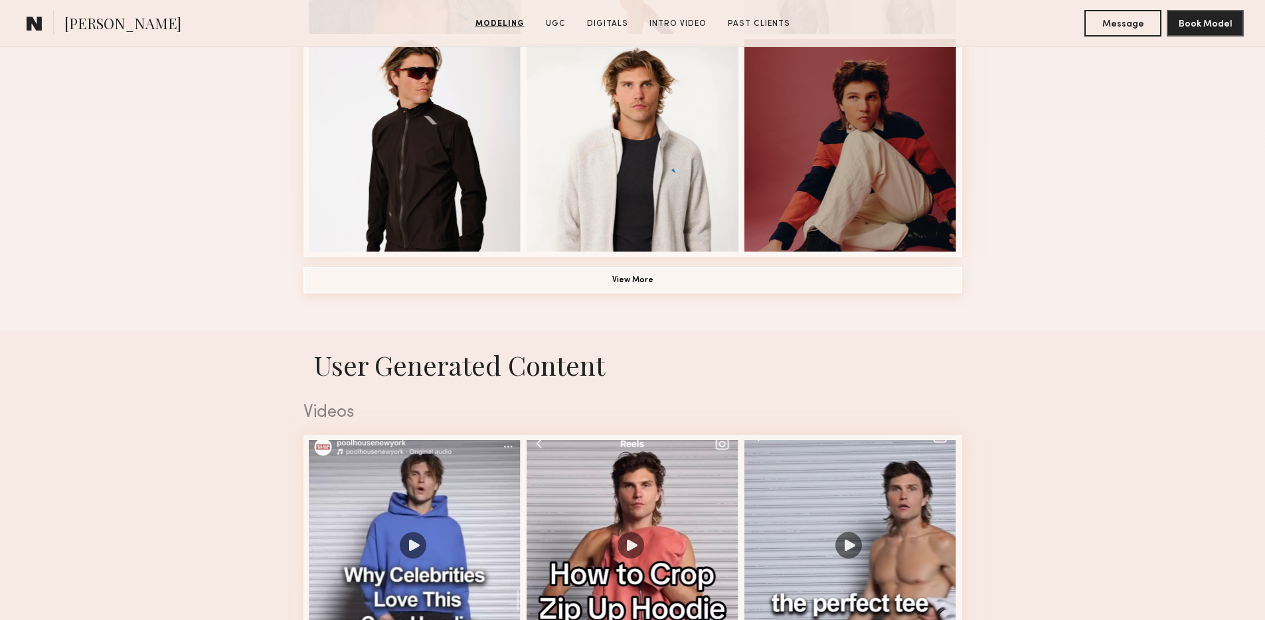
click at [694, 286] on button "View More" at bounding box center [633, 280] width 659 height 27
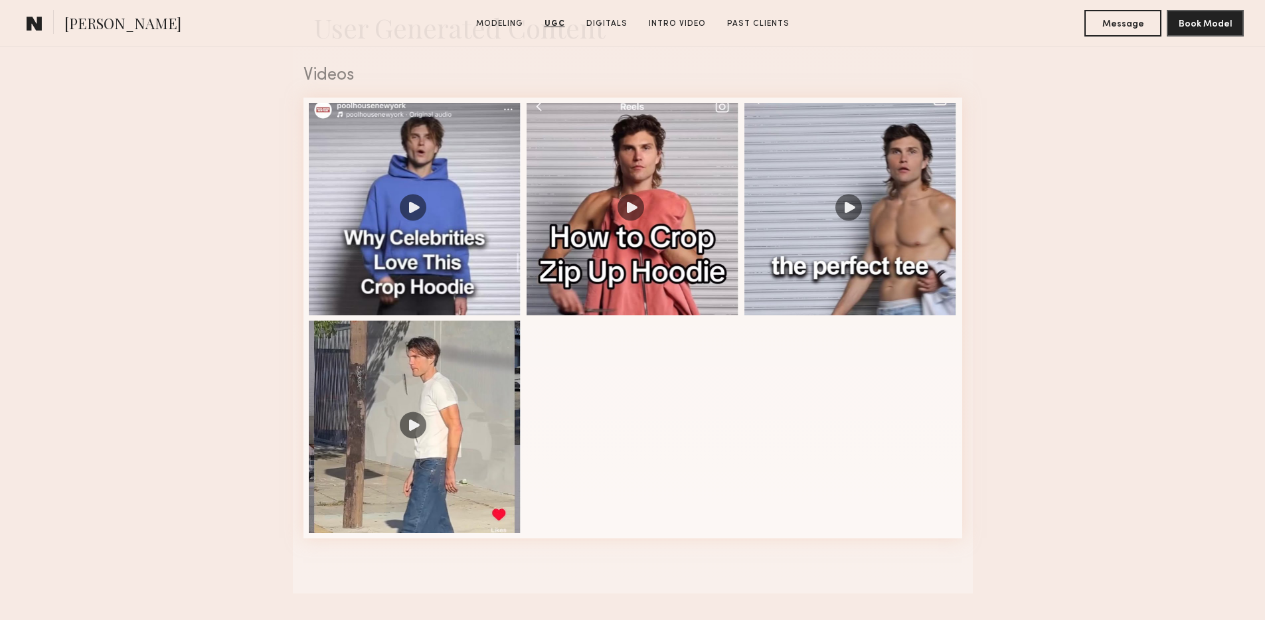
scroll to position [2182, 0]
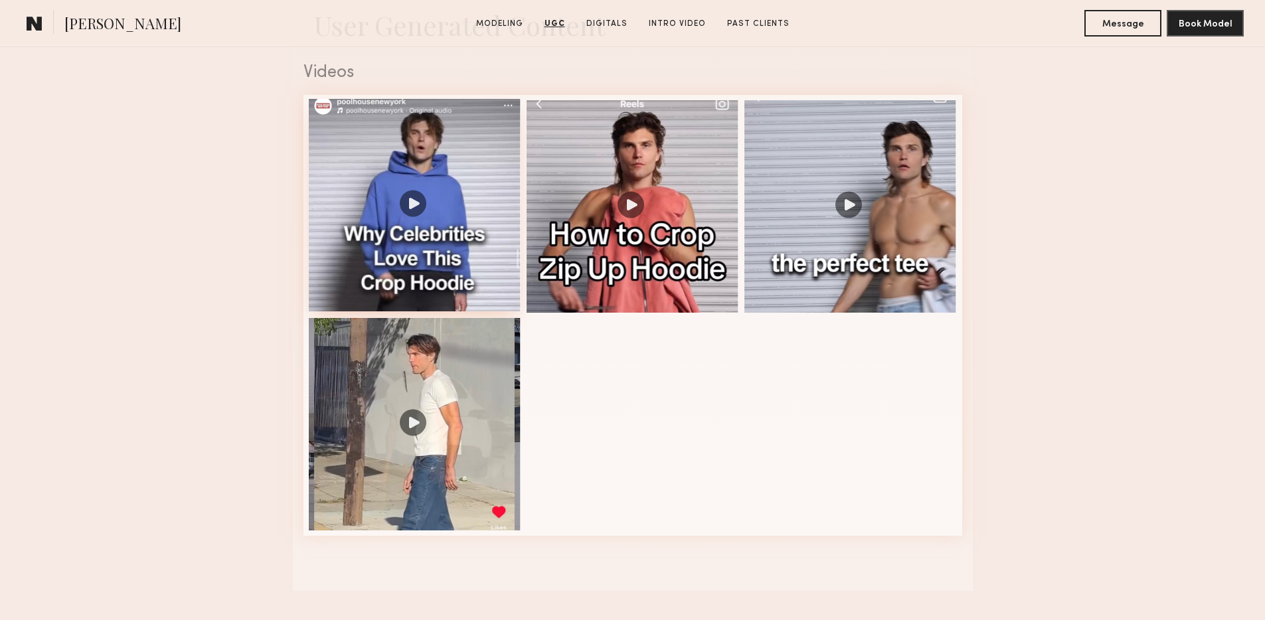
click at [420, 205] on div at bounding box center [415, 205] width 213 height 213
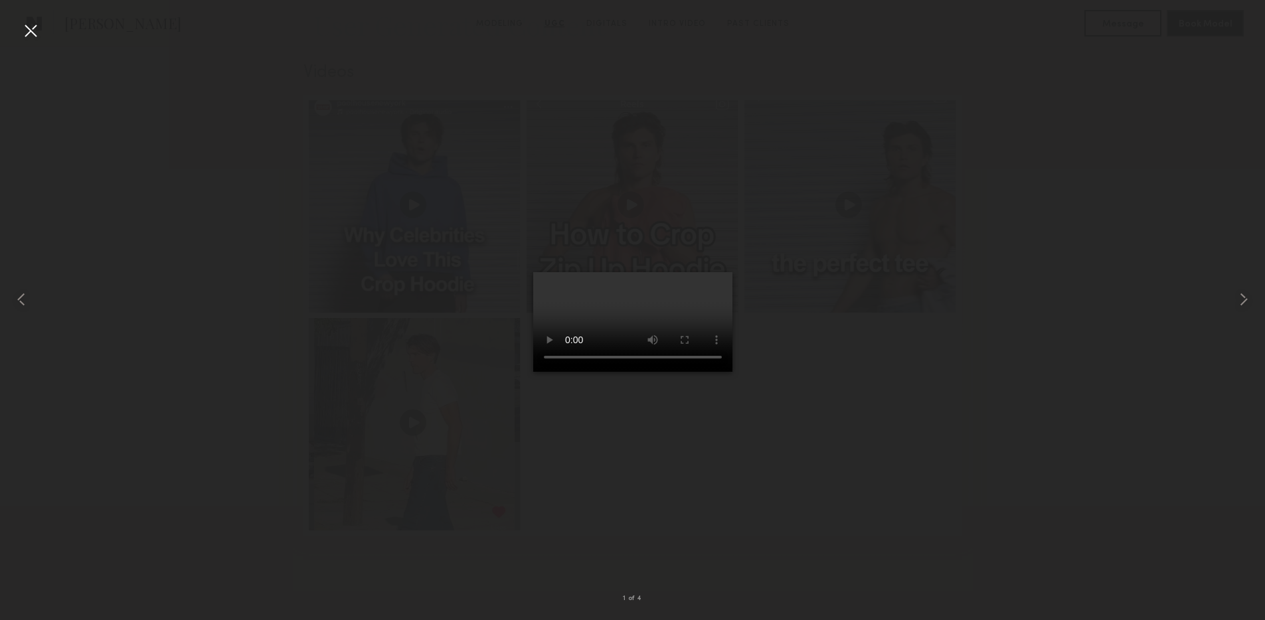
click at [1042, 193] on div at bounding box center [632, 299] width 1265 height 557
click at [1044, 199] on div at bounding box center [632, 299] width 1265 height 557
click at [35, 35] on div at bounding box center [30, 30] width 21 height 21
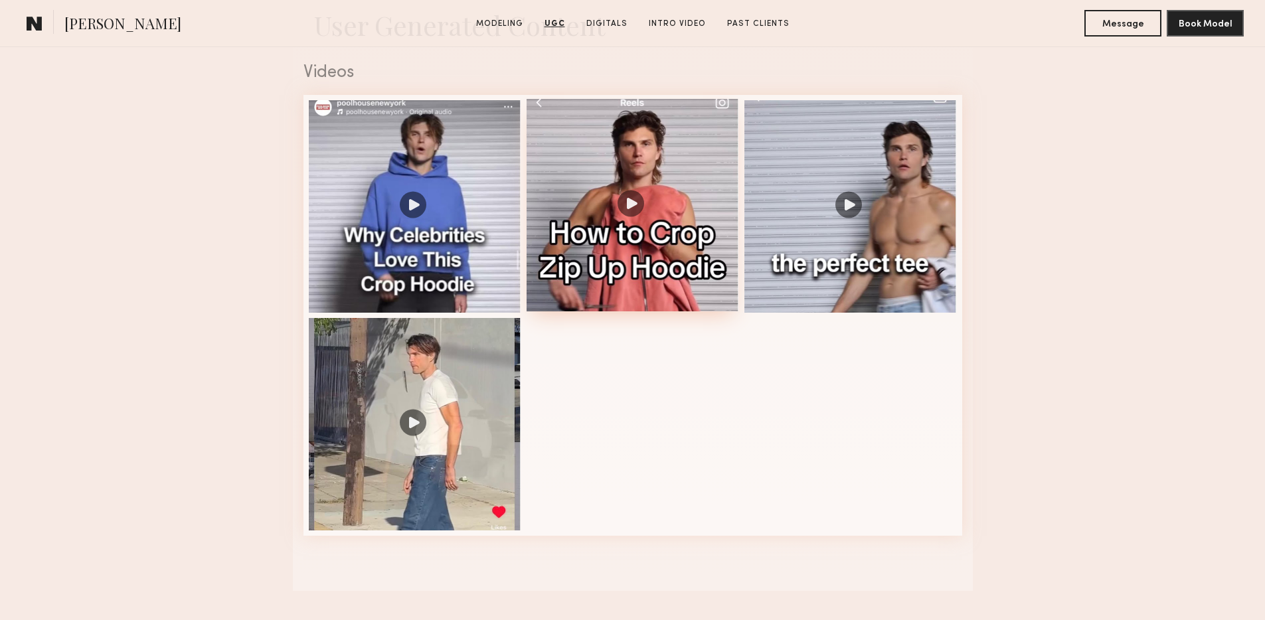
click at [625, 202] on div at bounding box center [633, 205] width 213 height 213
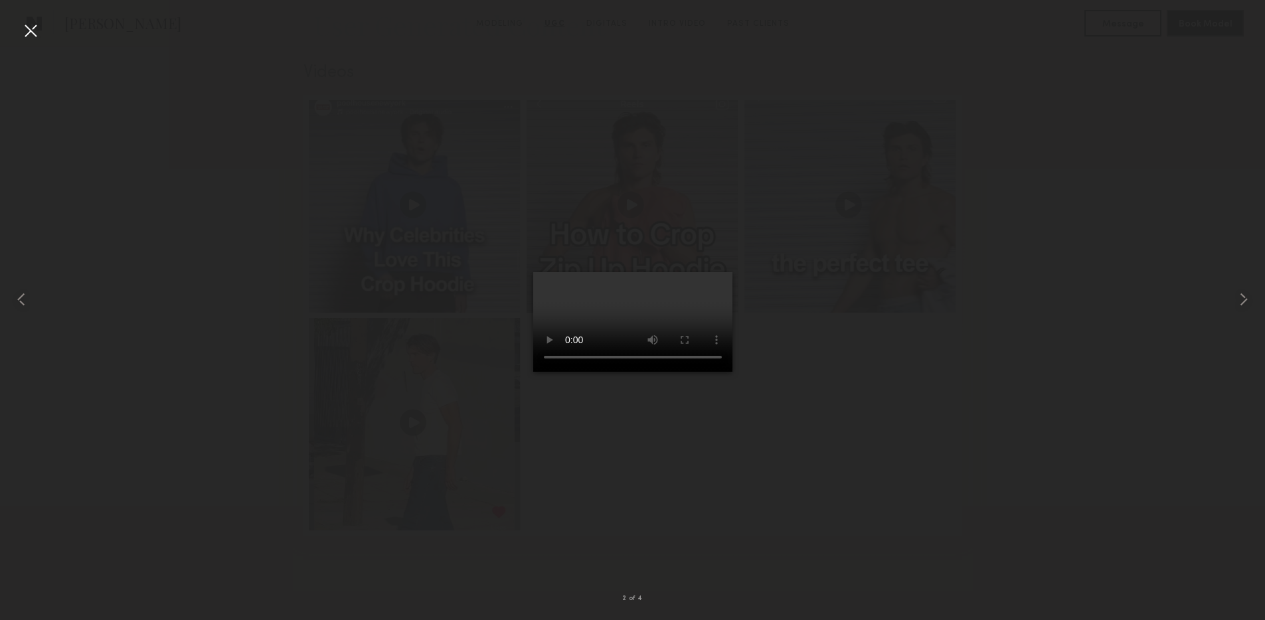
click at [1048, 96] on div at bounding box center [632, 299] width 1265 height 557
click at [1023, 122] on div at bounding box center [632, 299] width 1265 height 557
click at [1014, 197] on div at bounding box center [632, 299] width 1265 height 557
drag, startPoint x: 34, startPoint y: 28, endPoint x: 128, endPoint y: 35, distance: 94.6
click at [35, 29] on div at bounding box center [30, 30] width 21 height 21
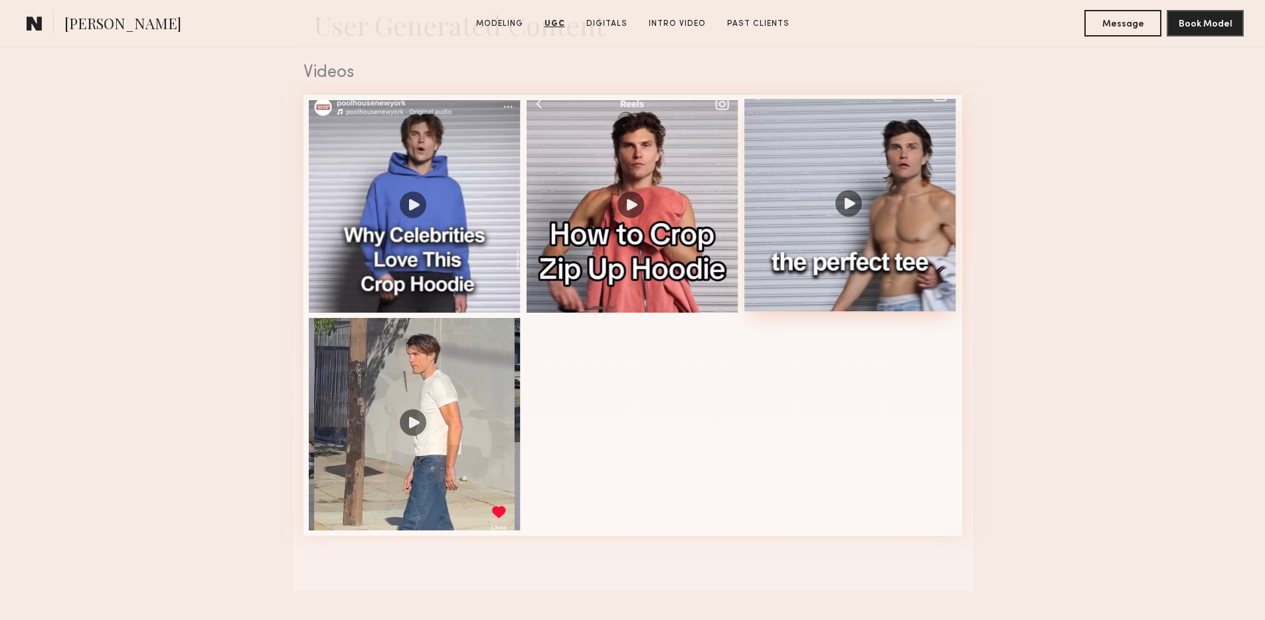
drag, startPoint x: 849, startPoint y: 202, endPoint x: 866, endPoint y: 205, distance: 16.8
click at [850, 202] on div at bounding box center [851, 205] width 213 height 213
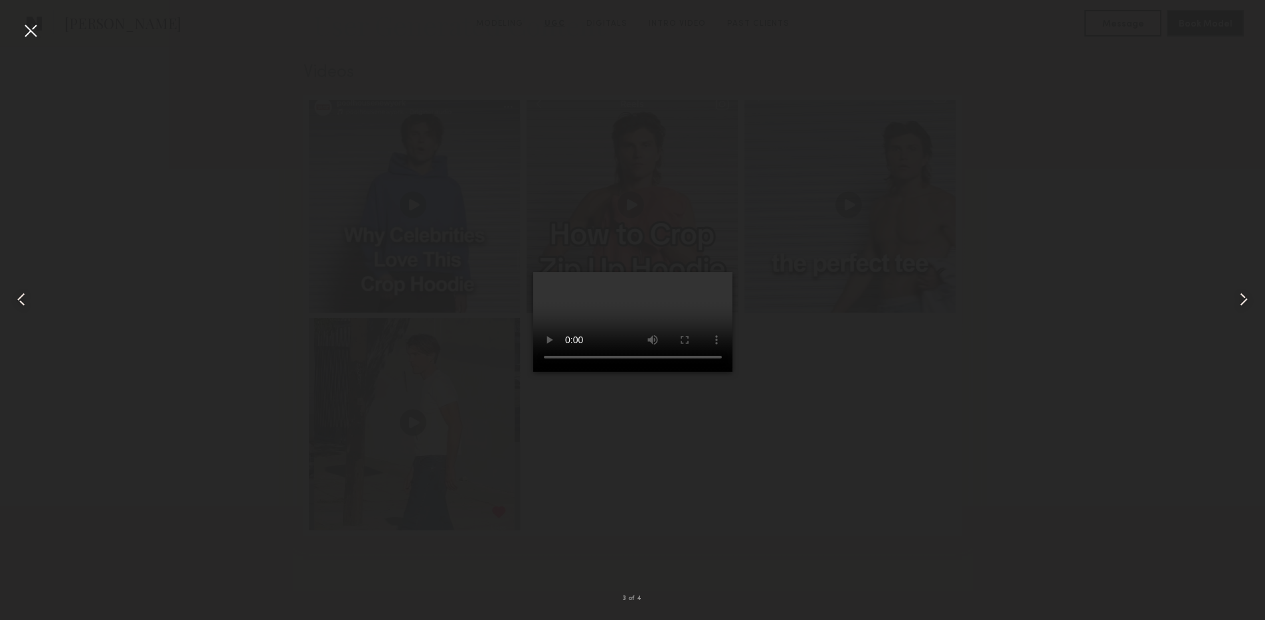
click at [823, 436] on div at bounding box center [632, 299] width 1265 height 557
click at [37, 33] on div at bounding box center [30, 30] width 21 height 21
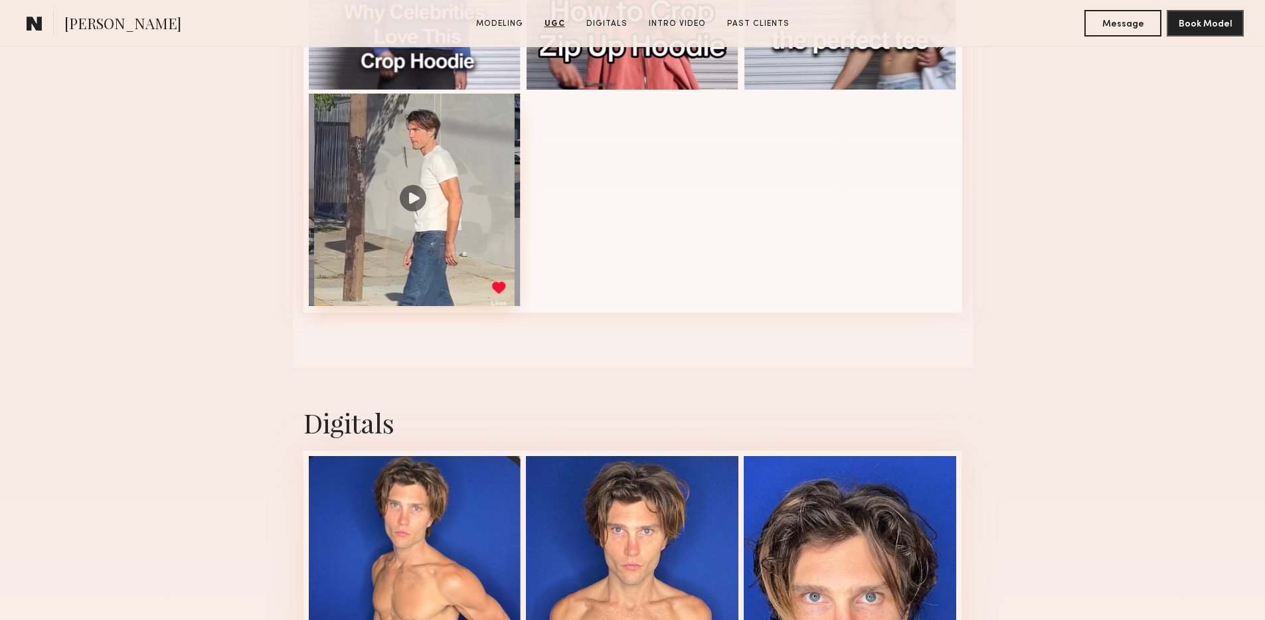
scroll to position [2419, 0]
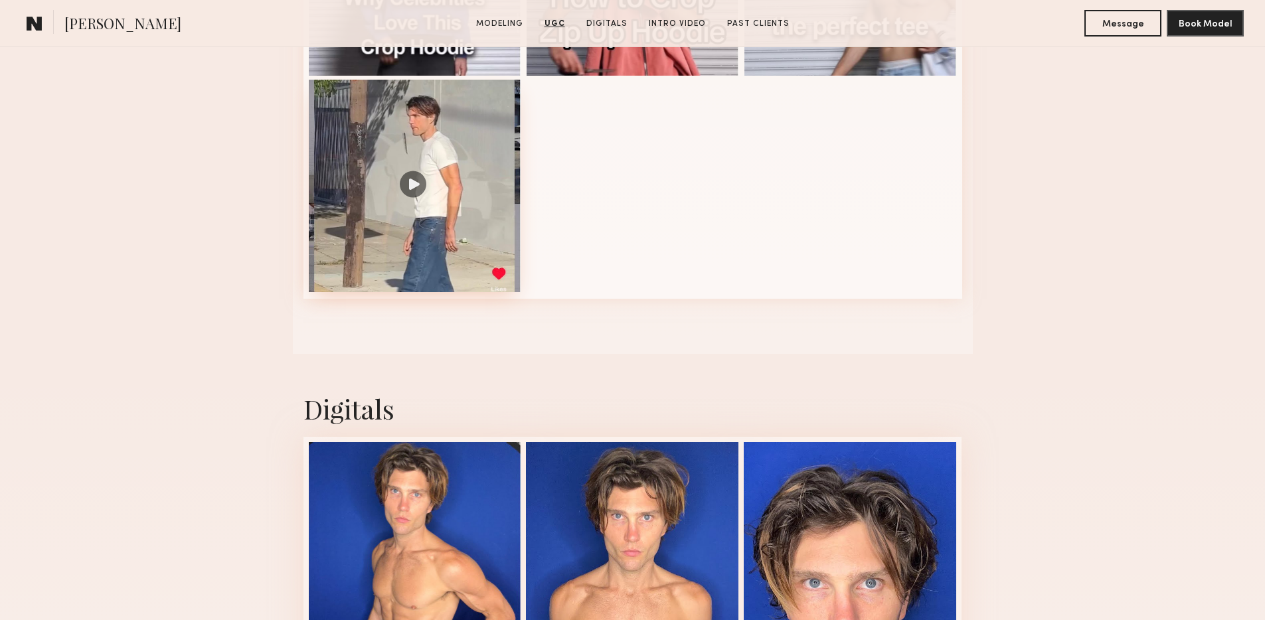
click at [409, 184] on div at bounding box center [415, 186] width 213 height 213
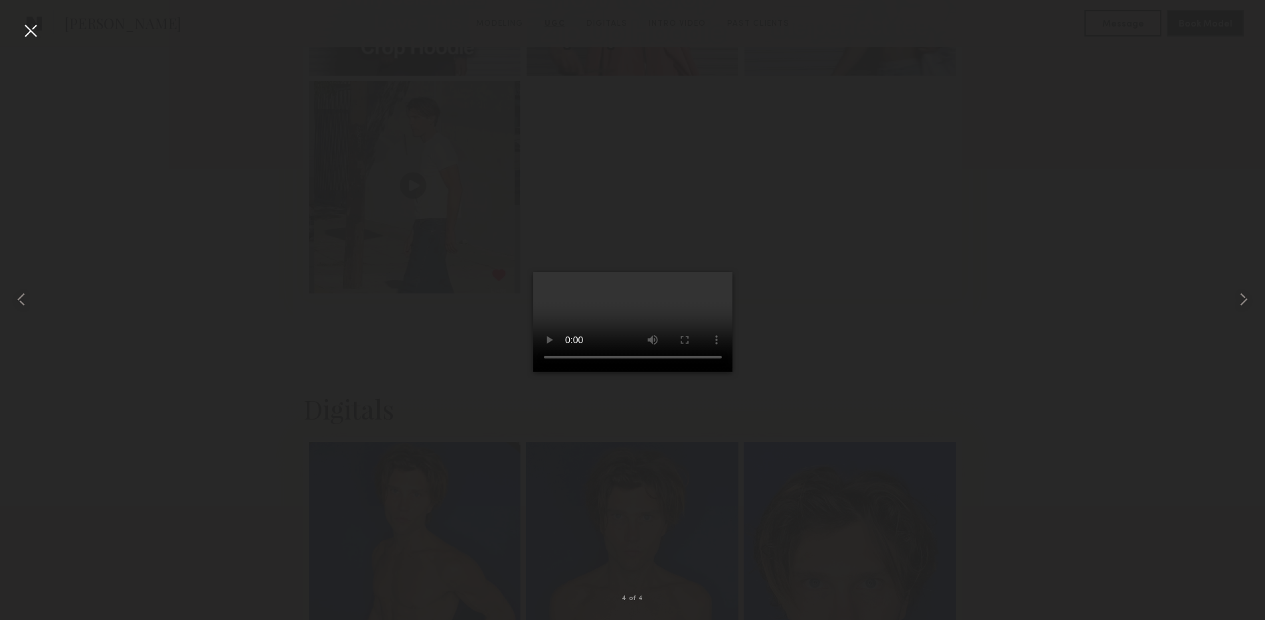
click at [981, 262] on div at bounding box center [632, 299] width 1265 height 557
click at [39, 34] on div at bounding box center [30, 30] width 21 height 21
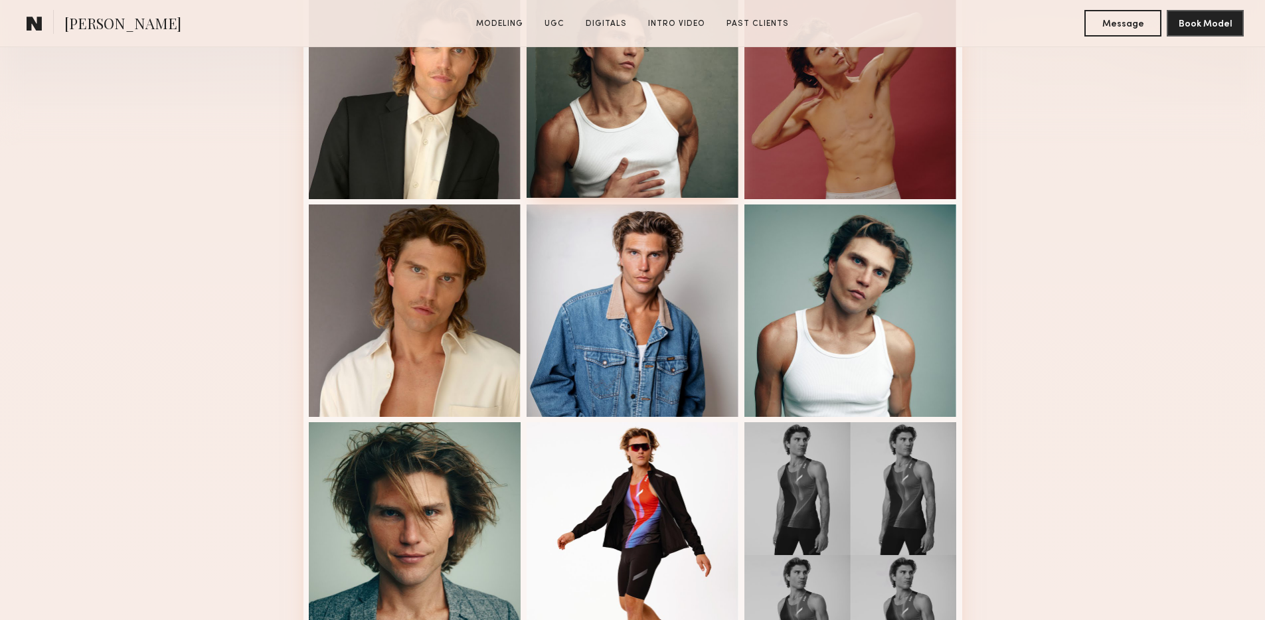
scroll to position [407, 0]
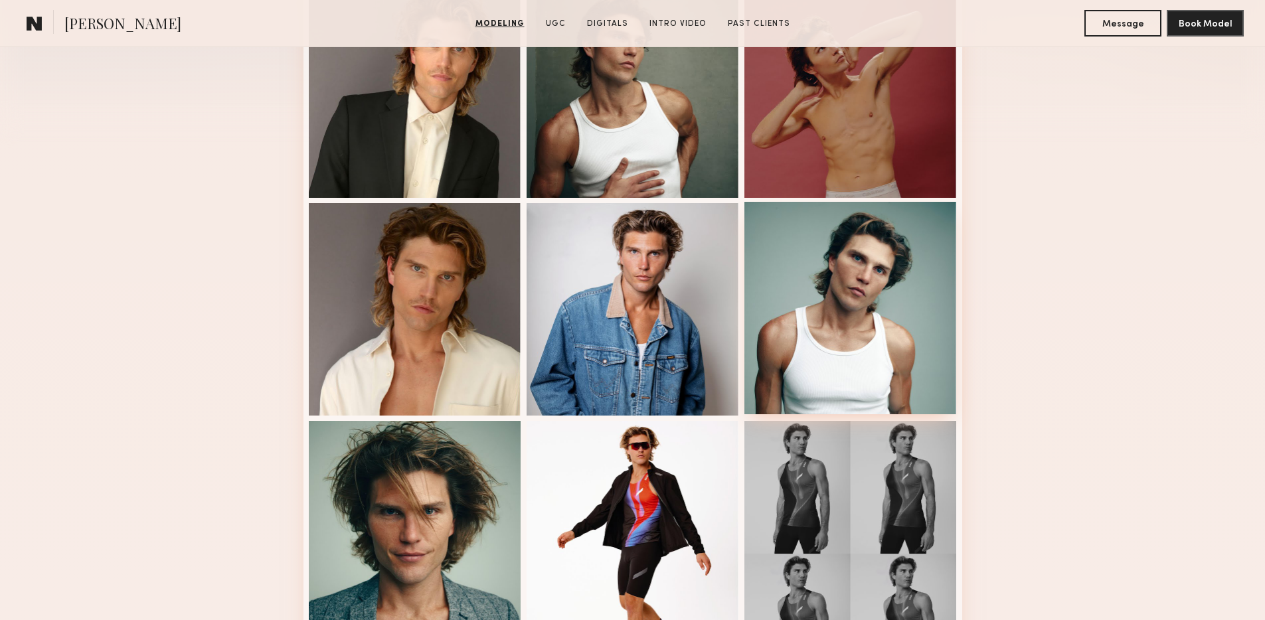
click at [871, 270] on div at bounding box center [851, 308] width 213 height 213
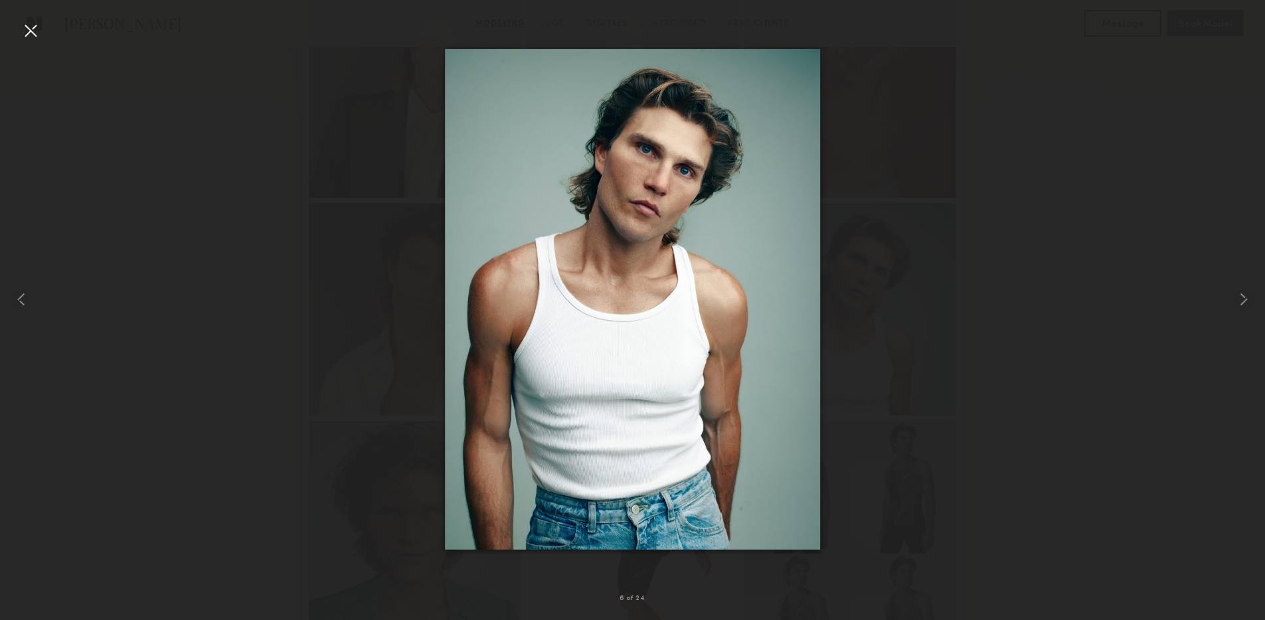
click at [27, 29] on div at bounding box center [30, 30] width 21 height 21
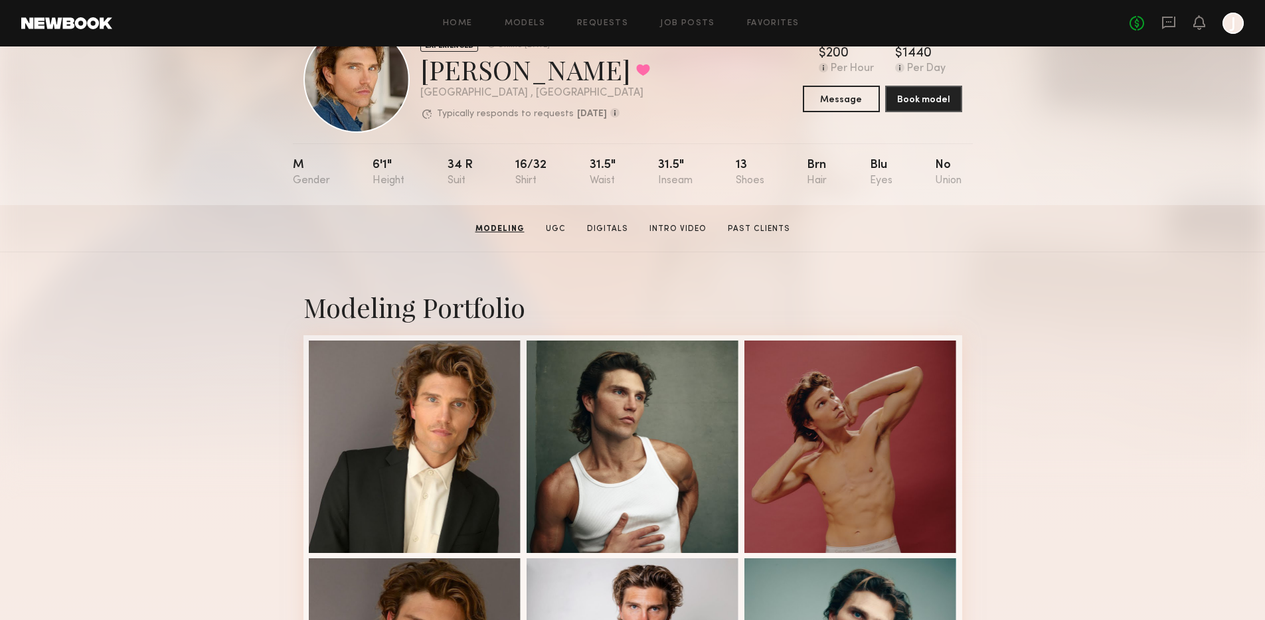
scroll to position [0, 0]
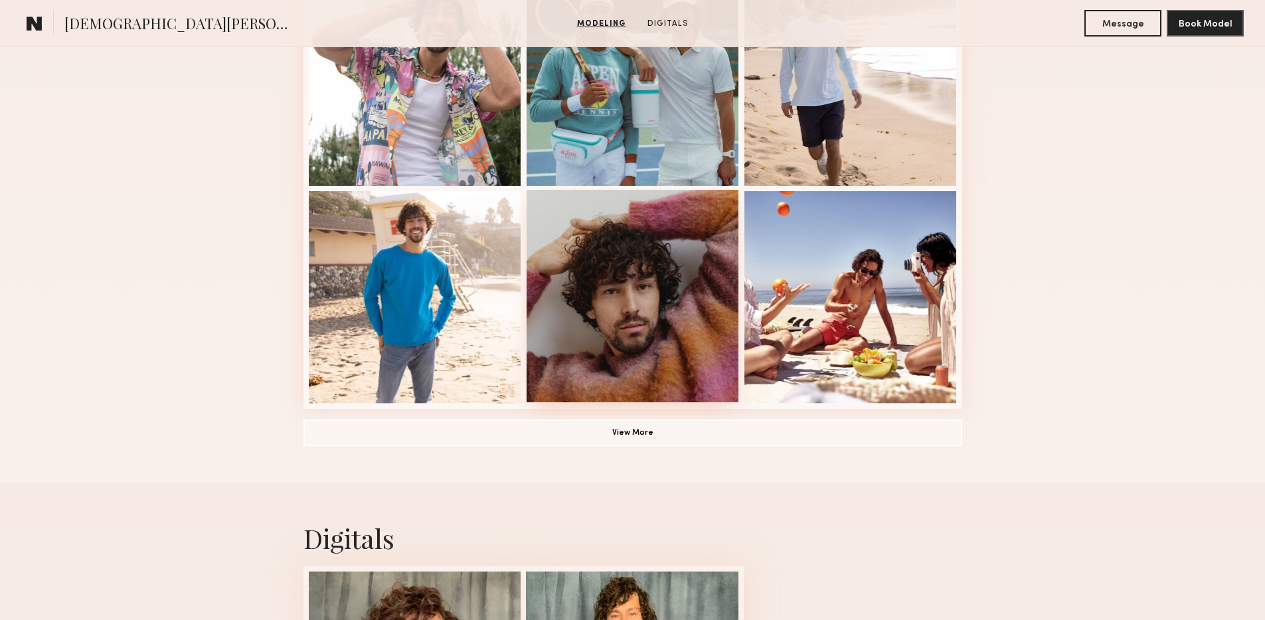
scroll to position [853, 0]
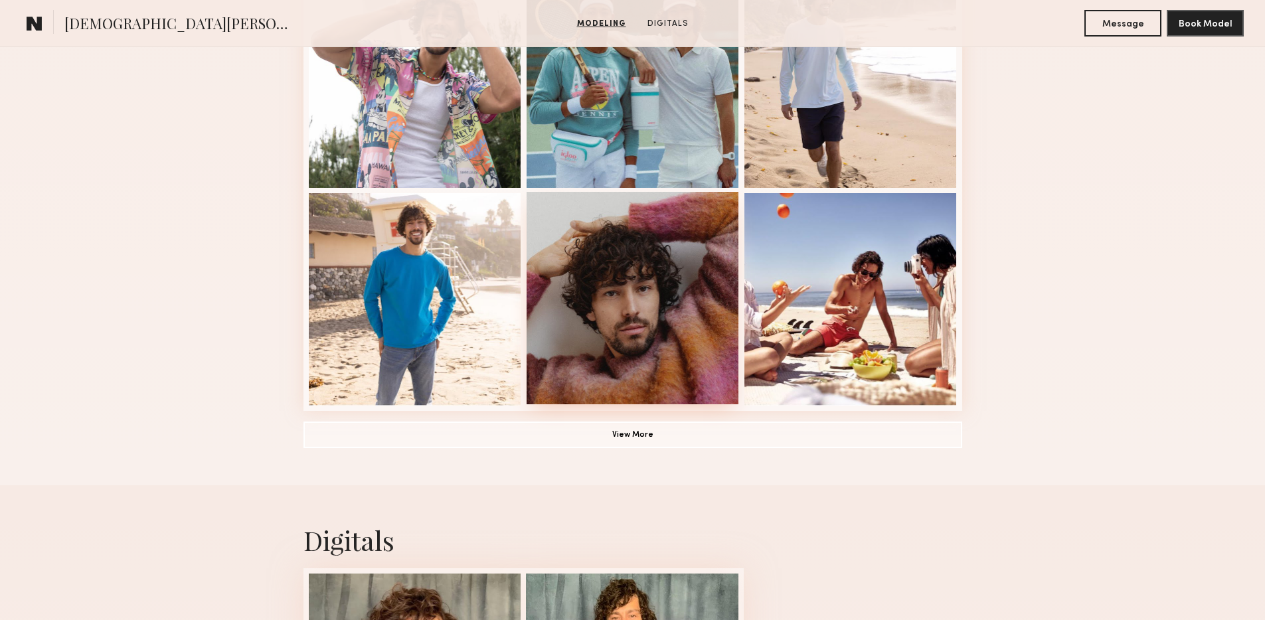
click at [635, 302] on div at bounding box center [633, 298] width 213 height 213
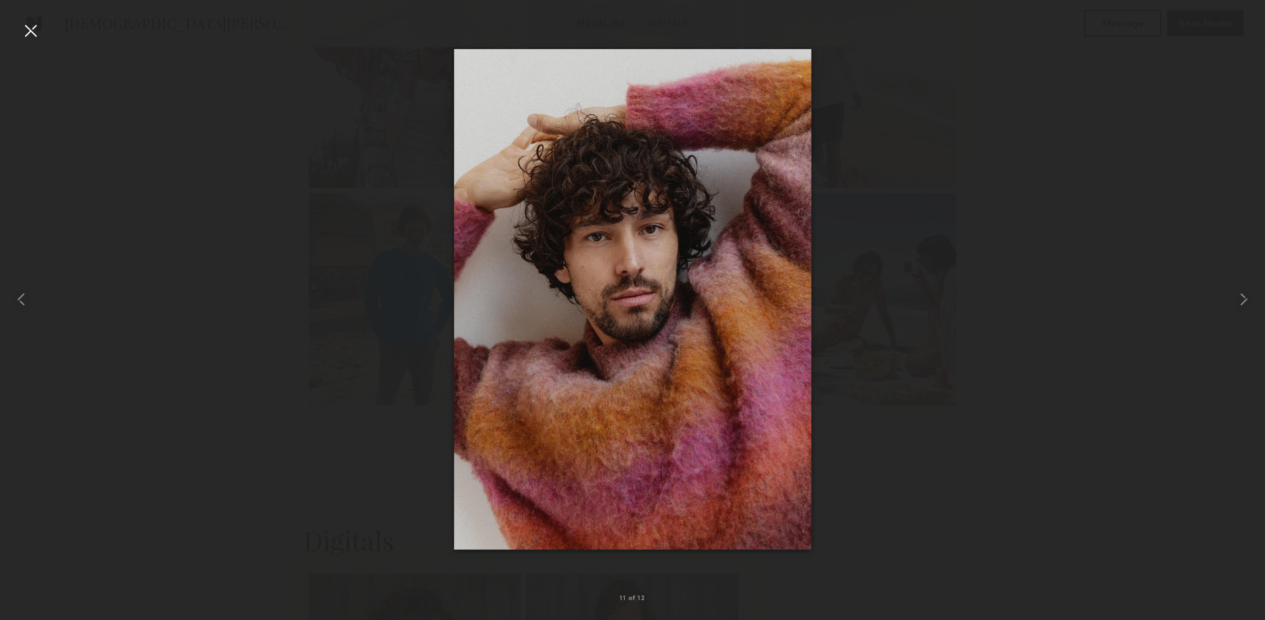
click at [31, 29] on div at bounding box center [30, 30] width 21 height 21
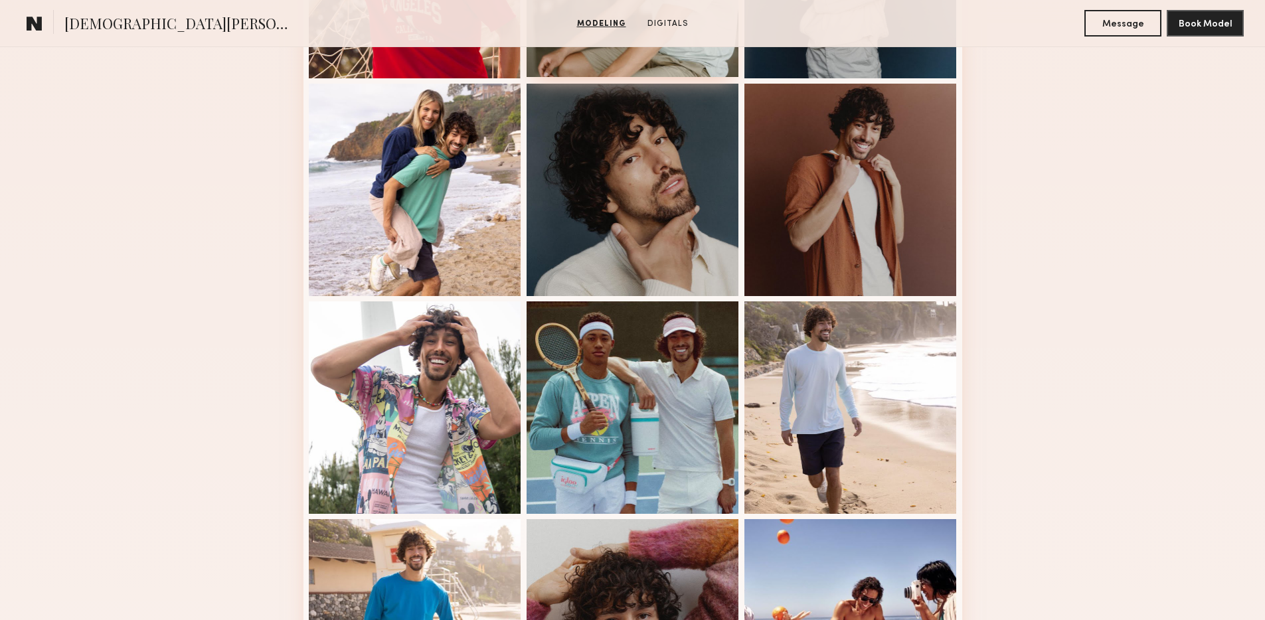
scroll to position [0, 0]
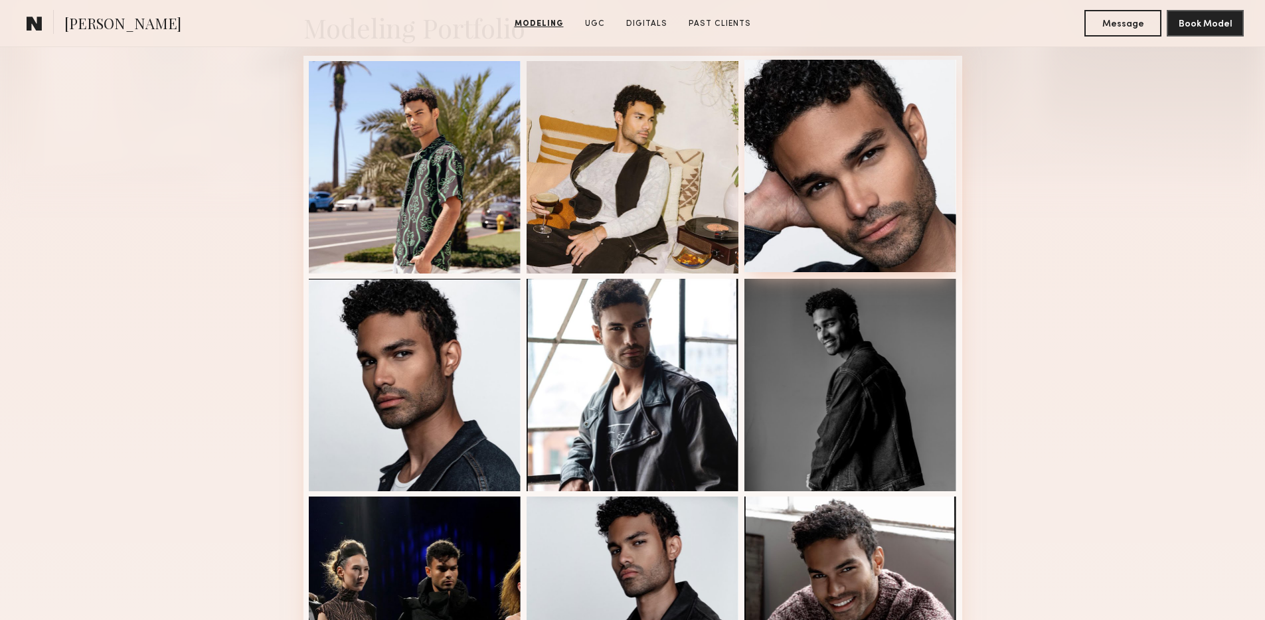
scroll to position [329, 0]
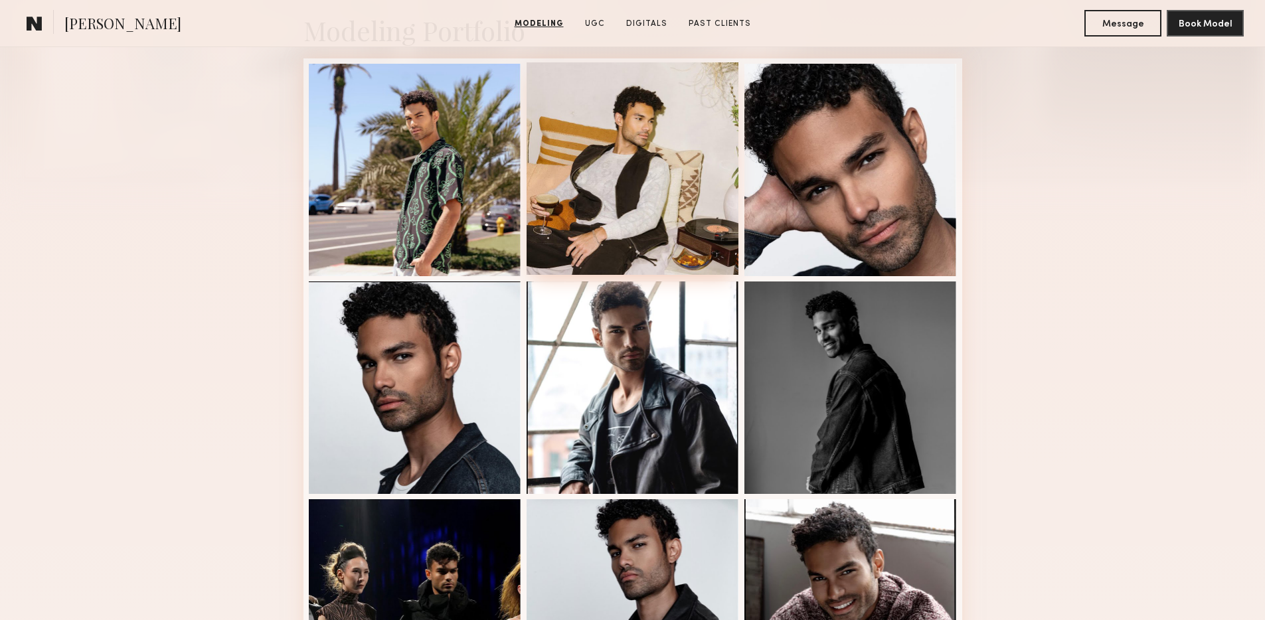
click at [657, 164] on div at bounding box center [633, 168] width 213 height 213
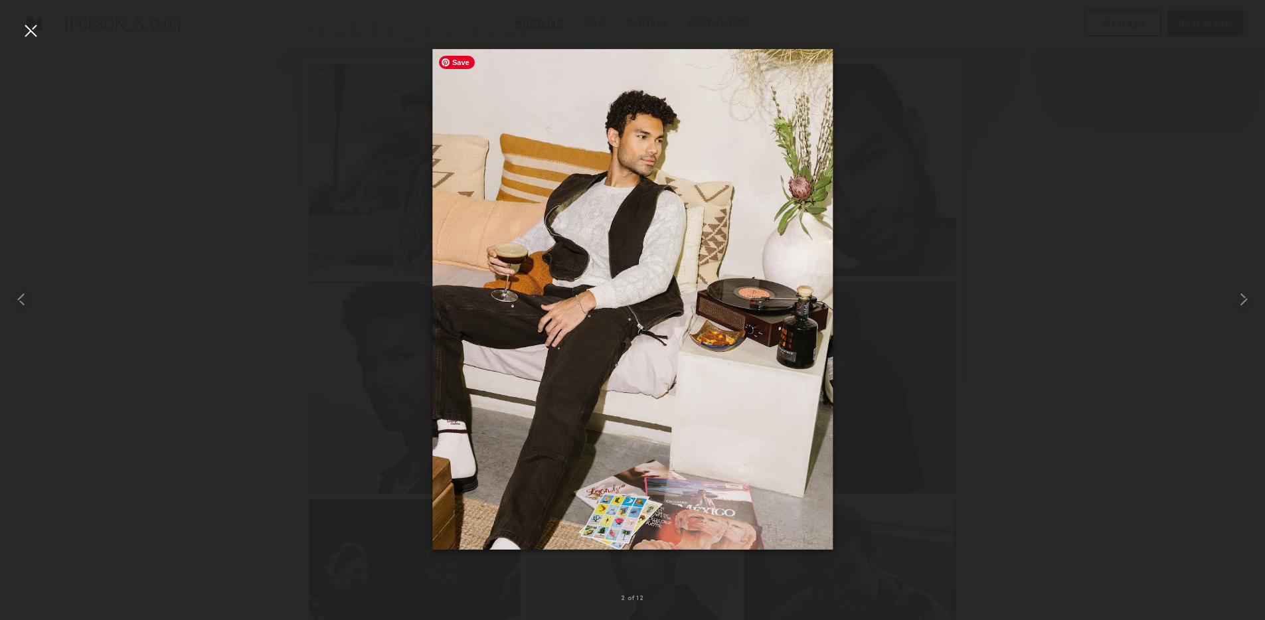
click at [181, 71] on div at bounding box center [632, 299] width 1265 height 557
drag, startPoint x: 55, startPoint y: 29, endPoint x: 31, endPoint y: 32, distance: 24.1
click at [47, 31] on div at bounding box center [632, 299] width 1265 height 557
drag, startPoint x: 25, startPoint y: 31, endPoint x: 72, endPoint y: 31, distance: 47.2
click at [25, 31] on div at bounding box center [30, 30] width 21 height 21
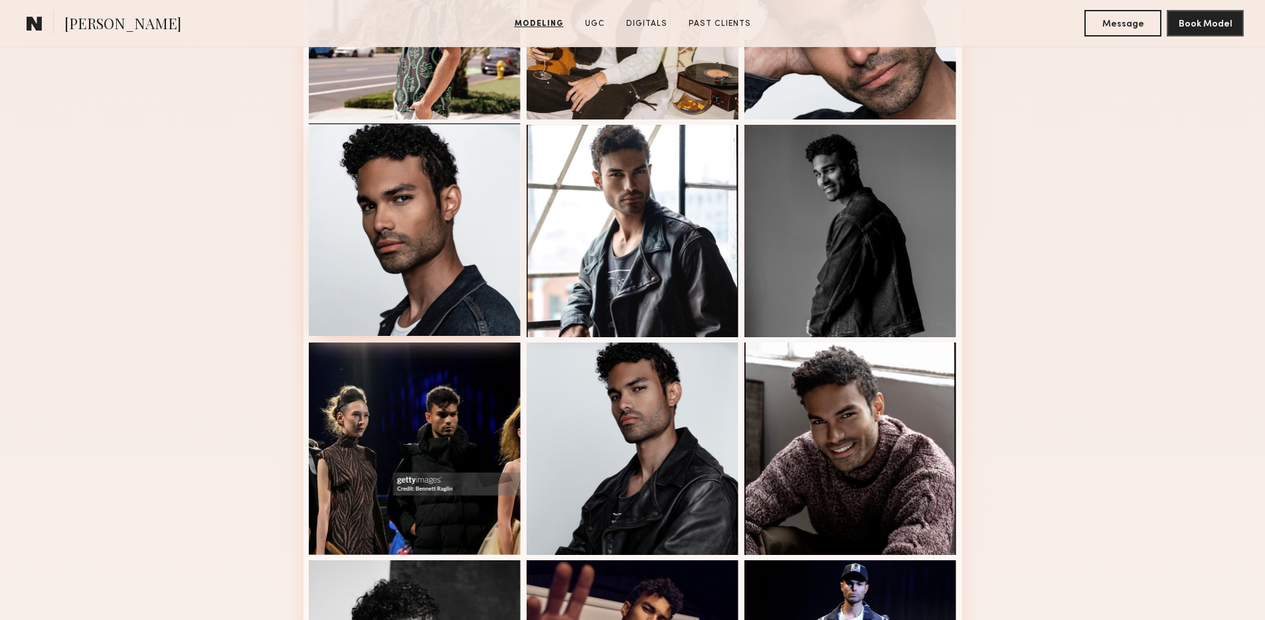
scroll to position [487, 0]
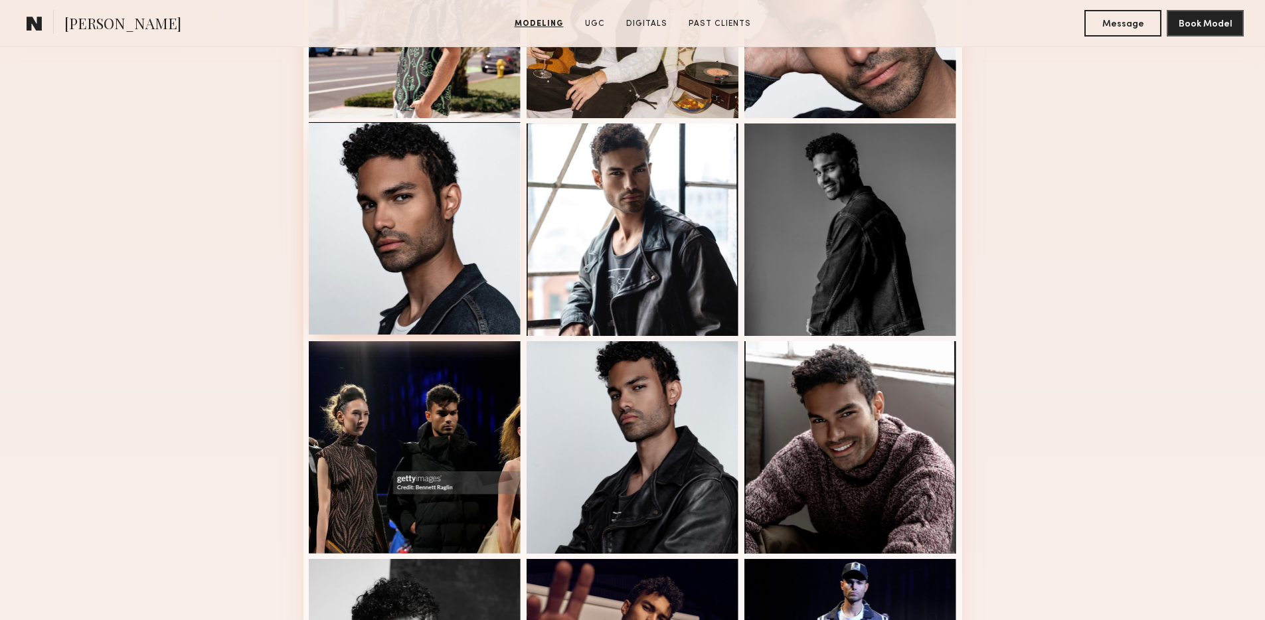
click at [451, 227] on div at bounding box center [415, 228] width 213 height 213
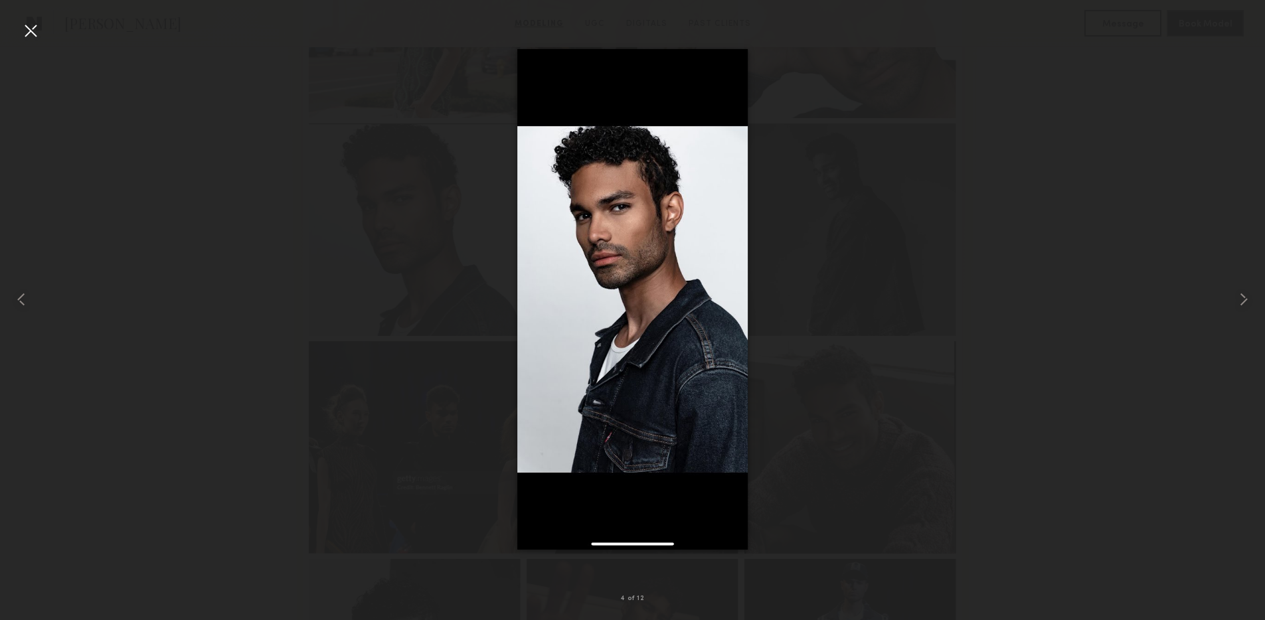
drag, startPoint x: 31, startPoint y: 31, endPoint x: 105, endPoint y: 27, distance: 73.8
click at [33, 32] on div at bounding box center [30, 30] width 21 height 21
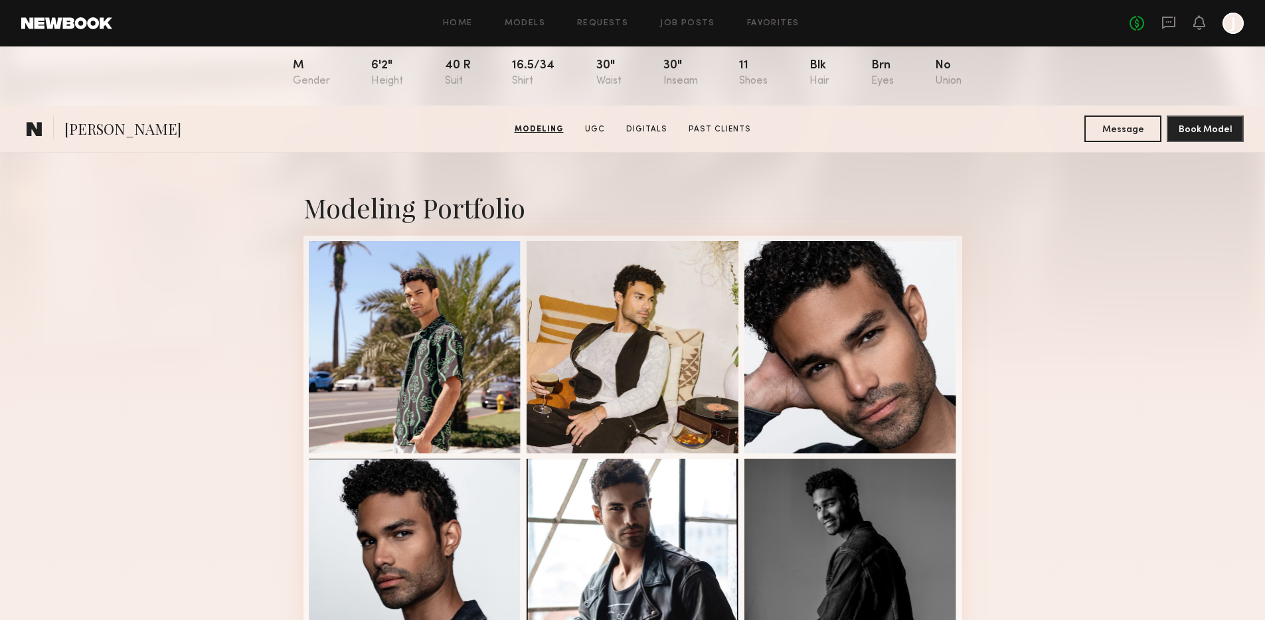
scroll to position [0, 0]
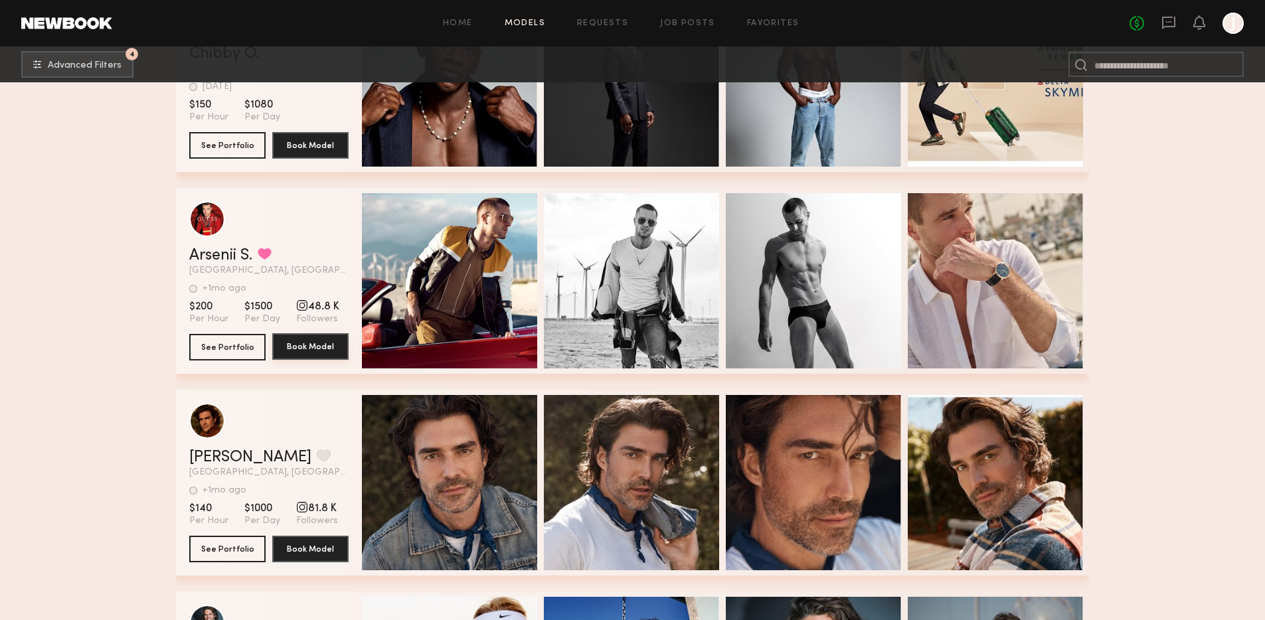
scroll to position [46365, 0]
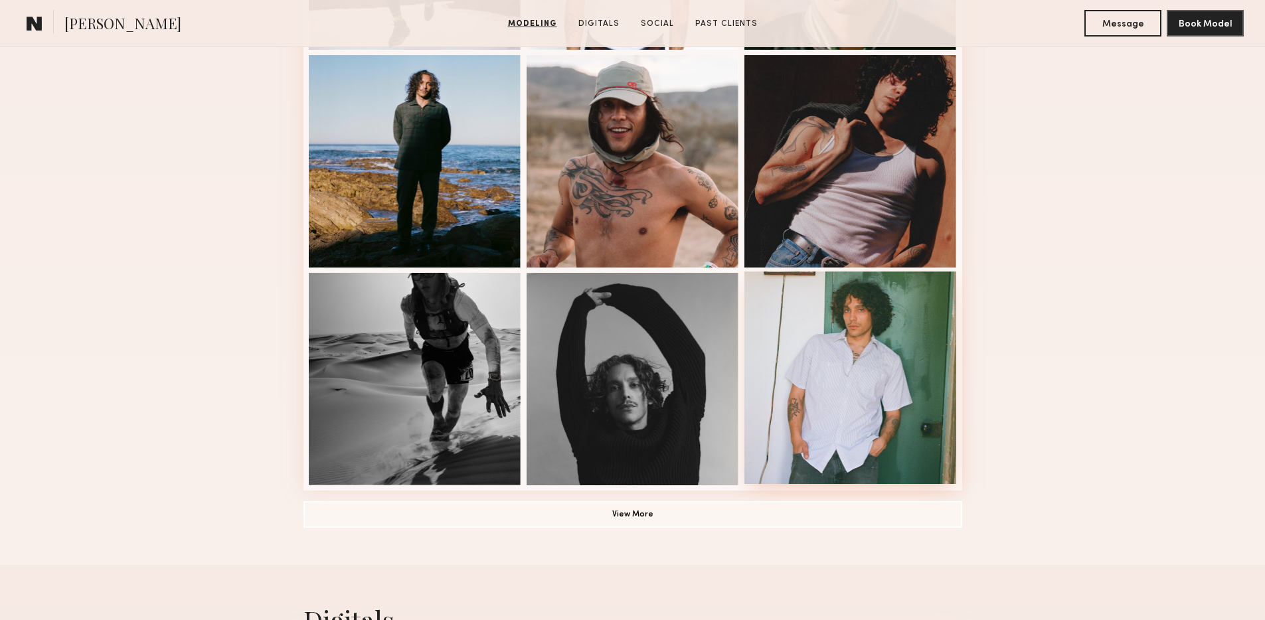
scroll to position [775, 0]
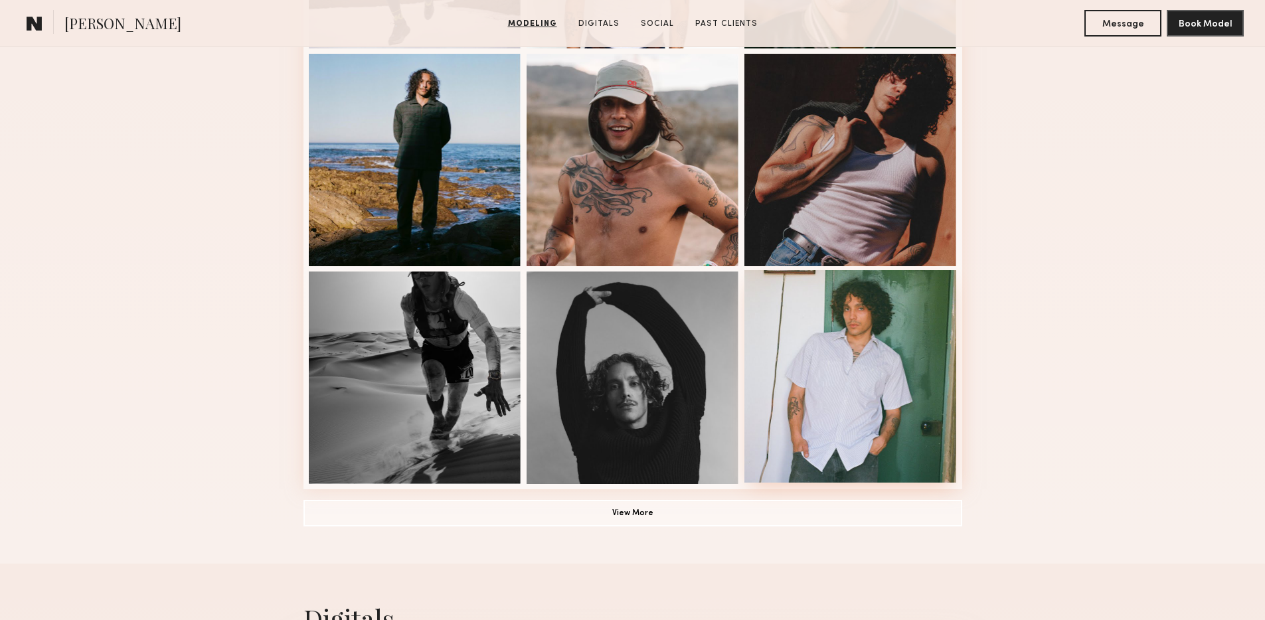
click at [871, 356] on div at bounding box center [851, 376] width 213 height 213
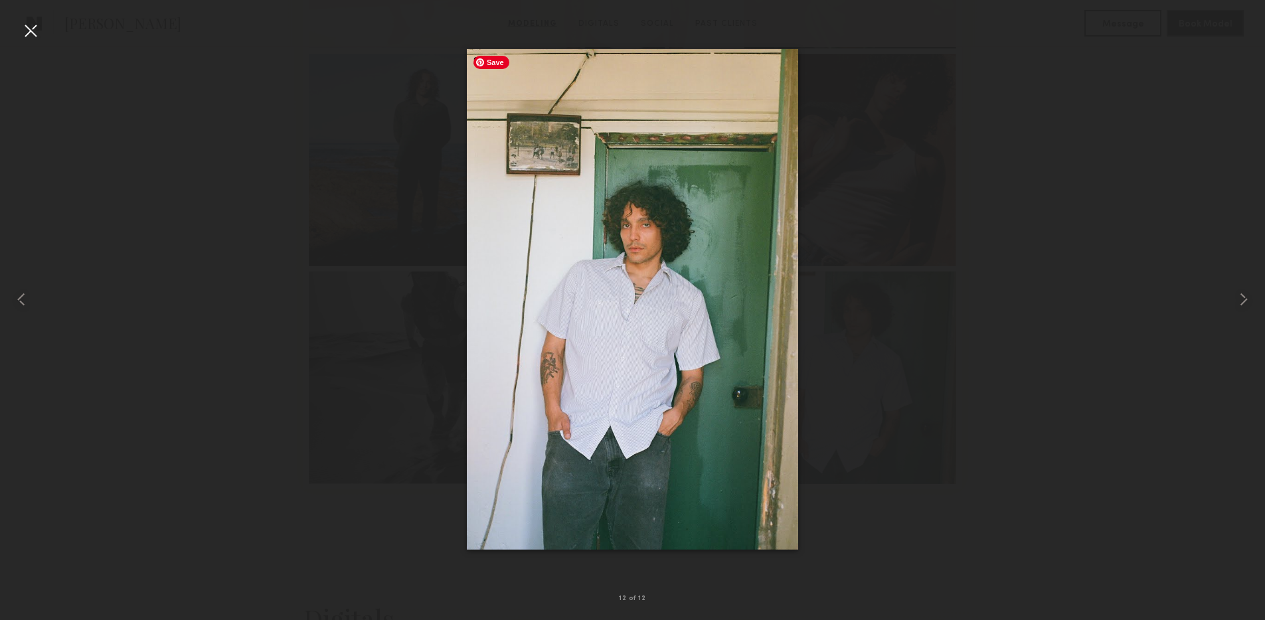
click at [1054, 266] on div at bounding box center [632, 299] width 1265 height 557
click at [35, 34] on div at bounding box center [30, 30] width 21 height 21
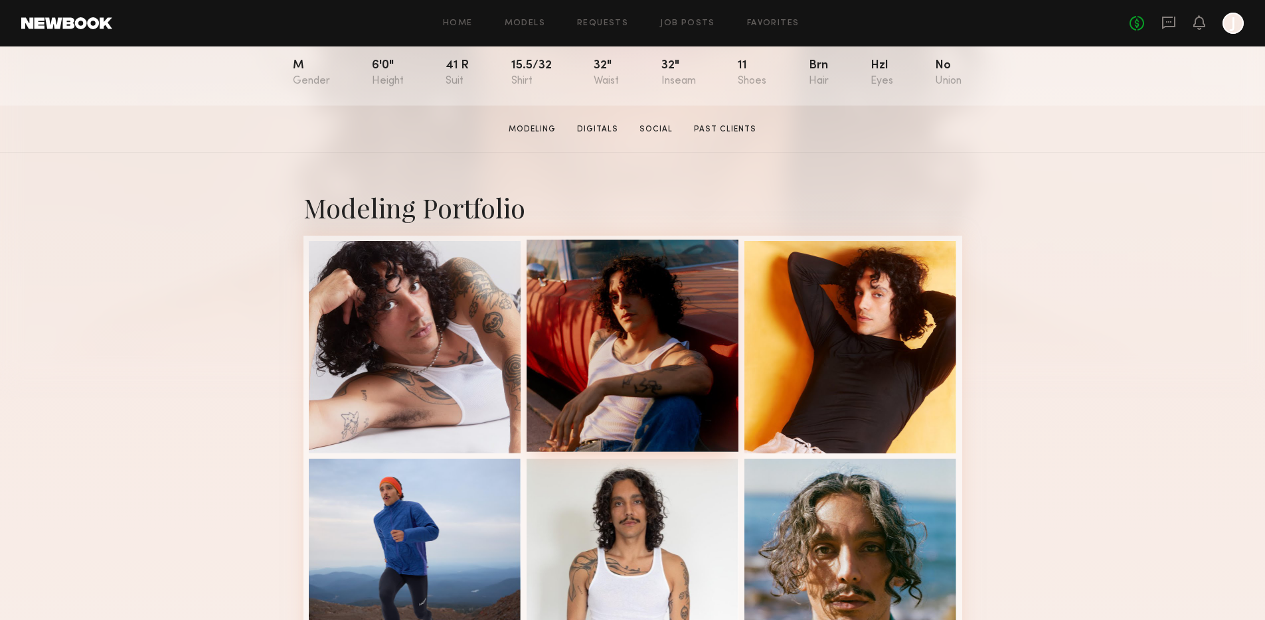
scroll to position [153, 0]
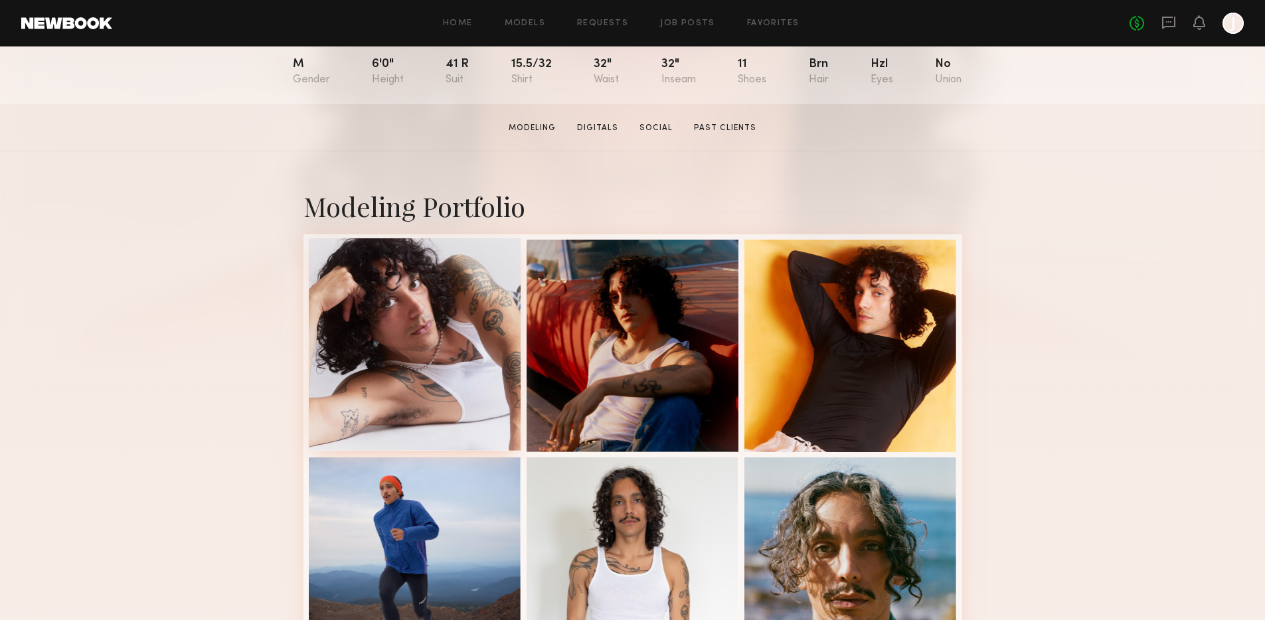
click at [465, 334] on div at bounding box center [415, 344] width 213 height 213
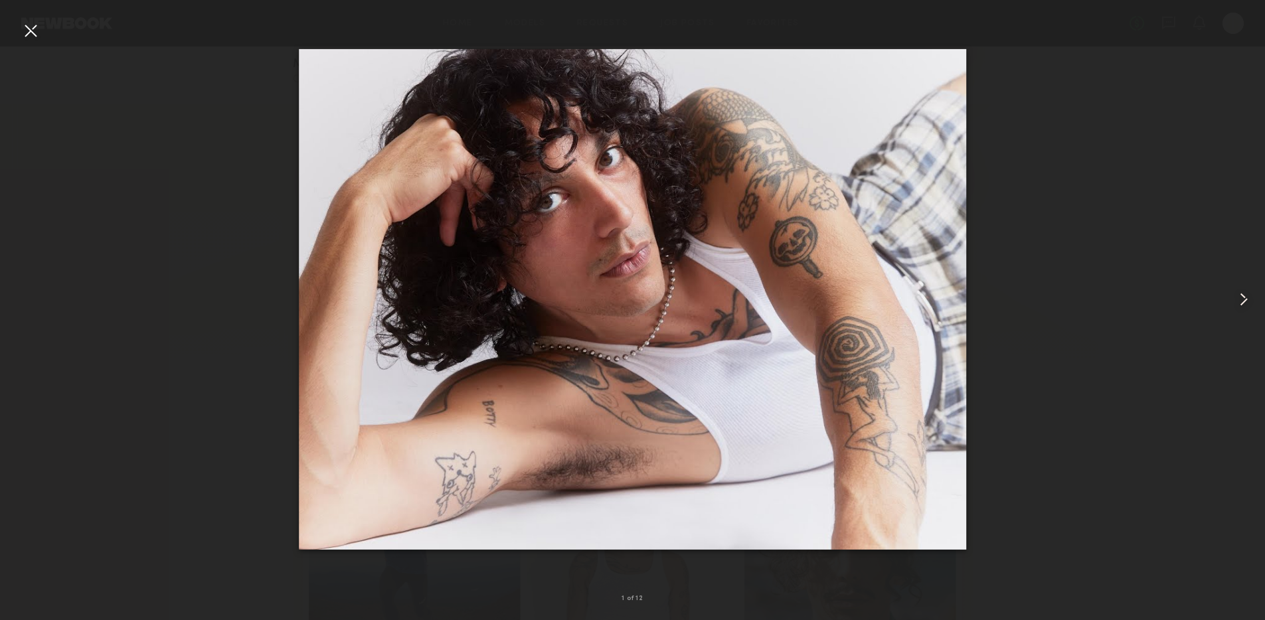
click at [105, 79] on div at bounding box center [632, 299] width 1265 height 557
click at [31, 34] on div at bounding box center [30, 30] width 21 height 21
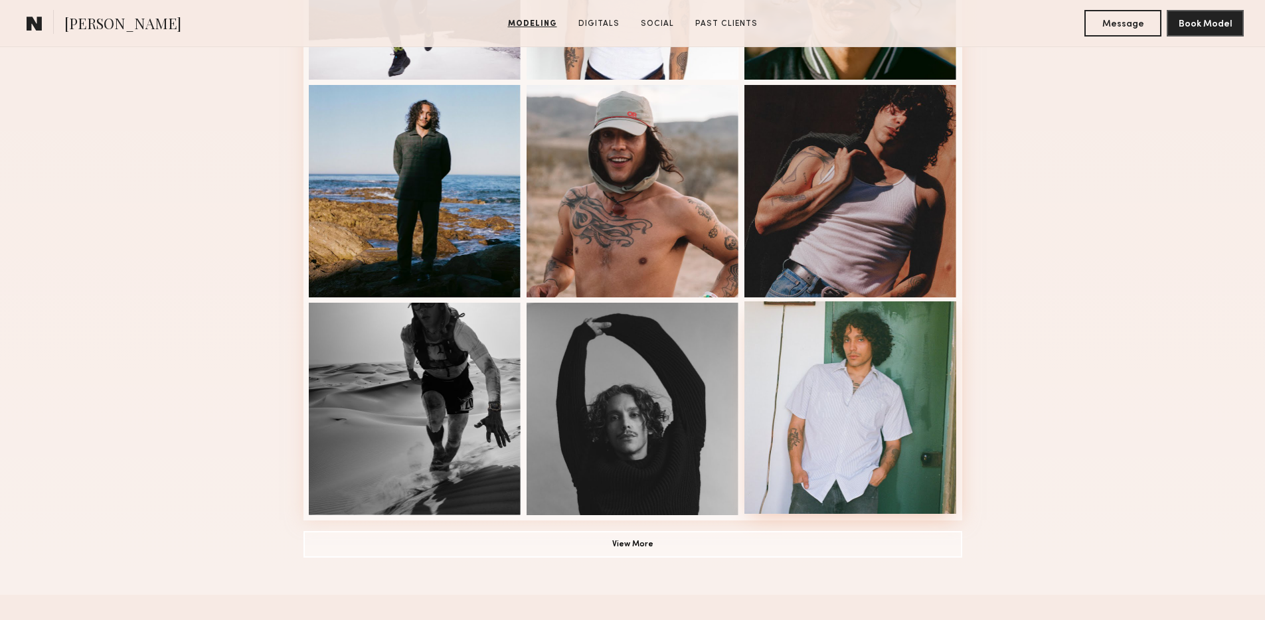
scroll to position [744, 0]
click at [844, 367] on div at bounding box center [851, 407] width 213 height 213
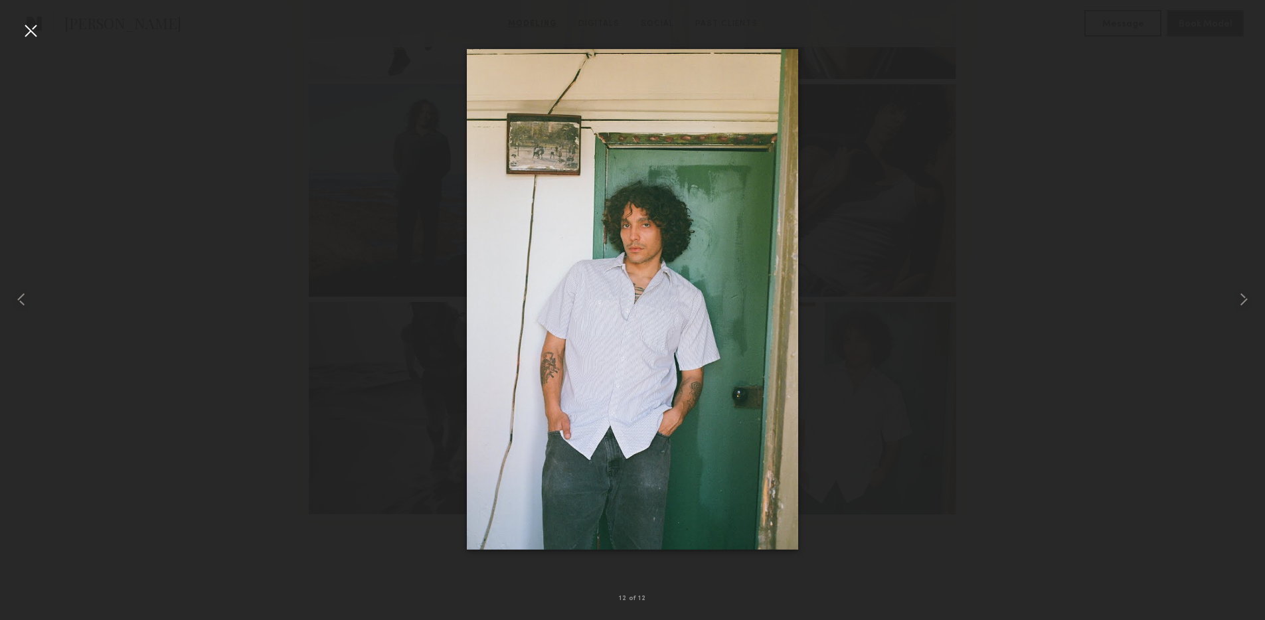
click at [333, 250] on div at bounding box center [632, 299] width 1265 height 557
drag, startPoint x: 27, startPoint y: 32, endPoint x: 83, endPoint y: 60, distance: 62.4
click at [27, 34] on div at bounding box center [30, 30] width 21 height 21
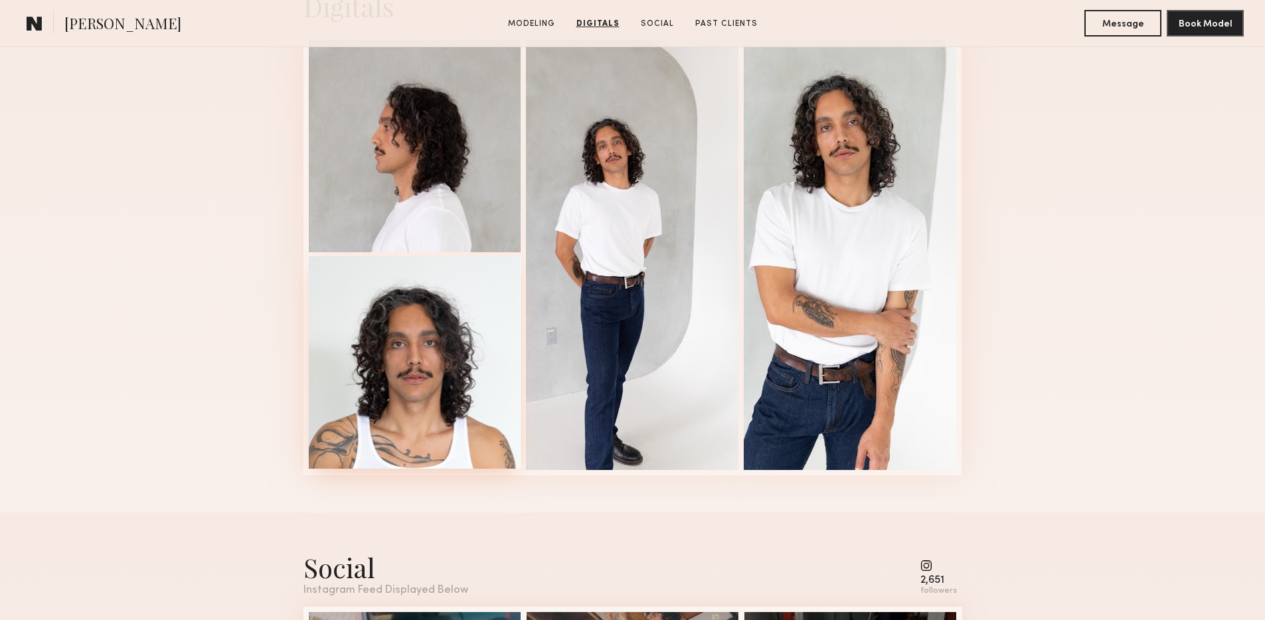
scroll to position [1388, 0]
click at [458, 384] on div at bounding box center [415, 362] width 213 height 213
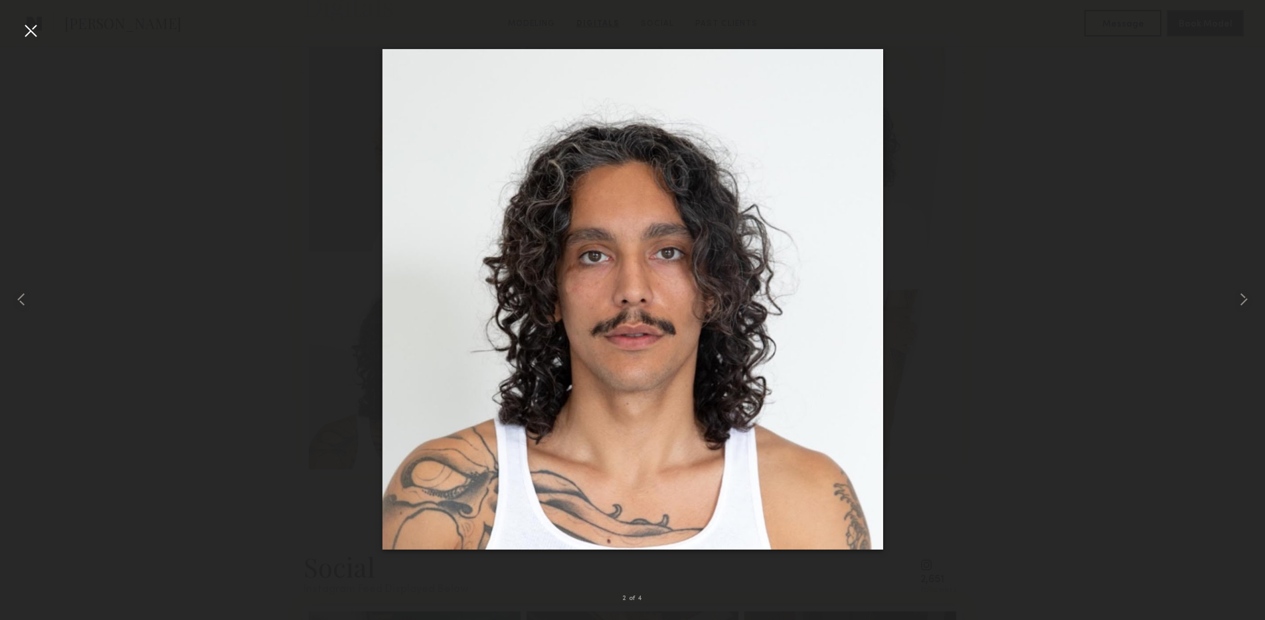
drag, startPoint x: 30, startPoint y: 29, endPoint x: 120, endPoint y: 54, distance: 93.8
click at [32, 29] on div at bounding box center [30, 30] width 21 height 21
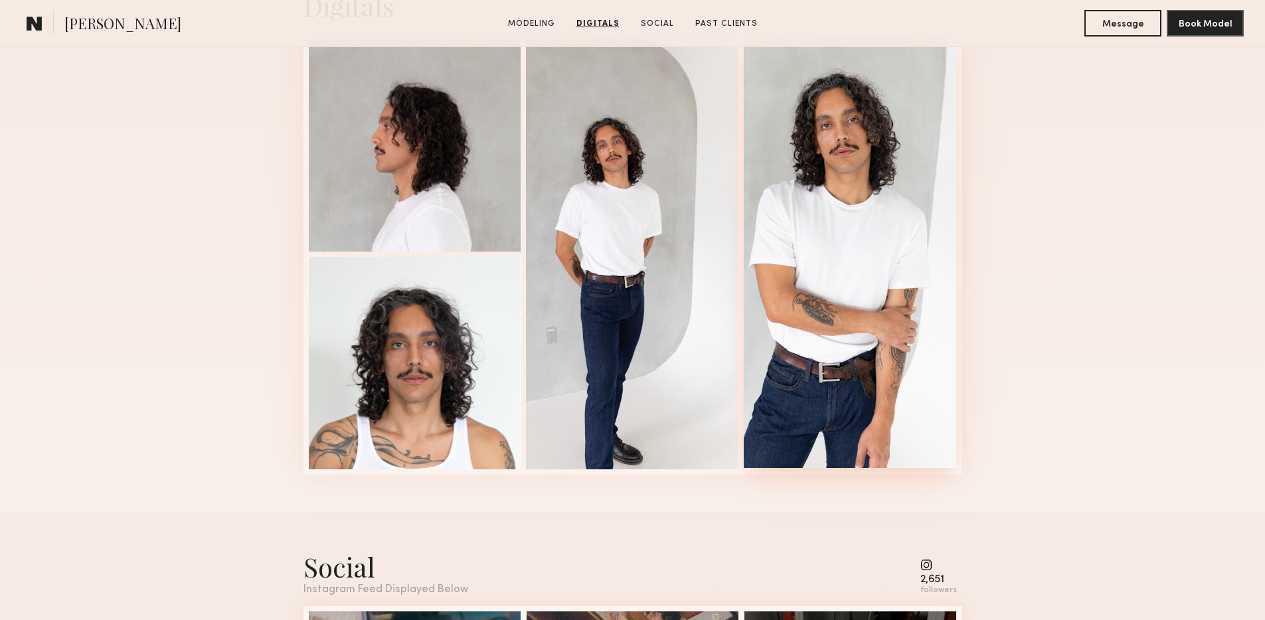
click at [837, 265] on div at bounding box center [850, 253] width 213 height 430
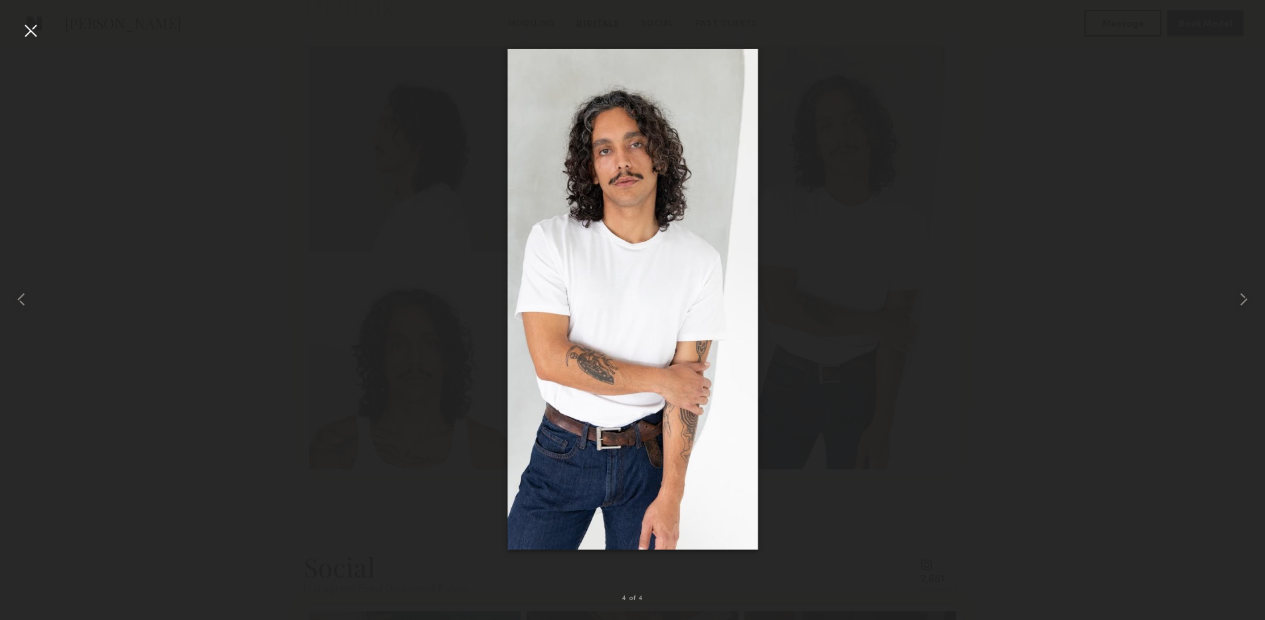
click at [29, 30] on div at bounding box center [30, 30] width 21 height 21
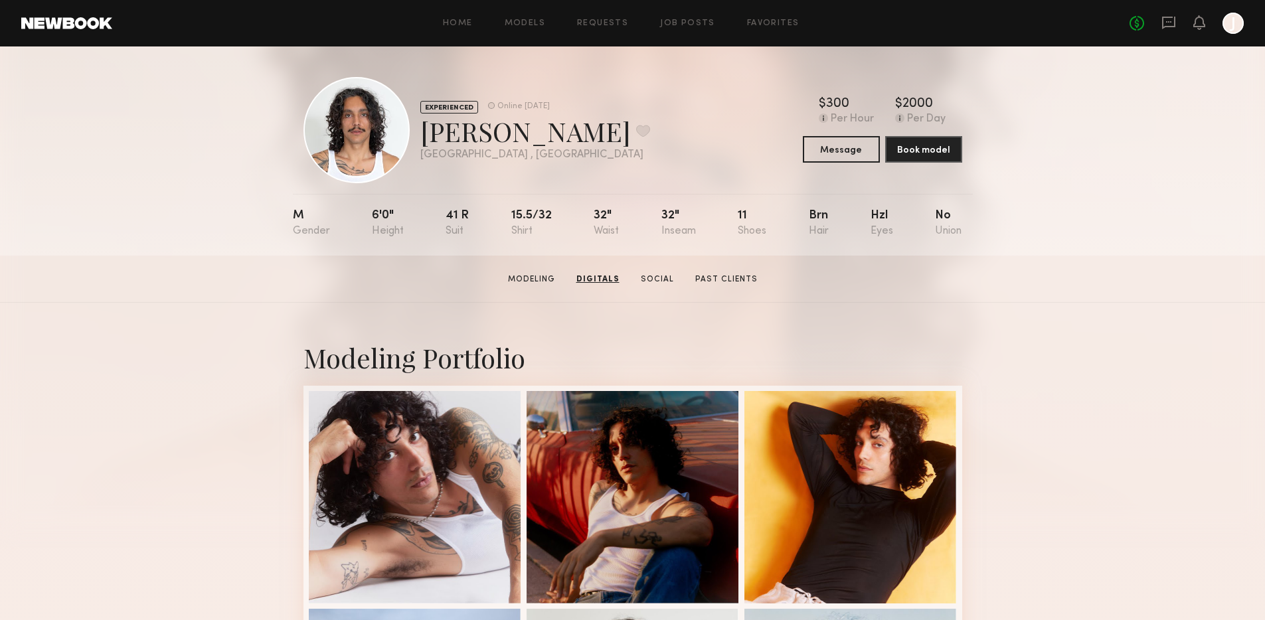
scroll to position [0, 0]
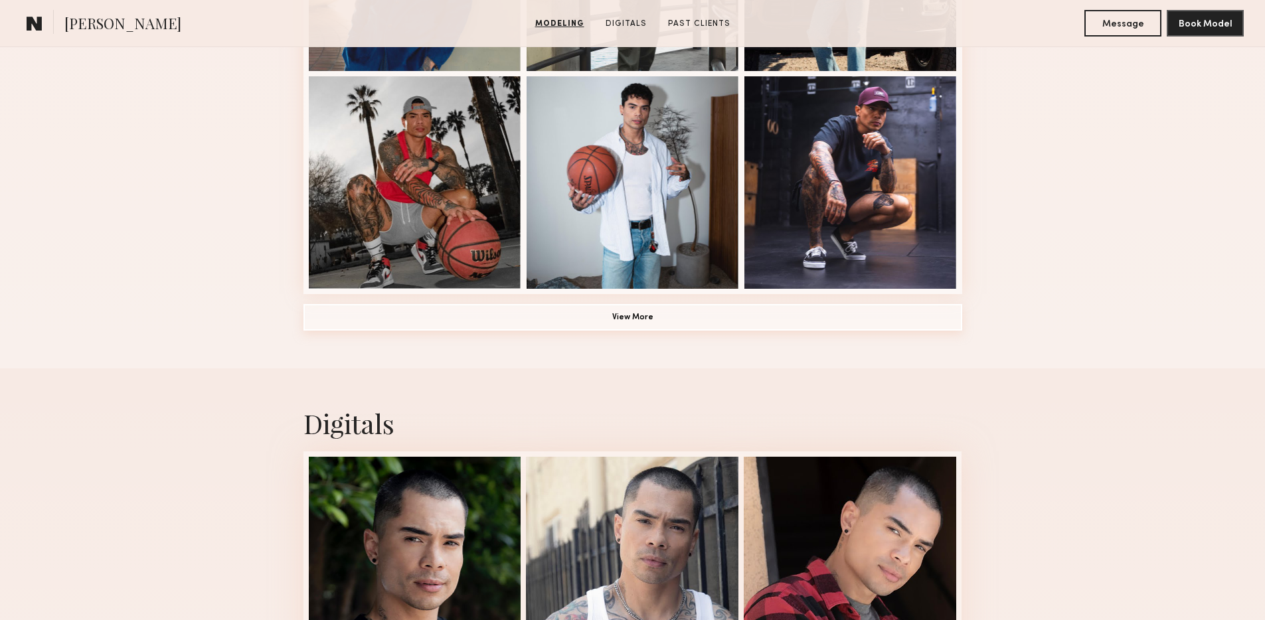
scroll to position [971, 0]
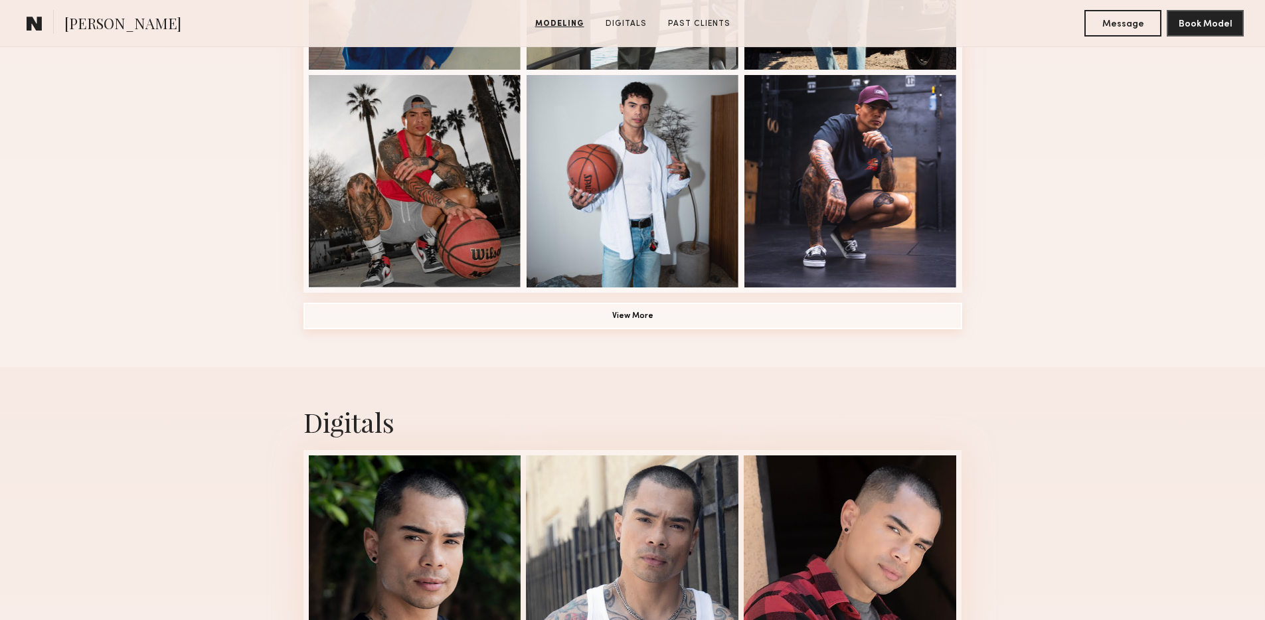
click at [710, 322] on button "View More" at bounding box center [633, 316] width 659 height 27
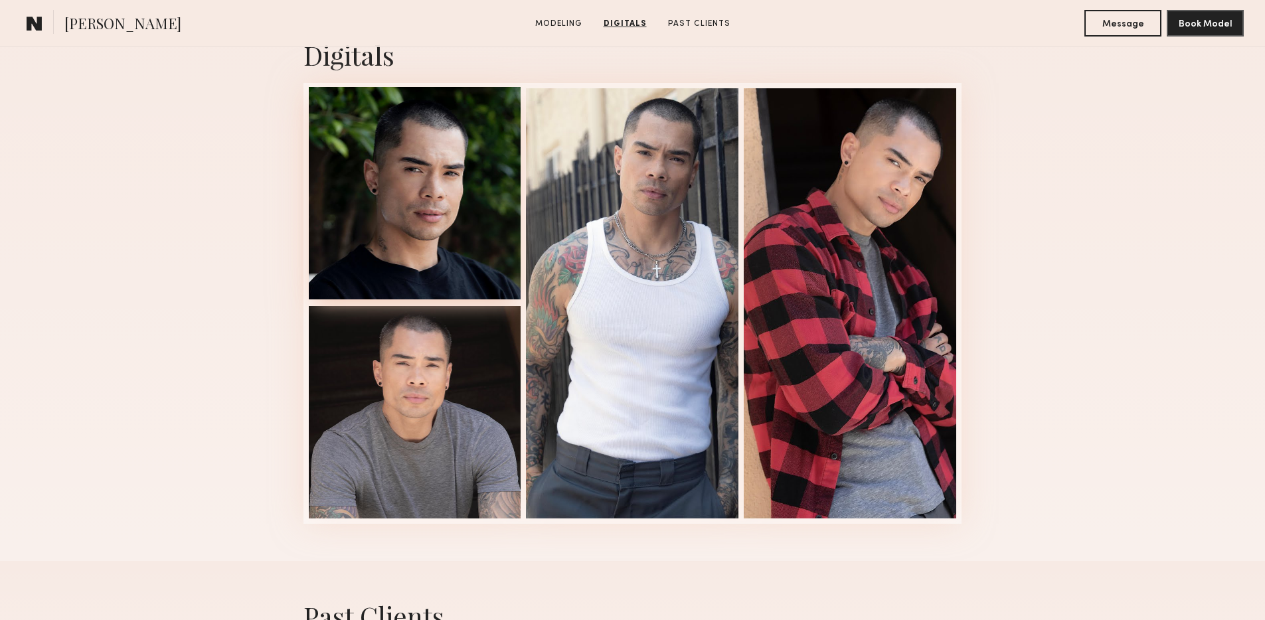
scroll to position [2144, 0]
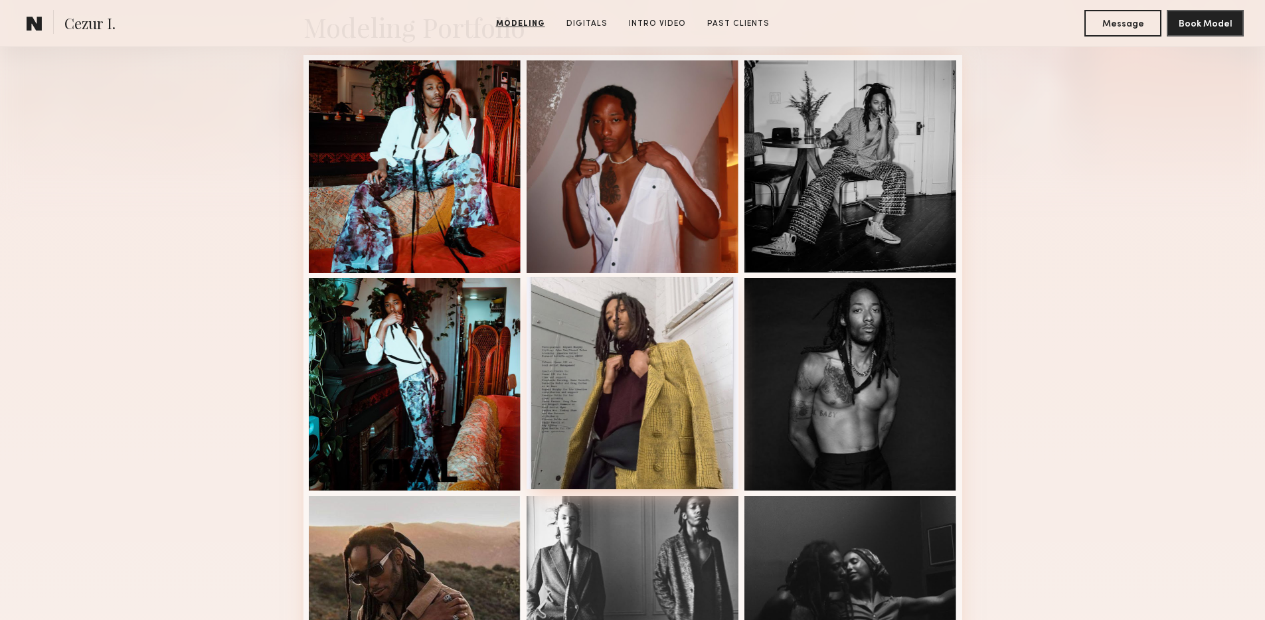
scroll to position [338, 0]
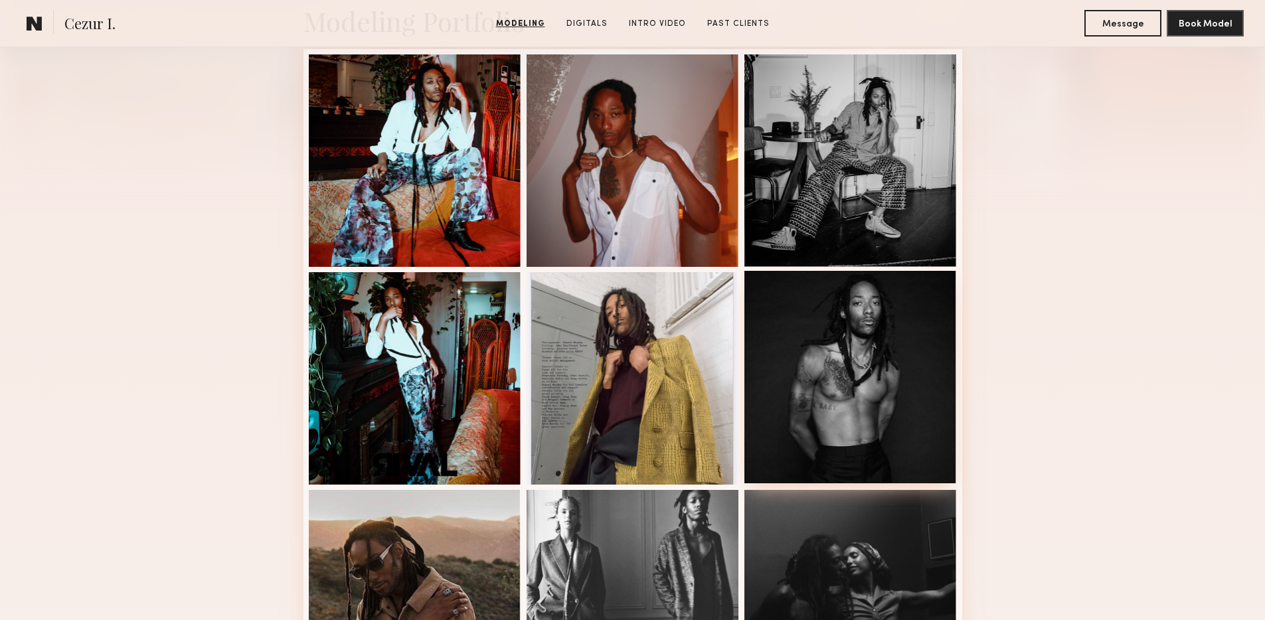
drag, startPoint x: 795, startPoint y: 316, endPoint x: 801, endPoint y: 296, distance: 20.8
click at [796, 316] on div at bounding box center [851, 377] width 213 height 213
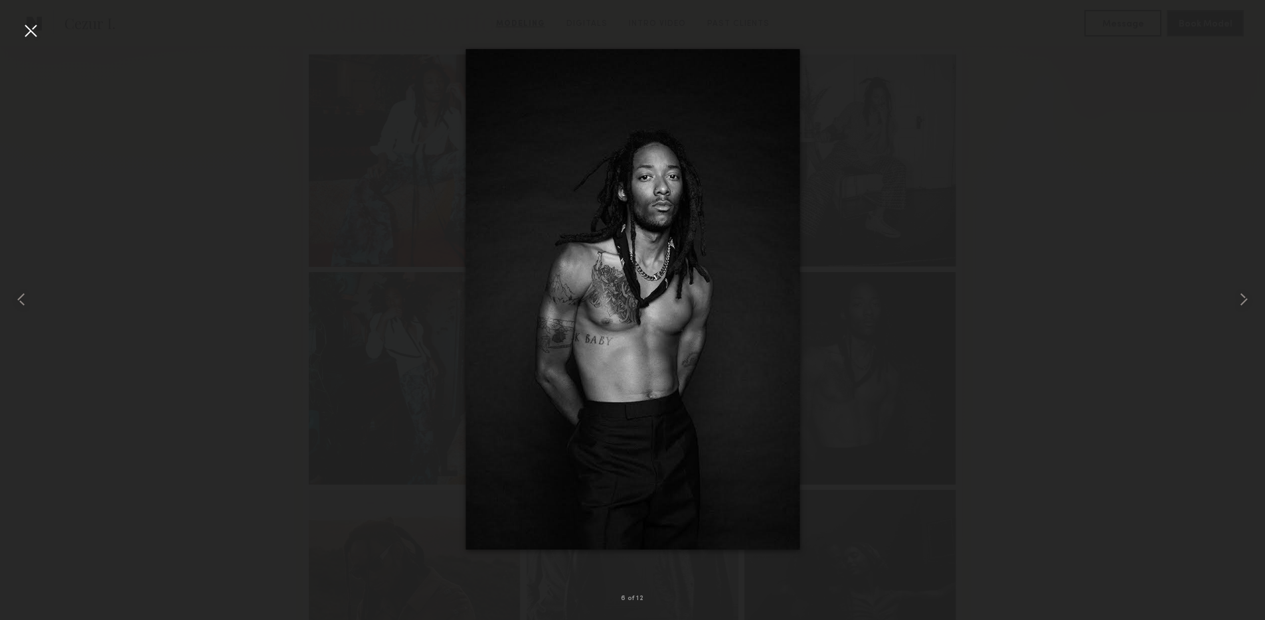
click at [27, 30] on div at bounding box center [30, 30] width 21 height 21
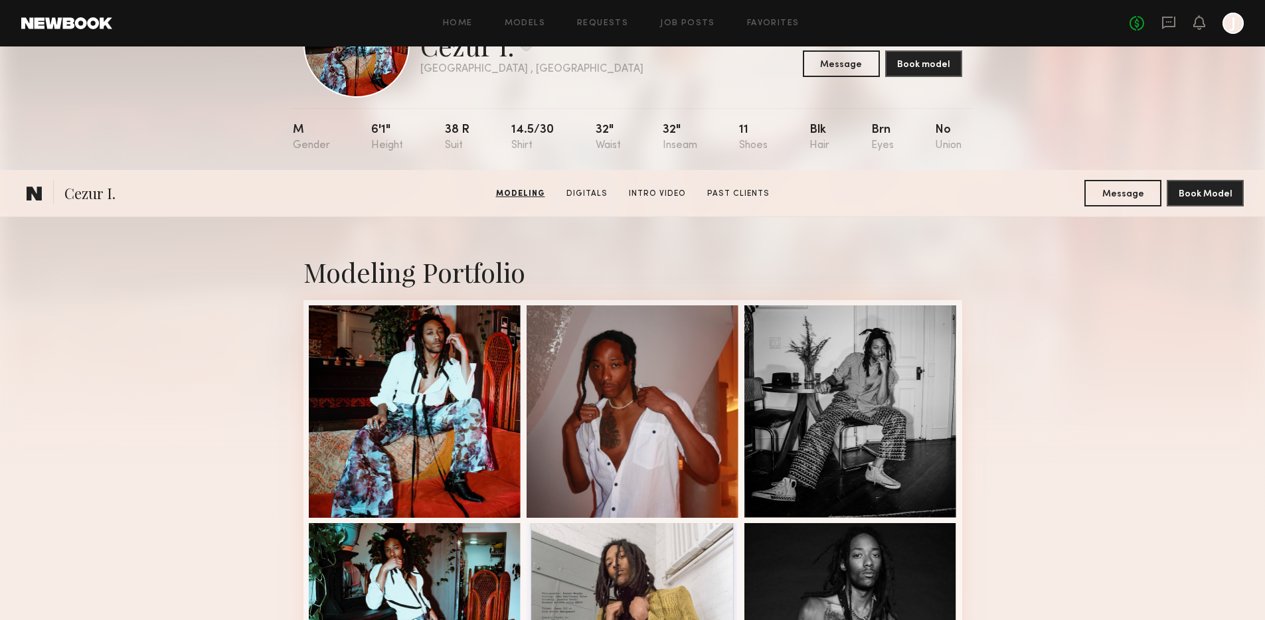
scroll to position [0, 0]
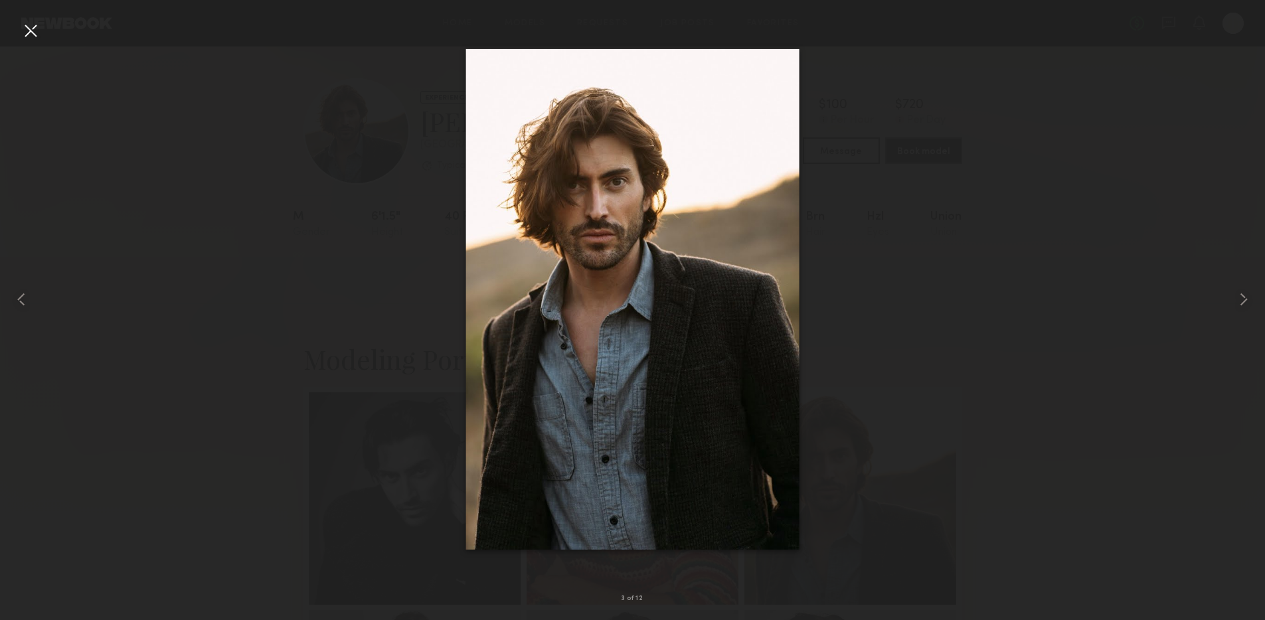
click at [921, 100] on div at bounding box center [632, 299] width 1265 height 557
click at [1018, 89] on div at bounding box center [632, 299] width 1265 height 557
click at [18, 31] on div at bounding box center [25, 299] width 50 height 557
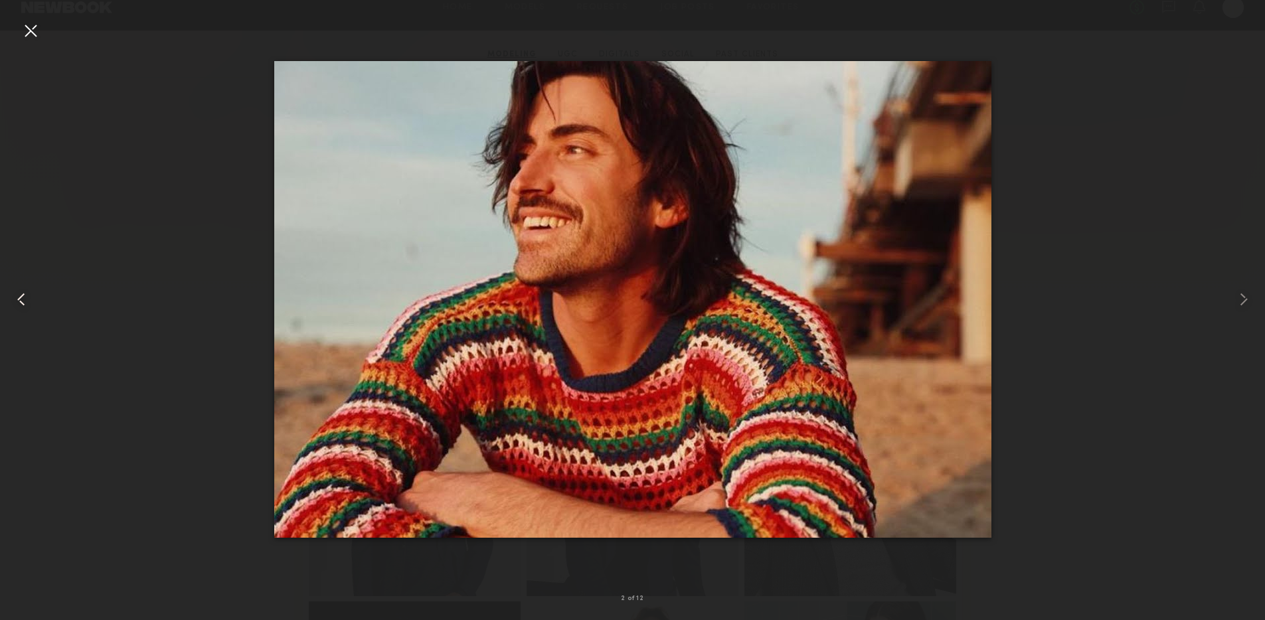
drag, startPoint x: 35, startPoint y: 31, endPoint x: 48, endPoint y: 25, distance: 14.0
click at [35, 31] on div at bounding box center [30, 30] width 21 height 21
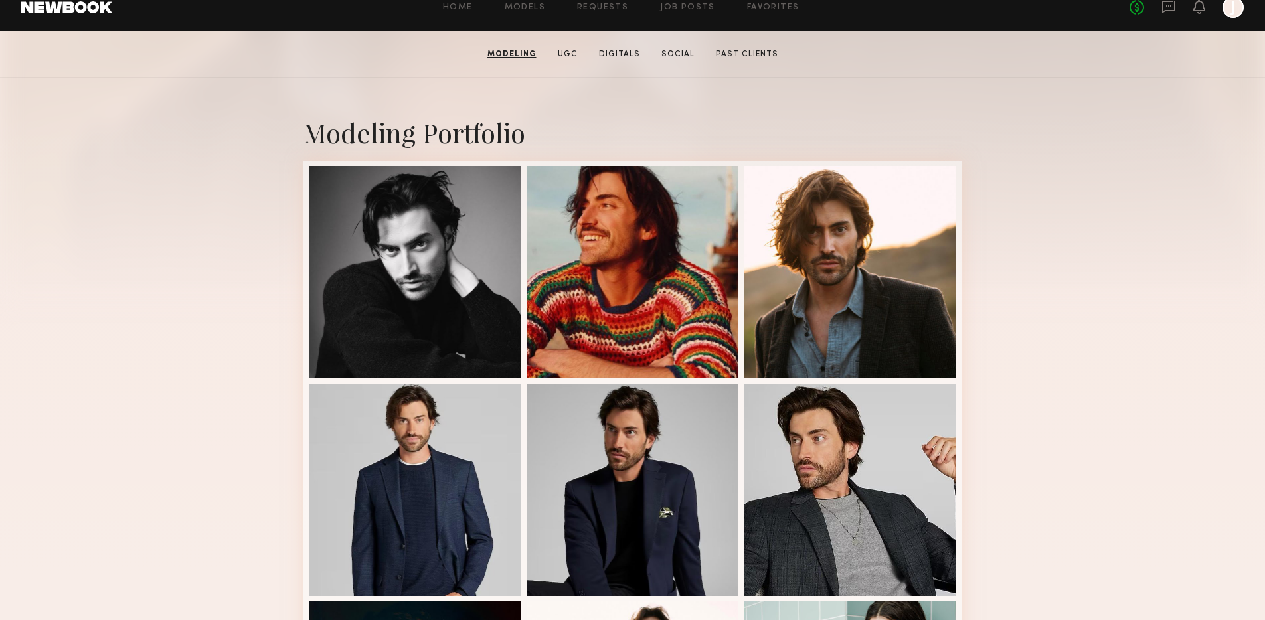
scroll to position [0, 0]
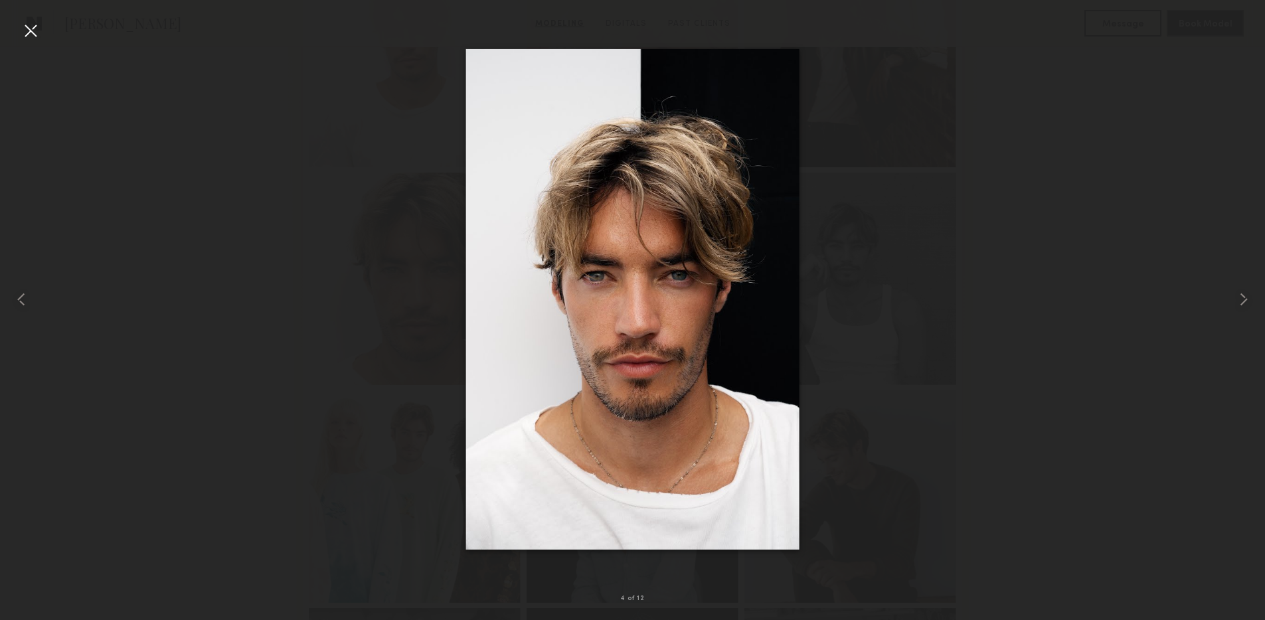
click at [995, 74] on div at bounding box center [632, 299] width 1265 height 557
click at [38, 31] on div at bounding box center [30, 30] width 21 height 21
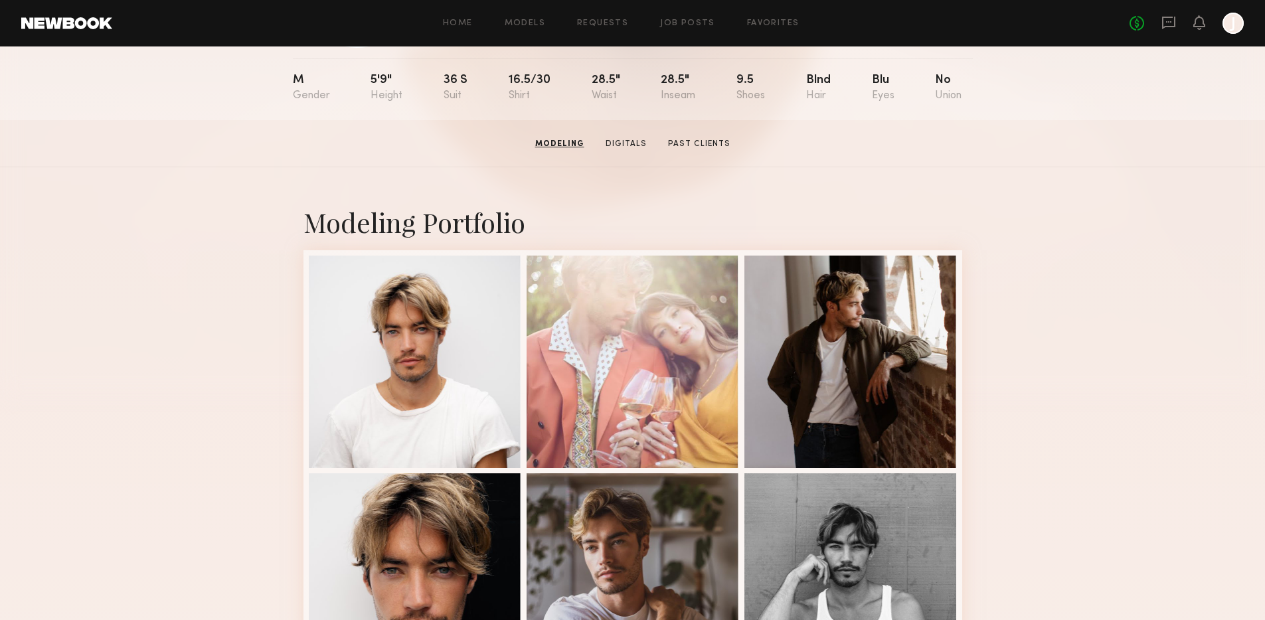
scroll to position [0, 0]
